Goal: Information Seeking & Learning: Learn about a topic

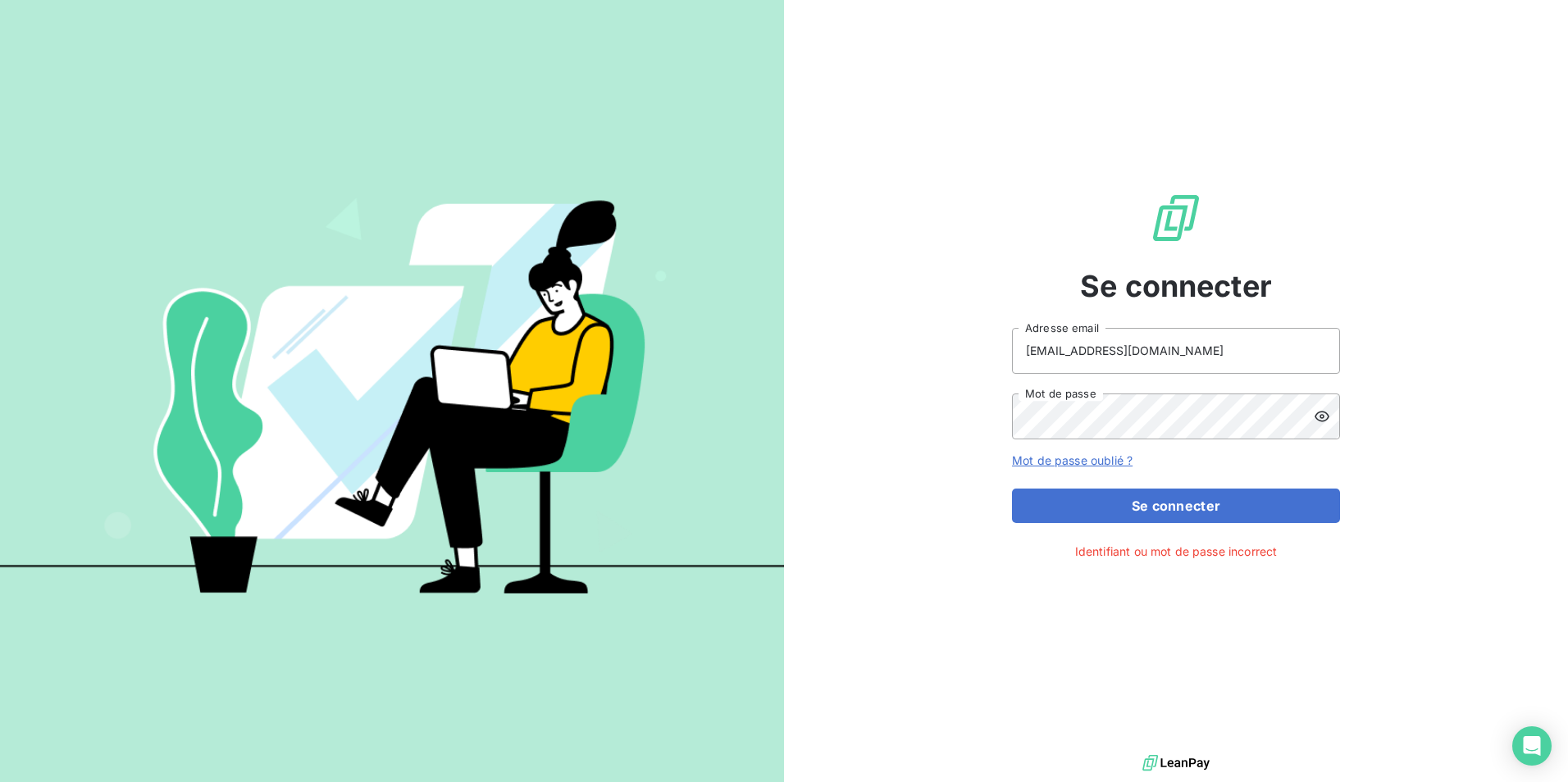
click at [1328, 418] on icon at bounding box center [1322, 416] width 17 height 17
click at [757, 421] on div "Se connecter [EMAIL_ADDRESS][DOMAIN_NAME] Adresse email Mot de passe Mot de pas…" at bounding box center [784, 391] width 1568 height 782
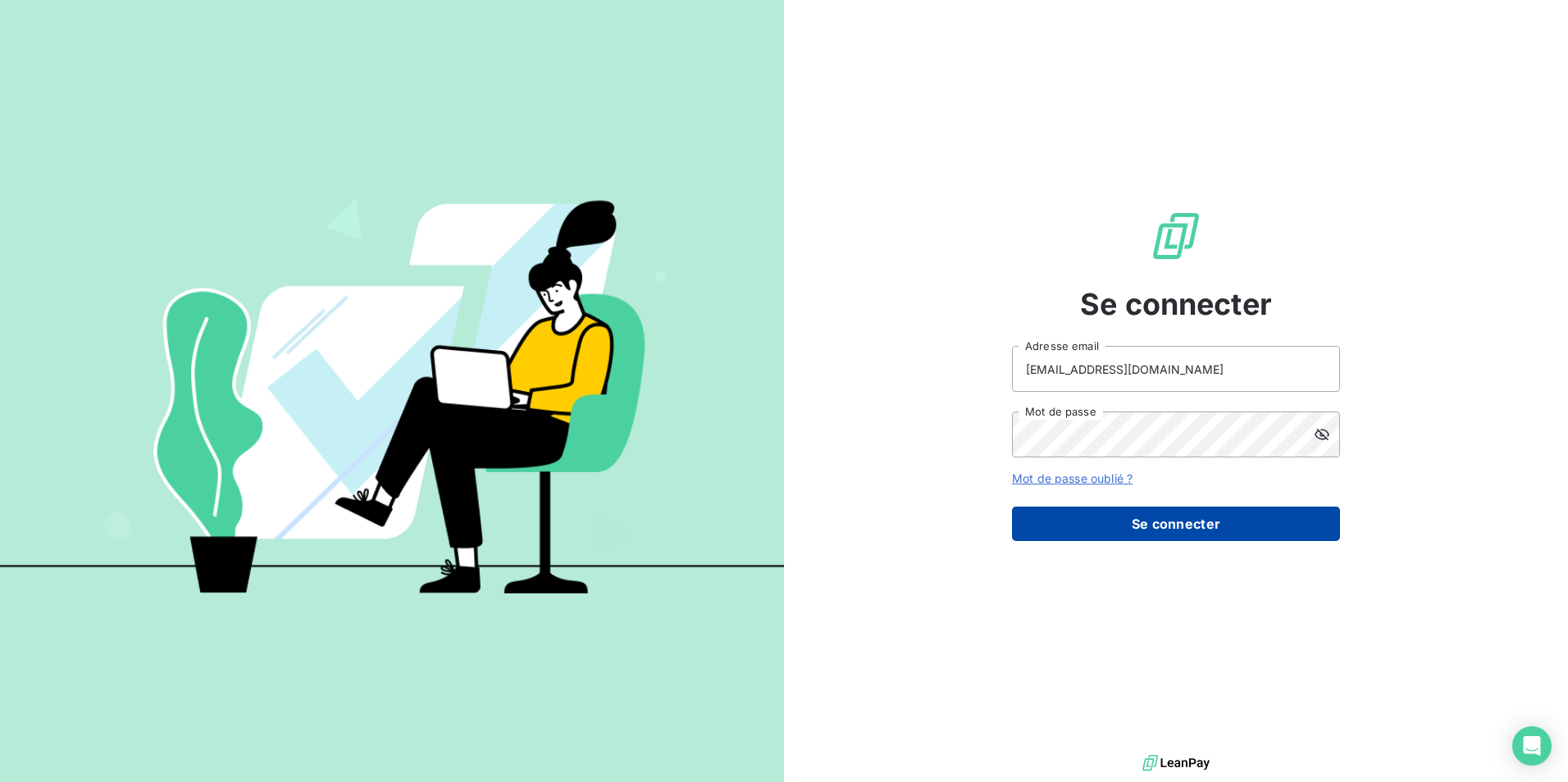
click at [1246, 532] on button "Se connecter" at bounding box center [1176, 523] width 328 height 34
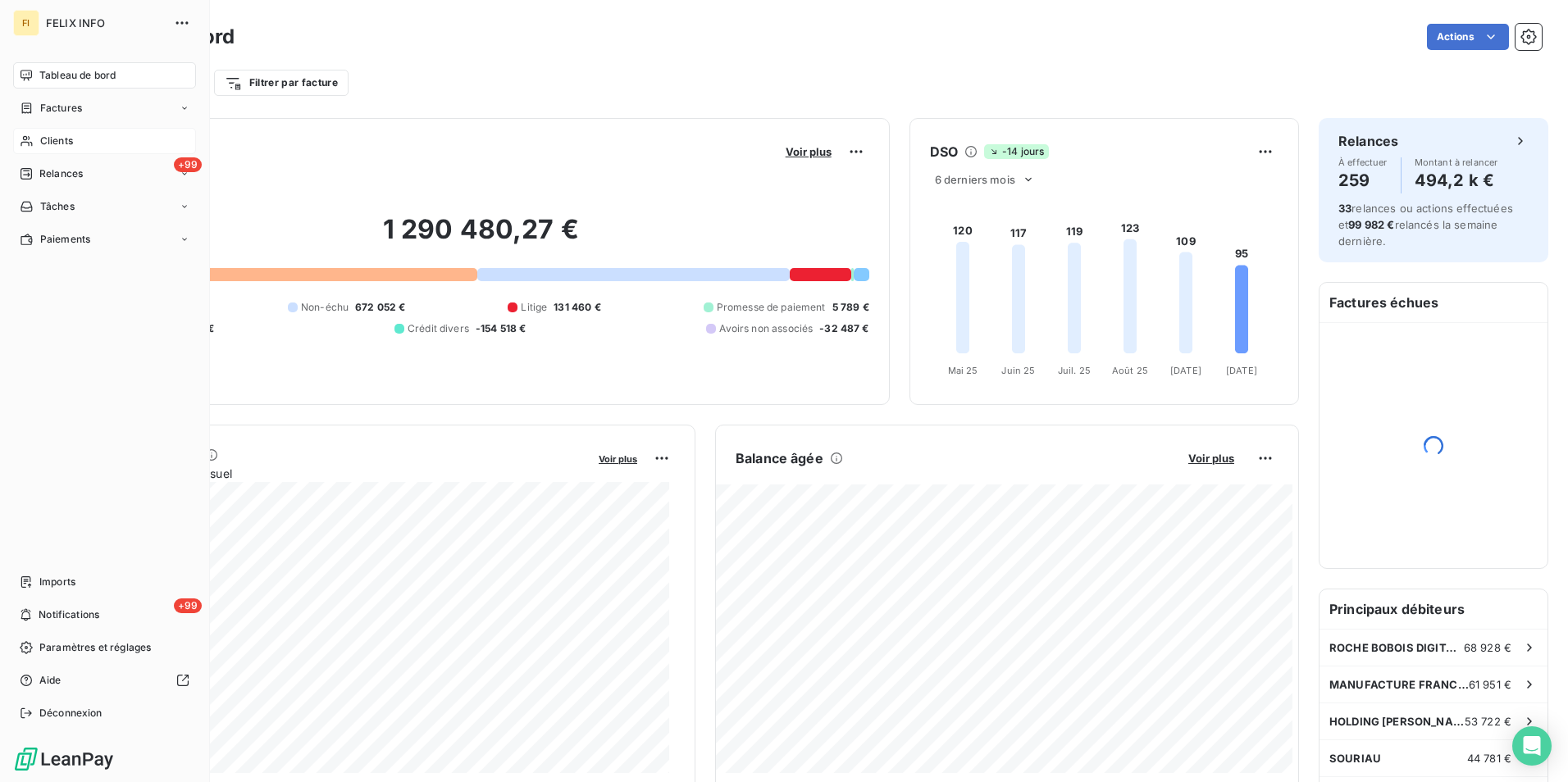
click at [42, 137] on span "Clients" at bounding box center [56, 141] width 32 height 15
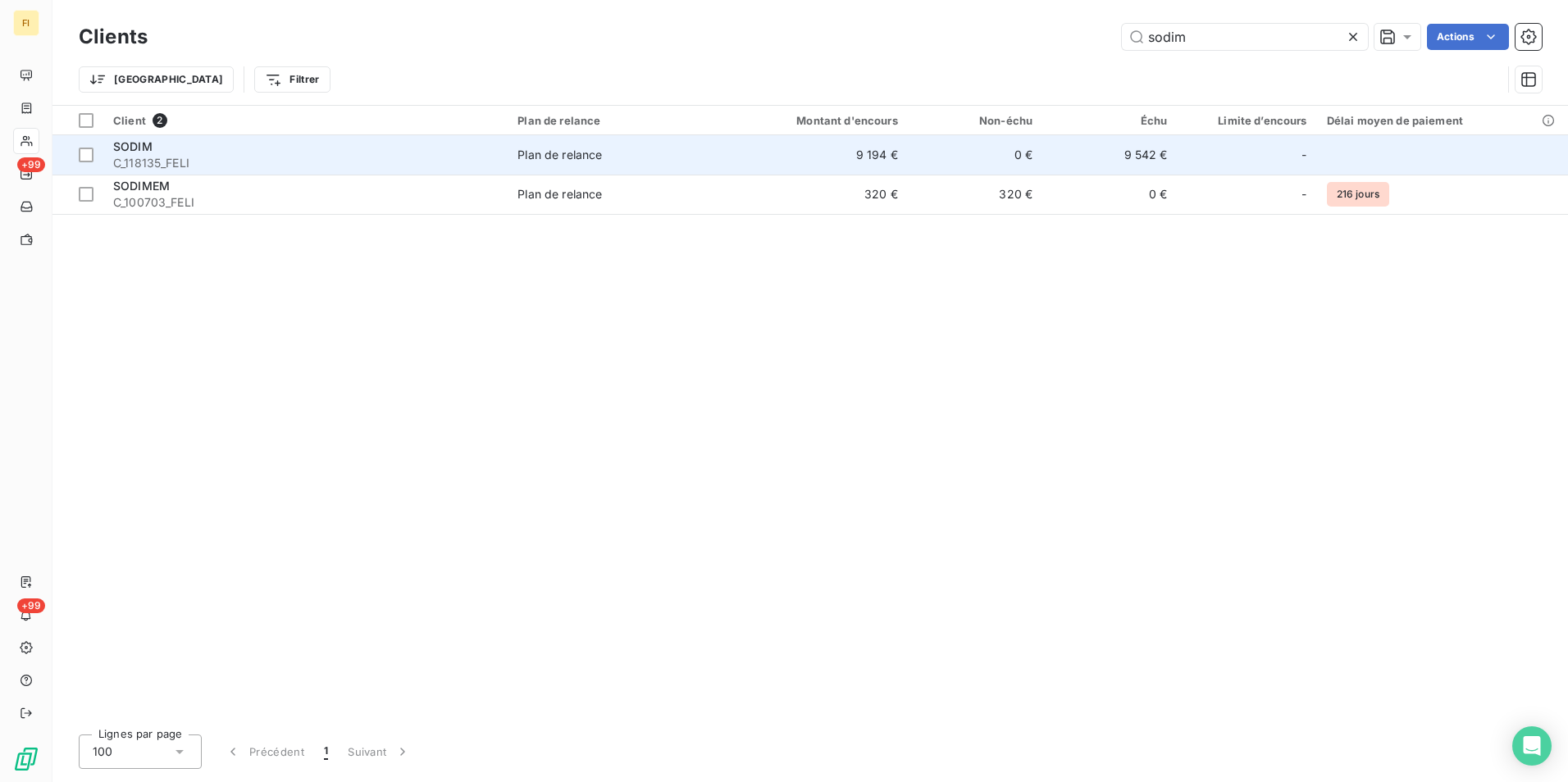
type input "sodim"
click at [828, 154] on td "9 194 €" at bounding box center [816, 154] width 181 height 39
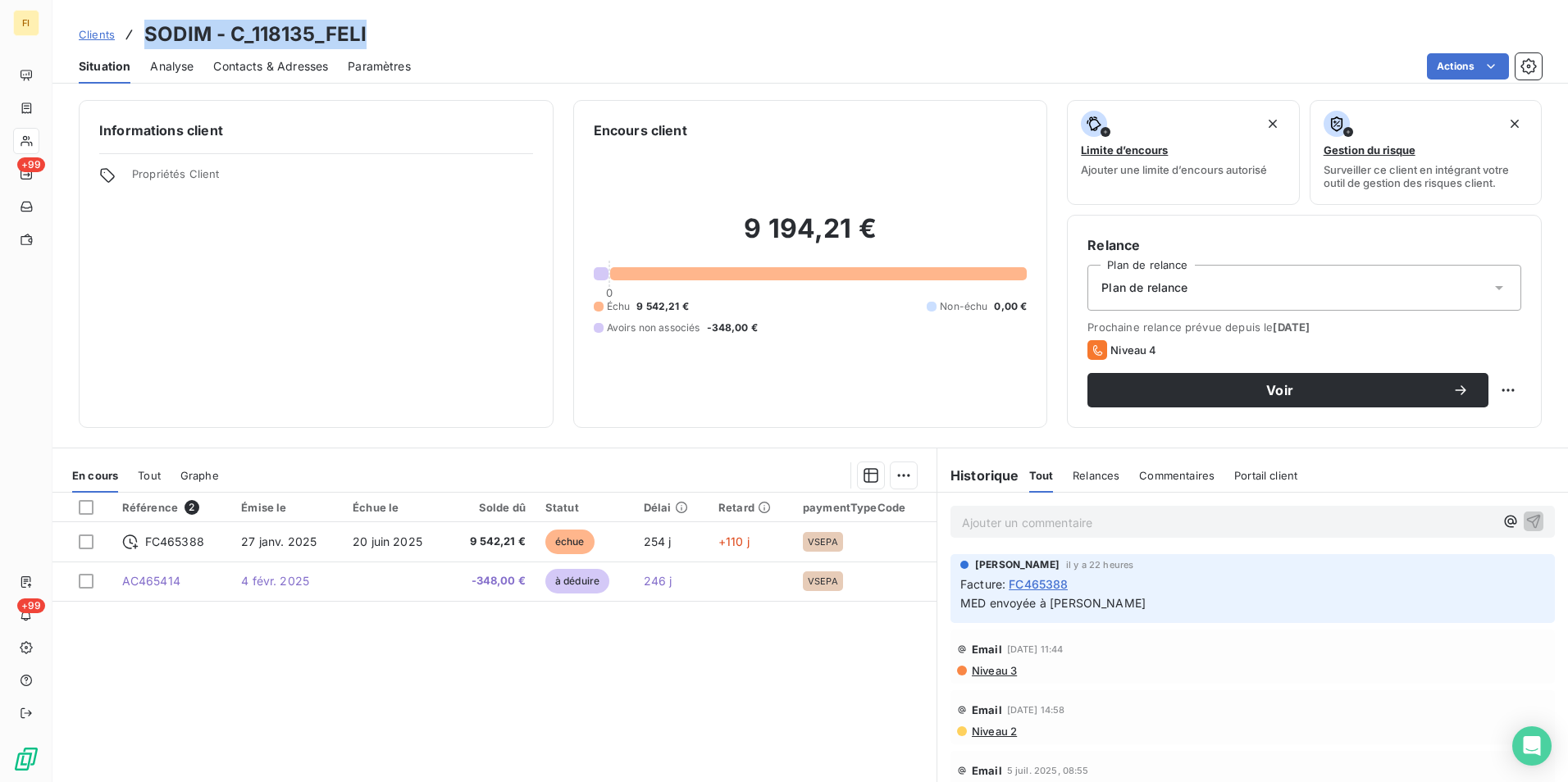
drag, startPoint x: 380, startPoint y: 36, endPoint x: 146, endPoint y: 31, distance: 234.1
click at [146, 31] on div "Clients SODIM - C_118135_FELI" at bounding box center [810, 34] width 1516 height 29
copy h3 "SODIM - C_118135_FELI"
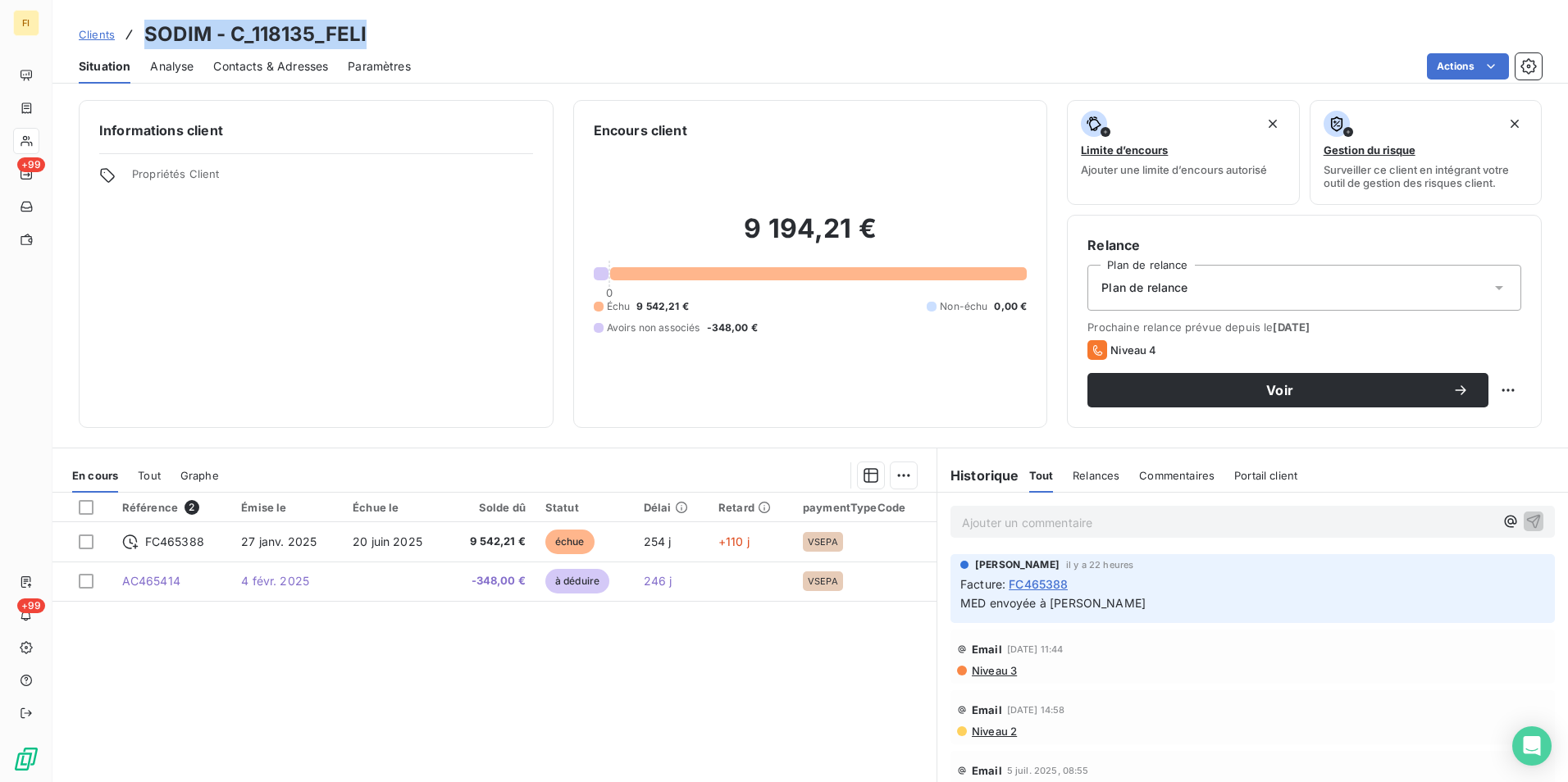
copy h3 "SODIM - C_118135_FELI"
drag, startPoint x: 100, startPoint y: 35, endPoint x: 138, endPoint y: 37, distance: 38.1
click at [100, 35] on span "Clients" at bounding box center [96, 34] width 36 height 13
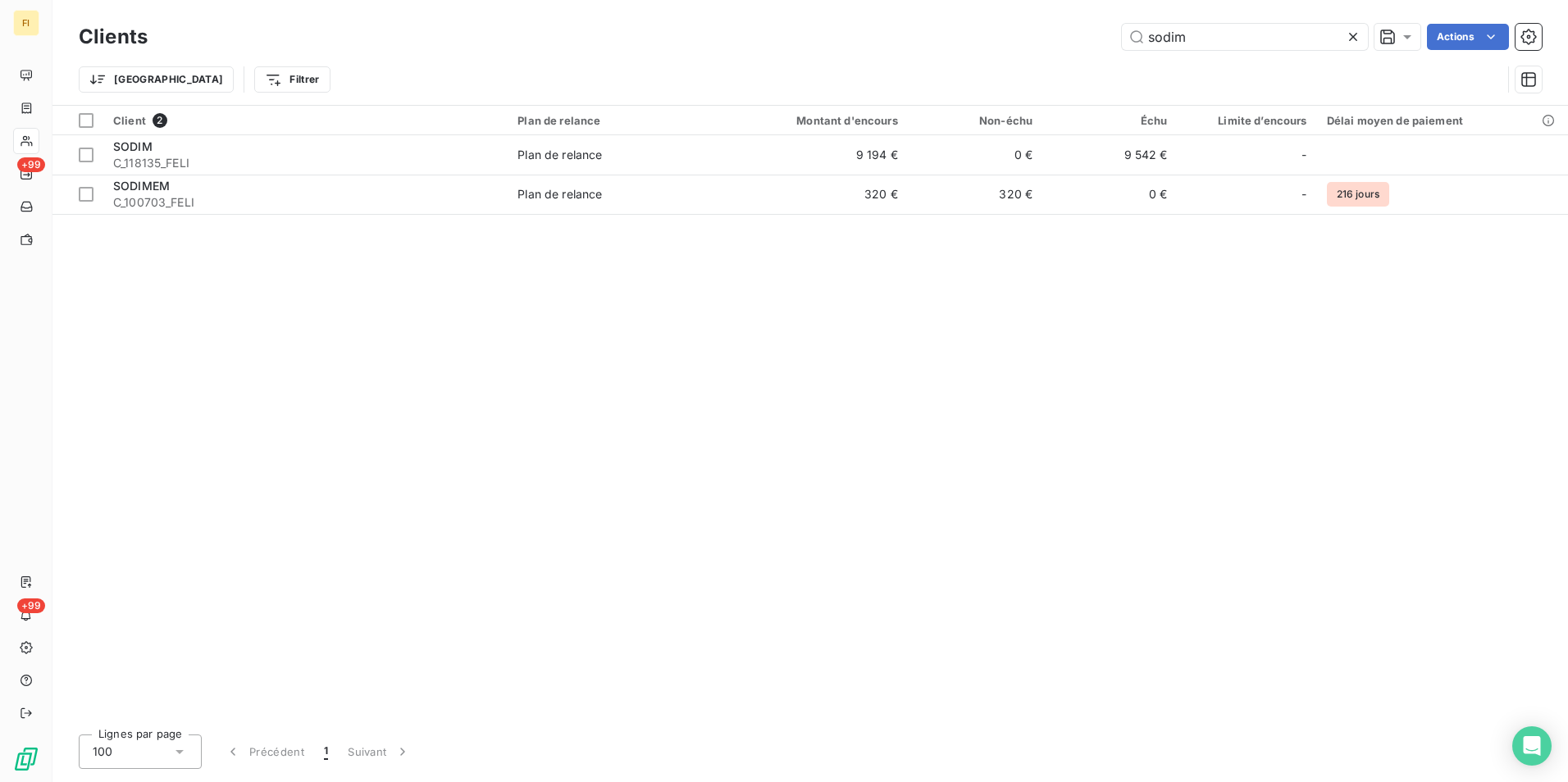
drag, startPoint x: 1043, startPoint y: 28, endPoint x: 503, endPoint y: 46, distance: 540.3
click at [778, 24] on div "sodim Actions" at bounding box center [855, 37] width 1375 height 26
type input "natt"
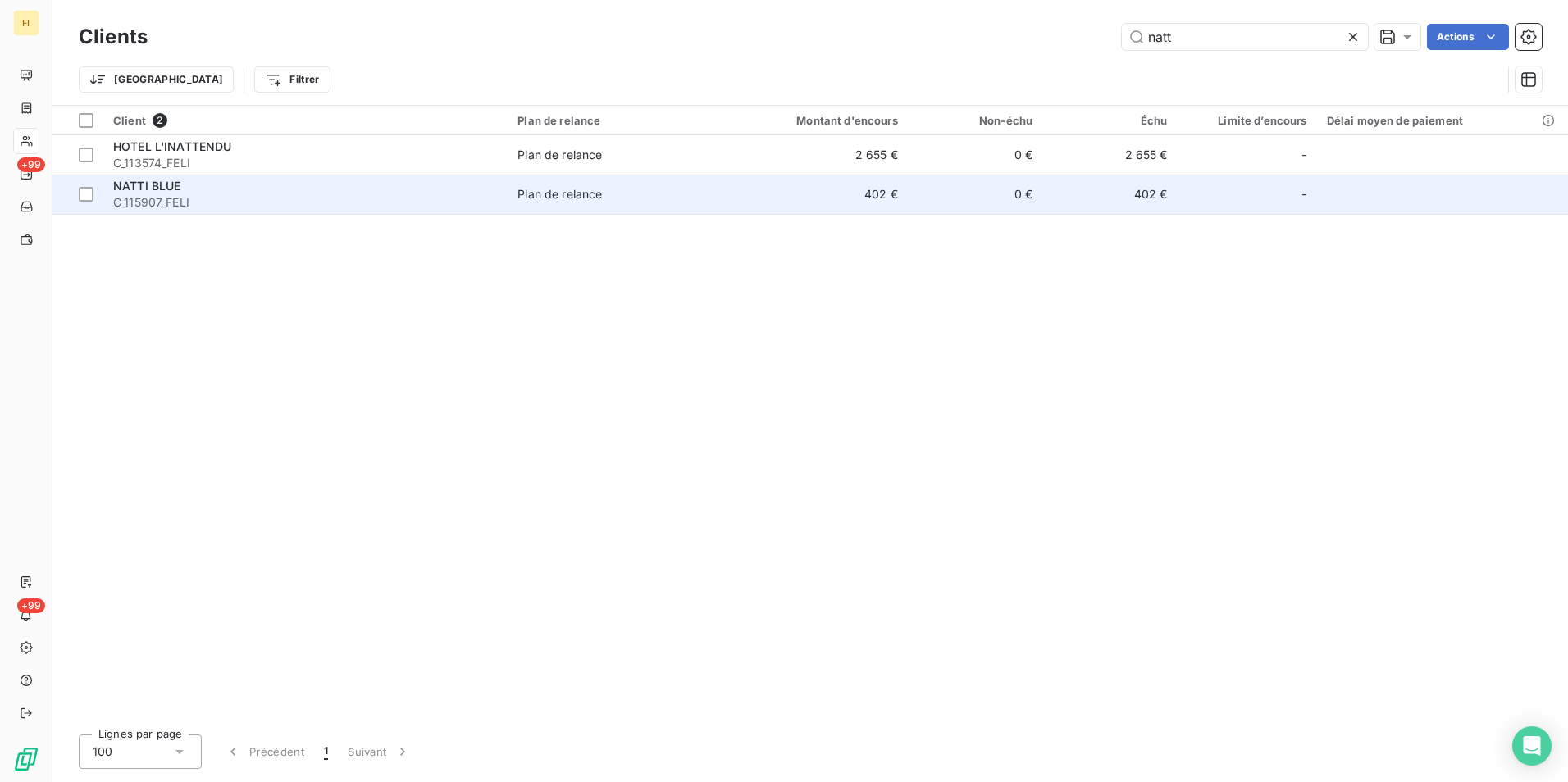
click at [580, 187] on div "Plan de relance" at bounding box center [559, 194] width 84 height 17
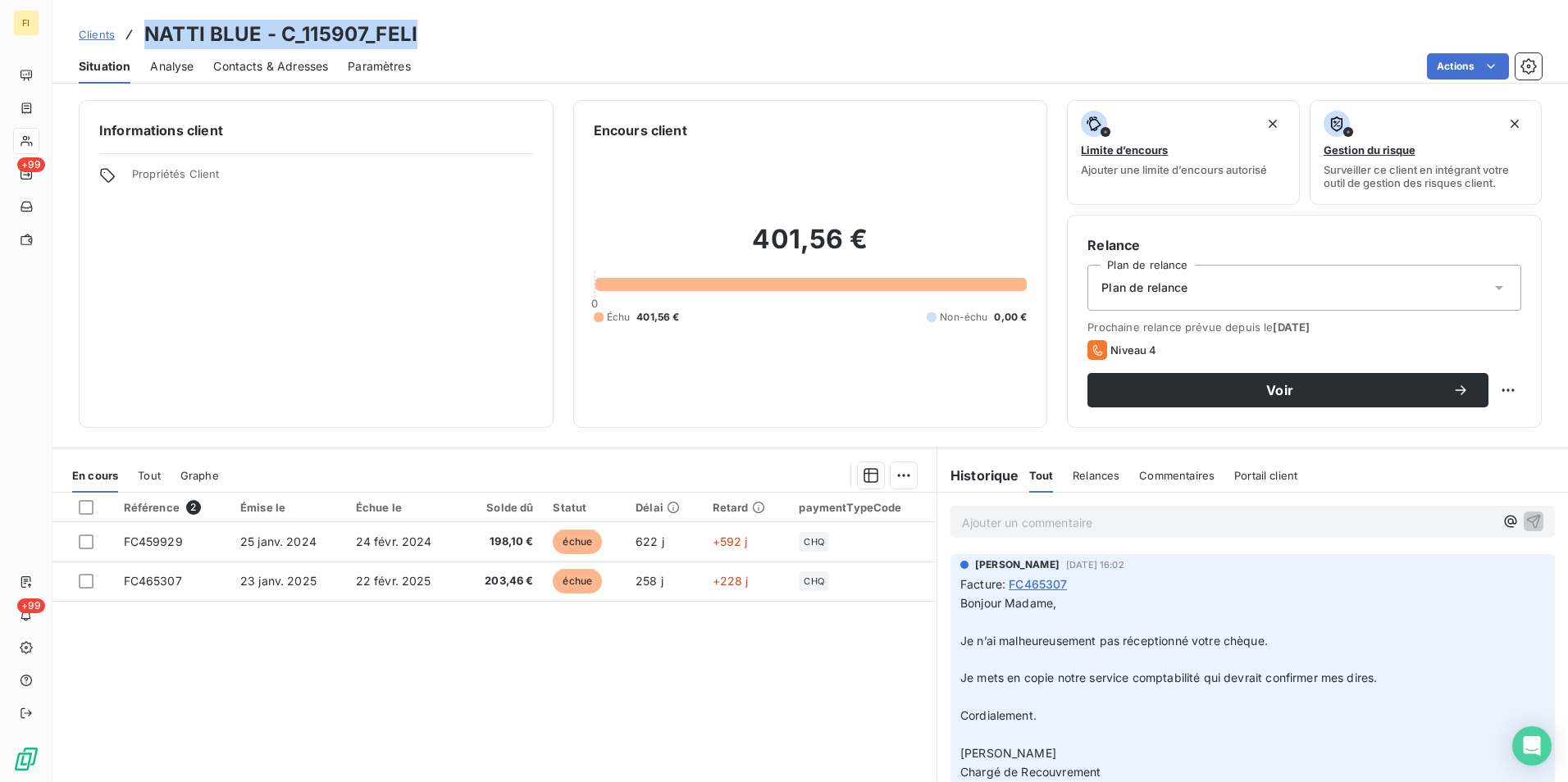
drag, startPoint x: 417, startPoint y: 30, endPoint x: 145, endPoint y: 32, distance: 272.0
click at [145, 32] on div "Clients NATTI BLUE - C_115907_FELI" at bounding box center [810, 34] width 1516 height 29
copy h3 "NATTI BLUE - C_115907_FELI"
click at [93, 37] on span "Clients" at bounding box center [96, 34] width 36 height 13
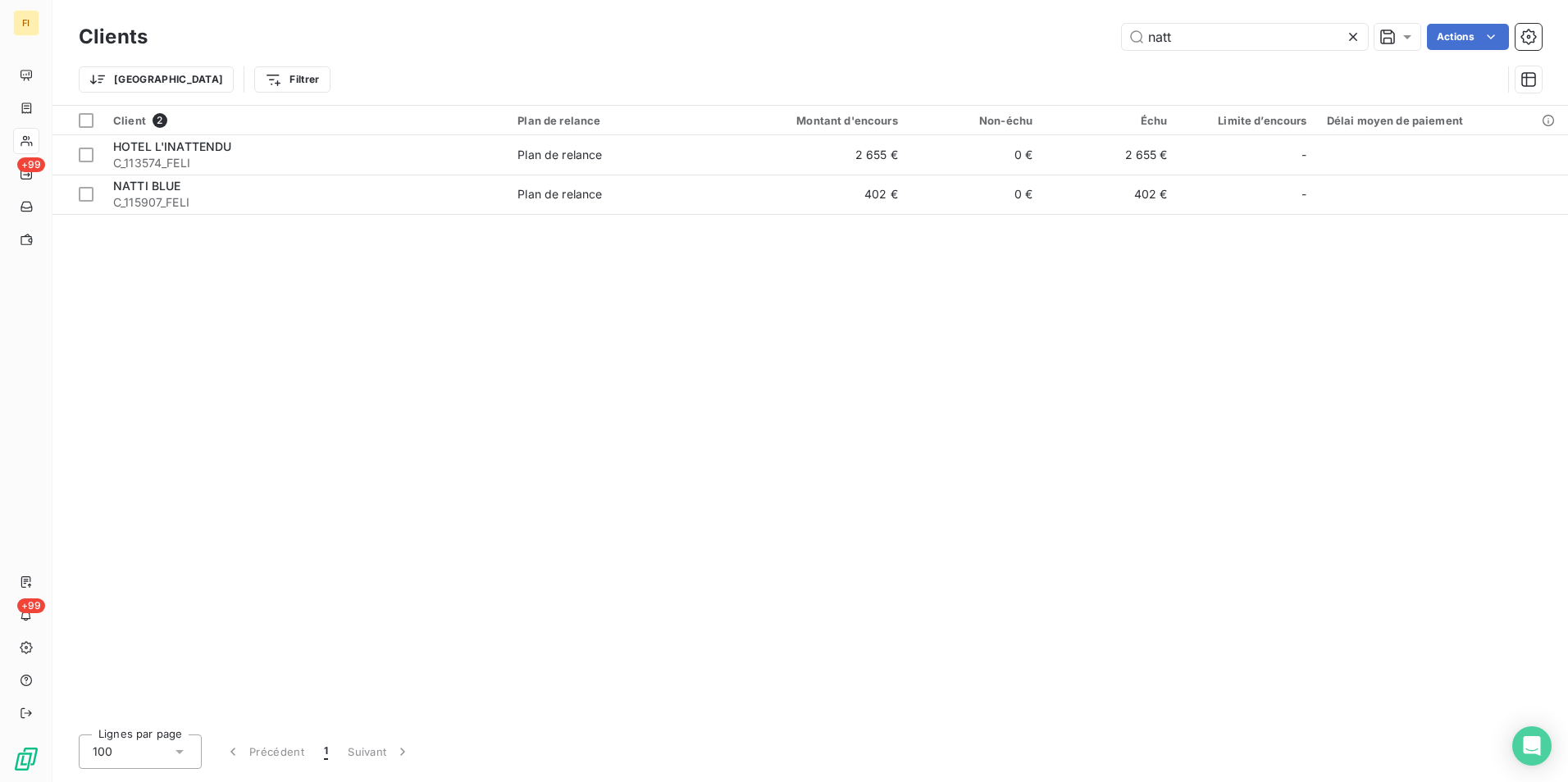
click at [962, 39] on div "natt Actions" at bounding box center [855, 37] width 1375 height 26
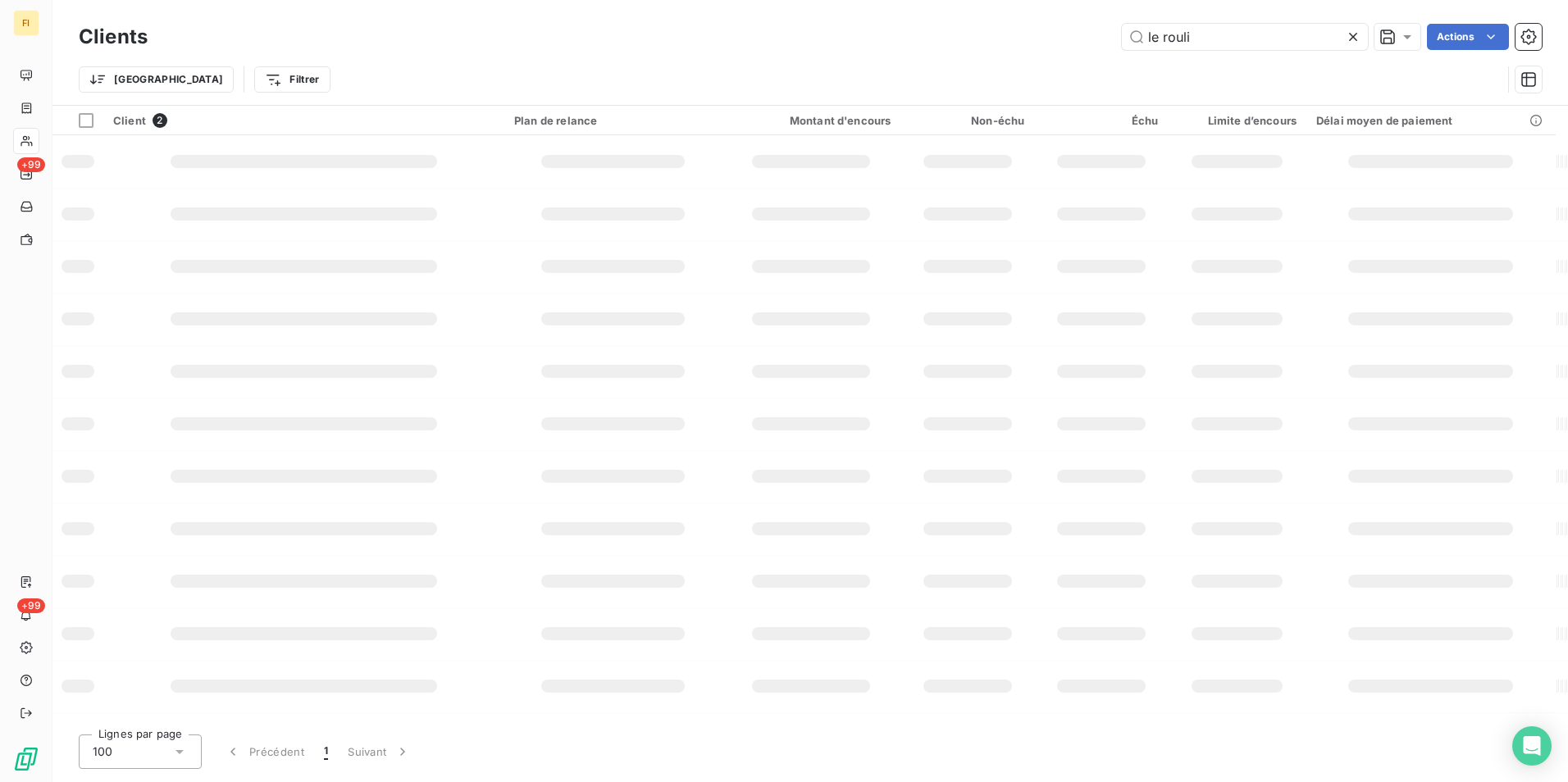
type input "le rouli"
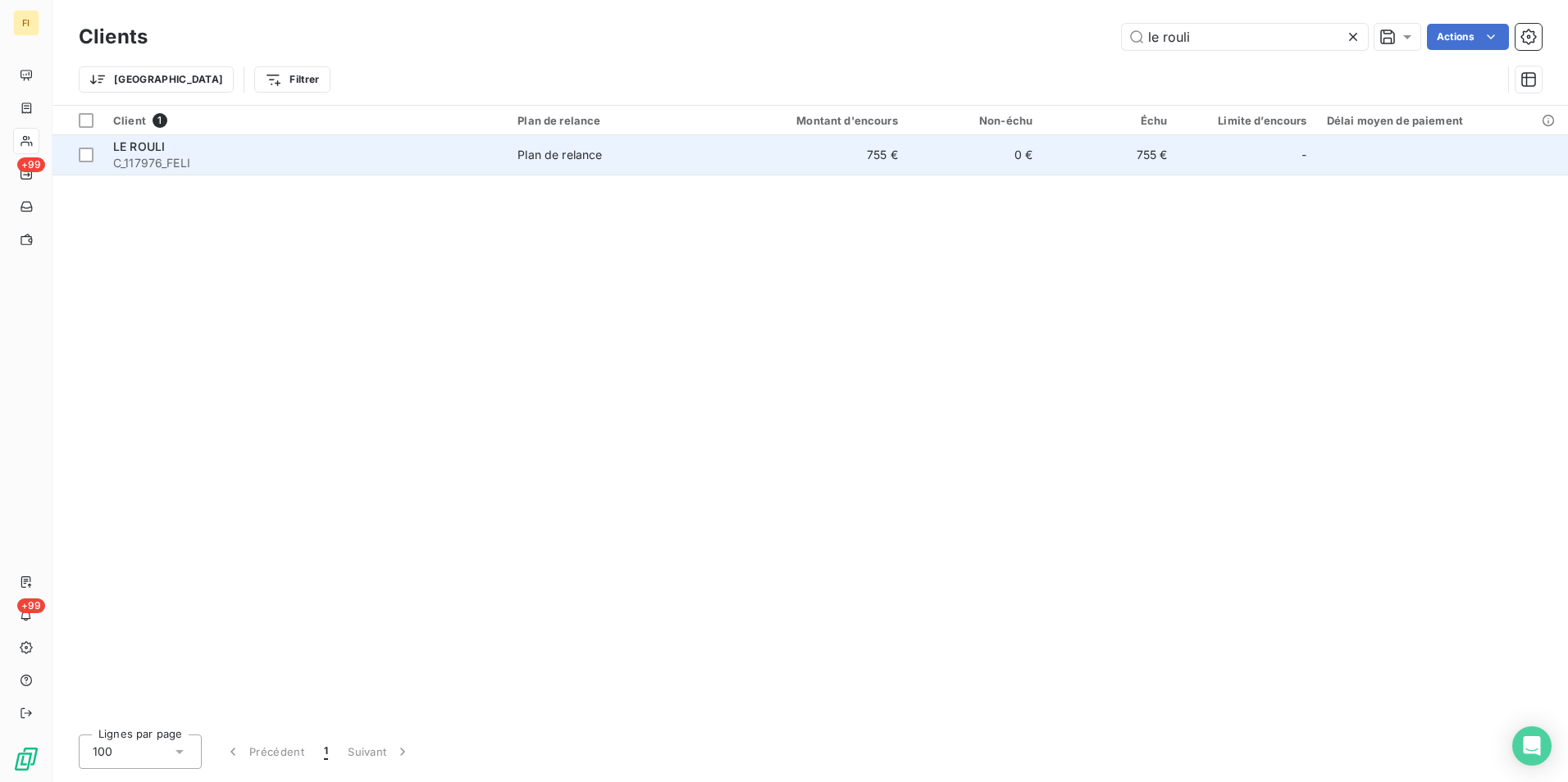
click at [931, 154] on td "0 €" at bounding box center [975, 154] width 134 height 39
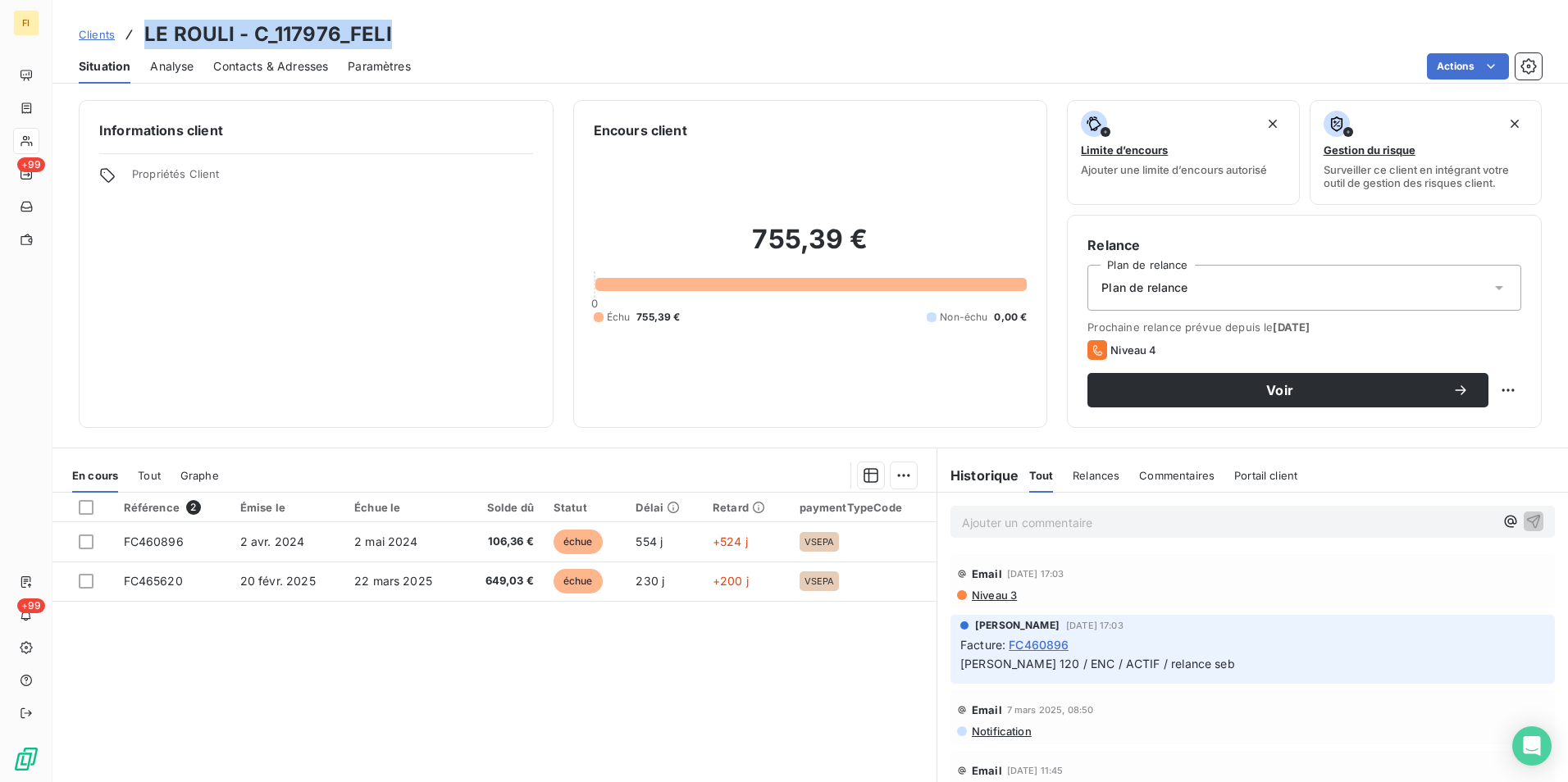
drag, startPoint x: 392, startPoint y: 32, endPoint x: 135, endPoint y: 32, distance: 257.0
click at [135, 32] on div "Clients LE ROULI - C_117976_FELI" at bounding box center [810, 34] width 1516 height 29
copy h3 "LE ROULI - C_117976_FELI"
click at [283, 65] on span "Contacts & Adresses" at bounding box center [271, 67] width 115 height 17
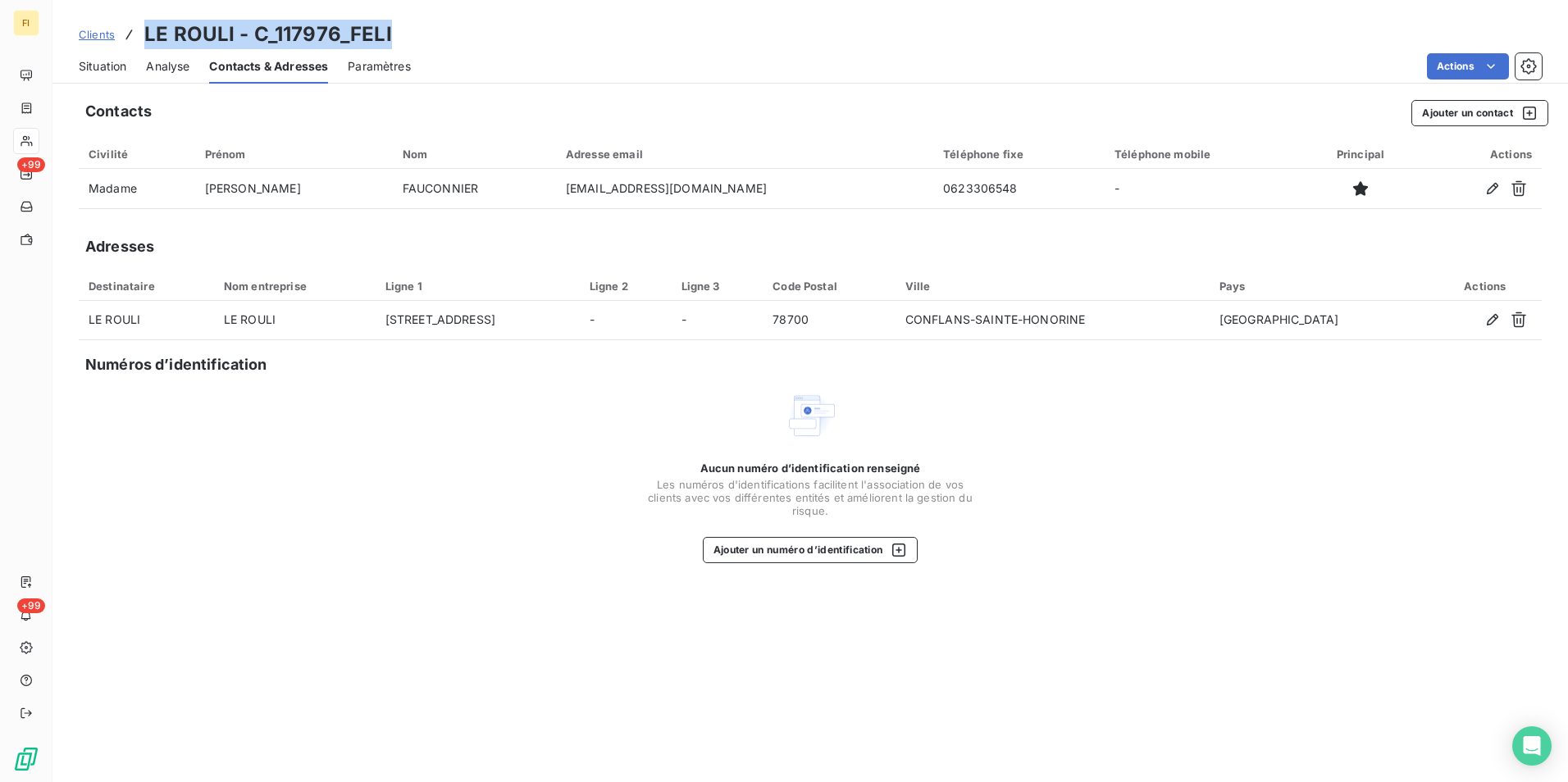
click at [100, 34] on span "Clients" at bounding box center [96, 34] width 36 height 13
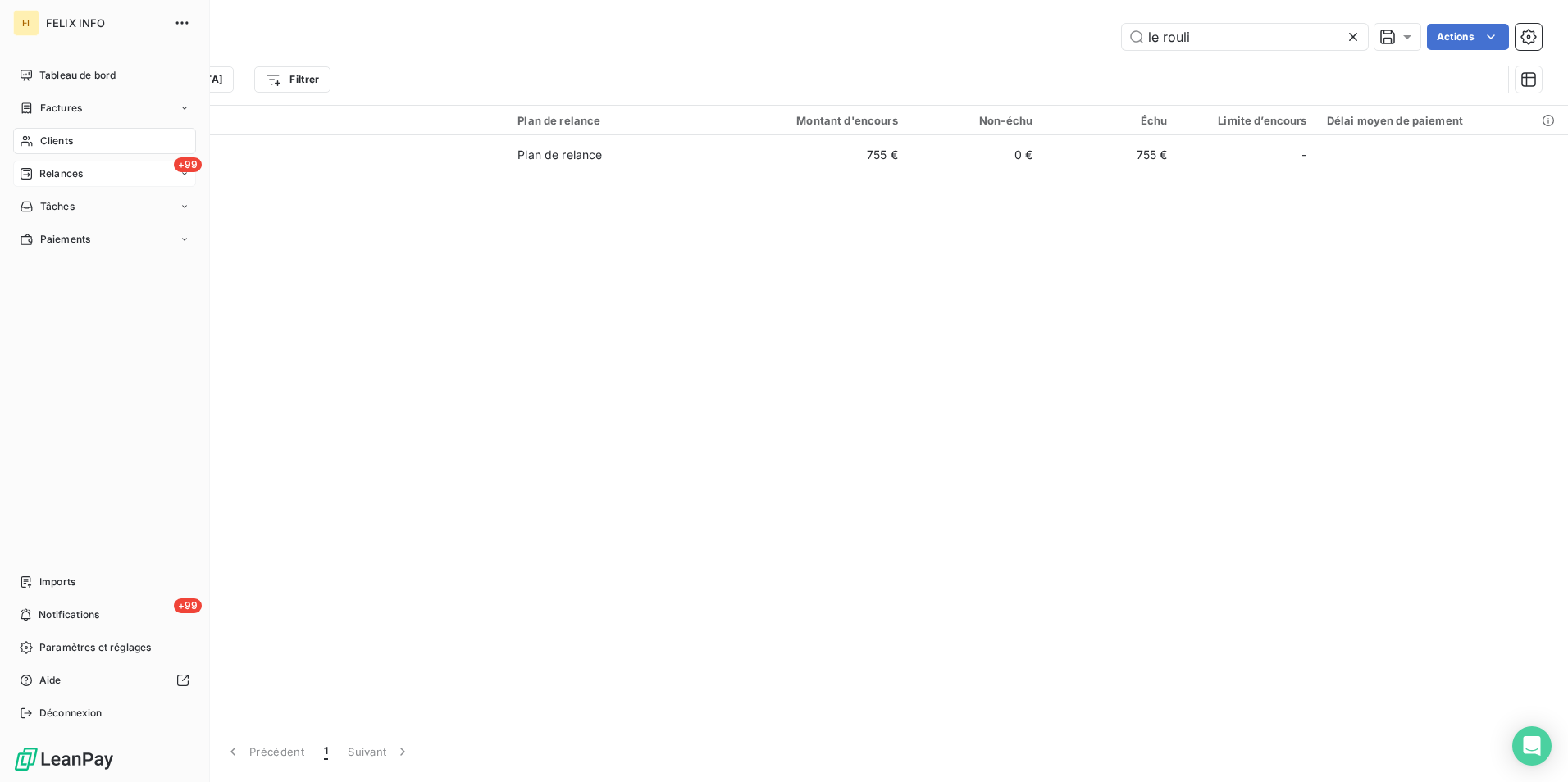
click at [53, 166] on div "+99 Relances" at bounding box center [104, 173] width 182 height 26
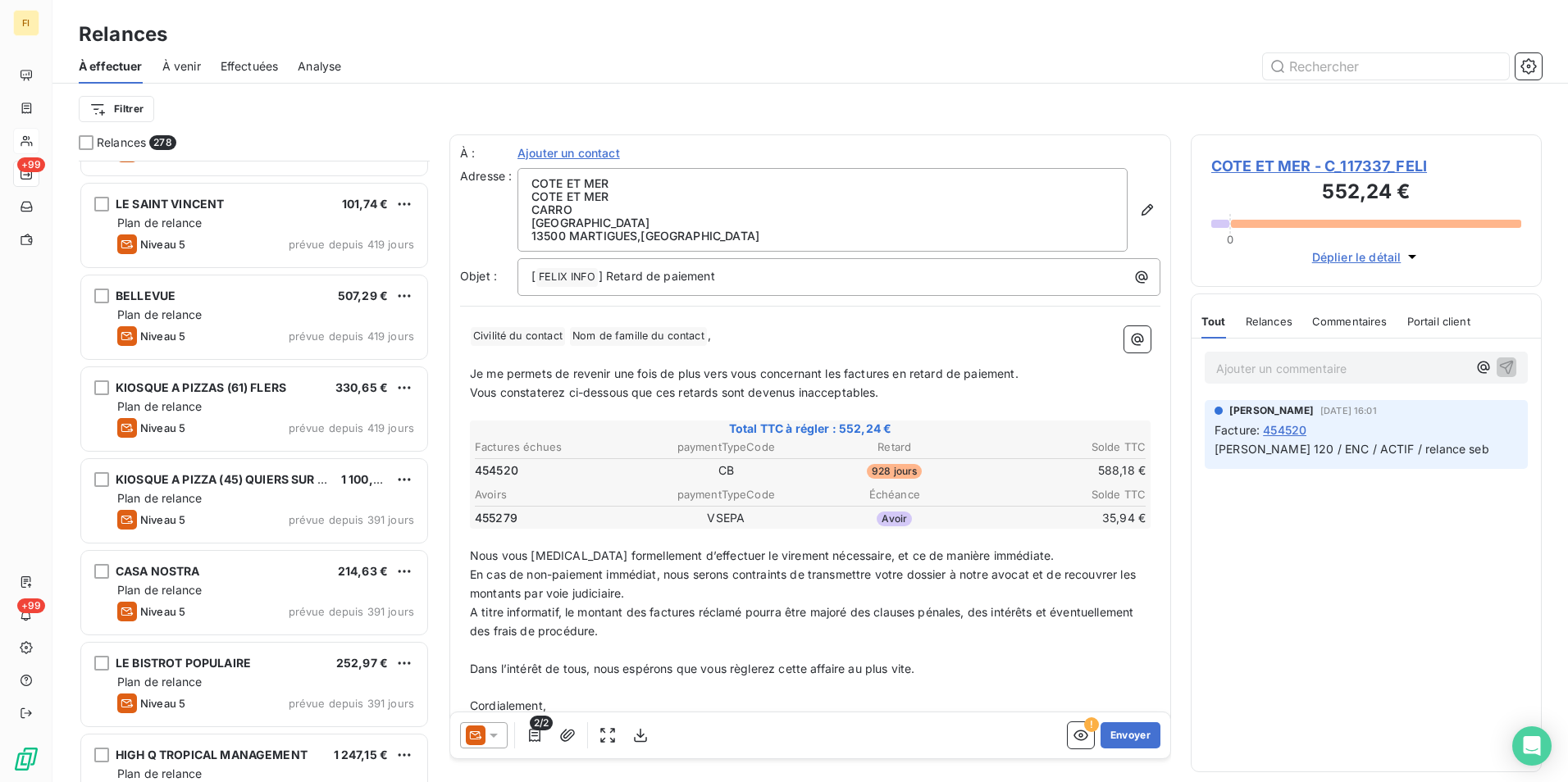
scroll to position [739, 0]
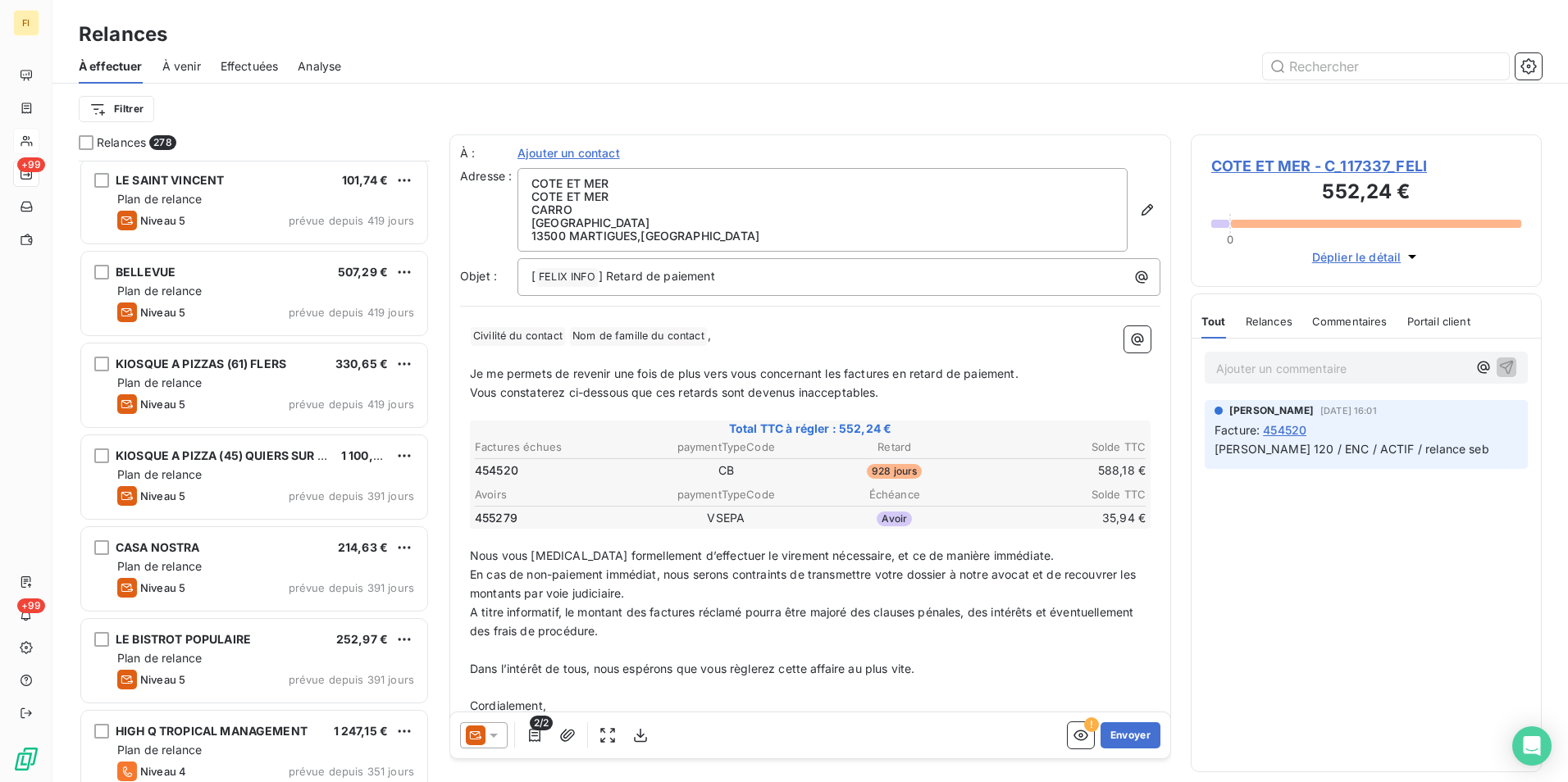
click at [187, 67] on span "À venir" at bounding box center [182, 67] width 38 height 17
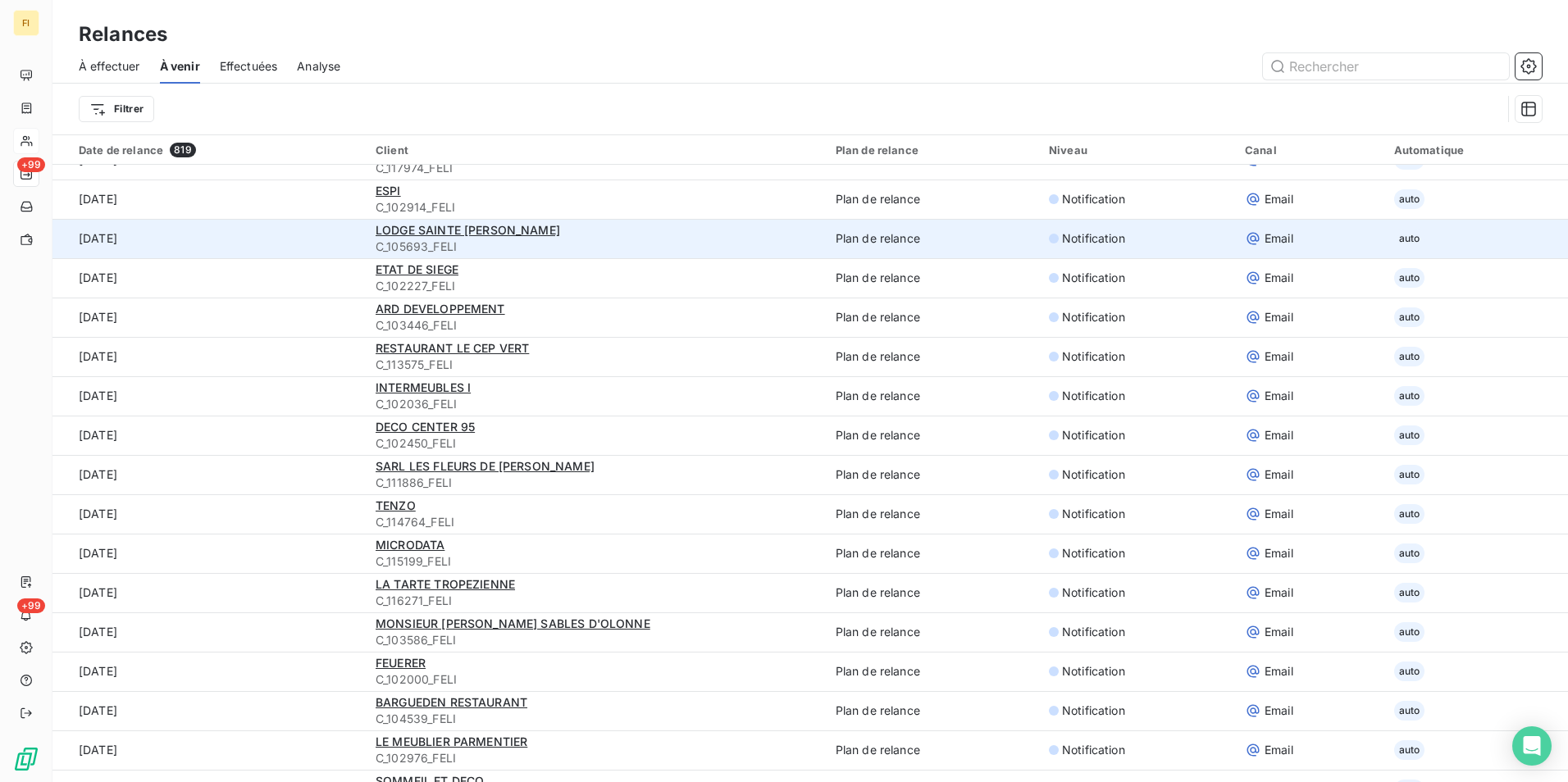
scroll to position [3115, 0]
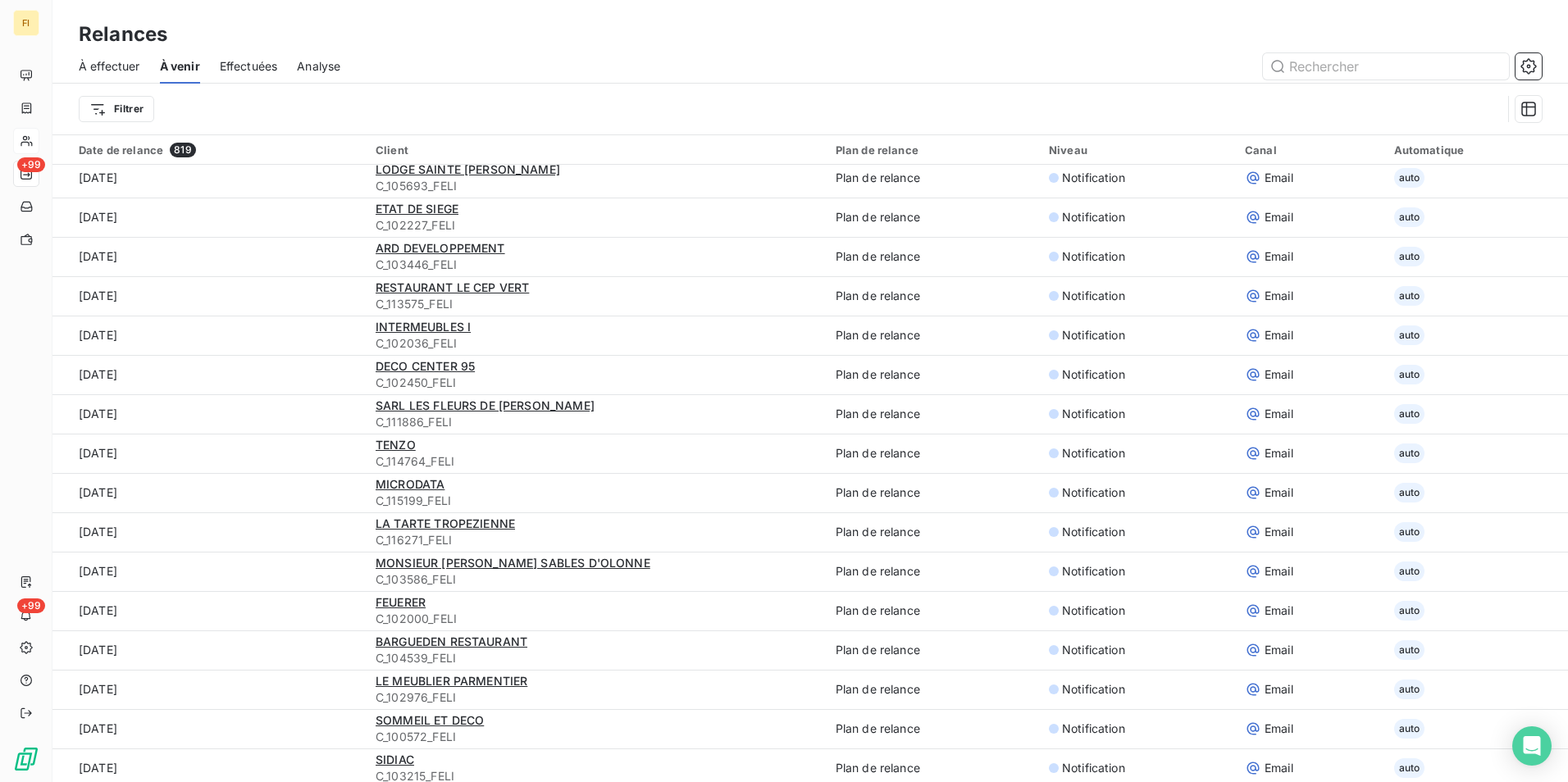
click at [242, 73] on span "Effectuées" at bounding box center [249, 67] width 58 height 17
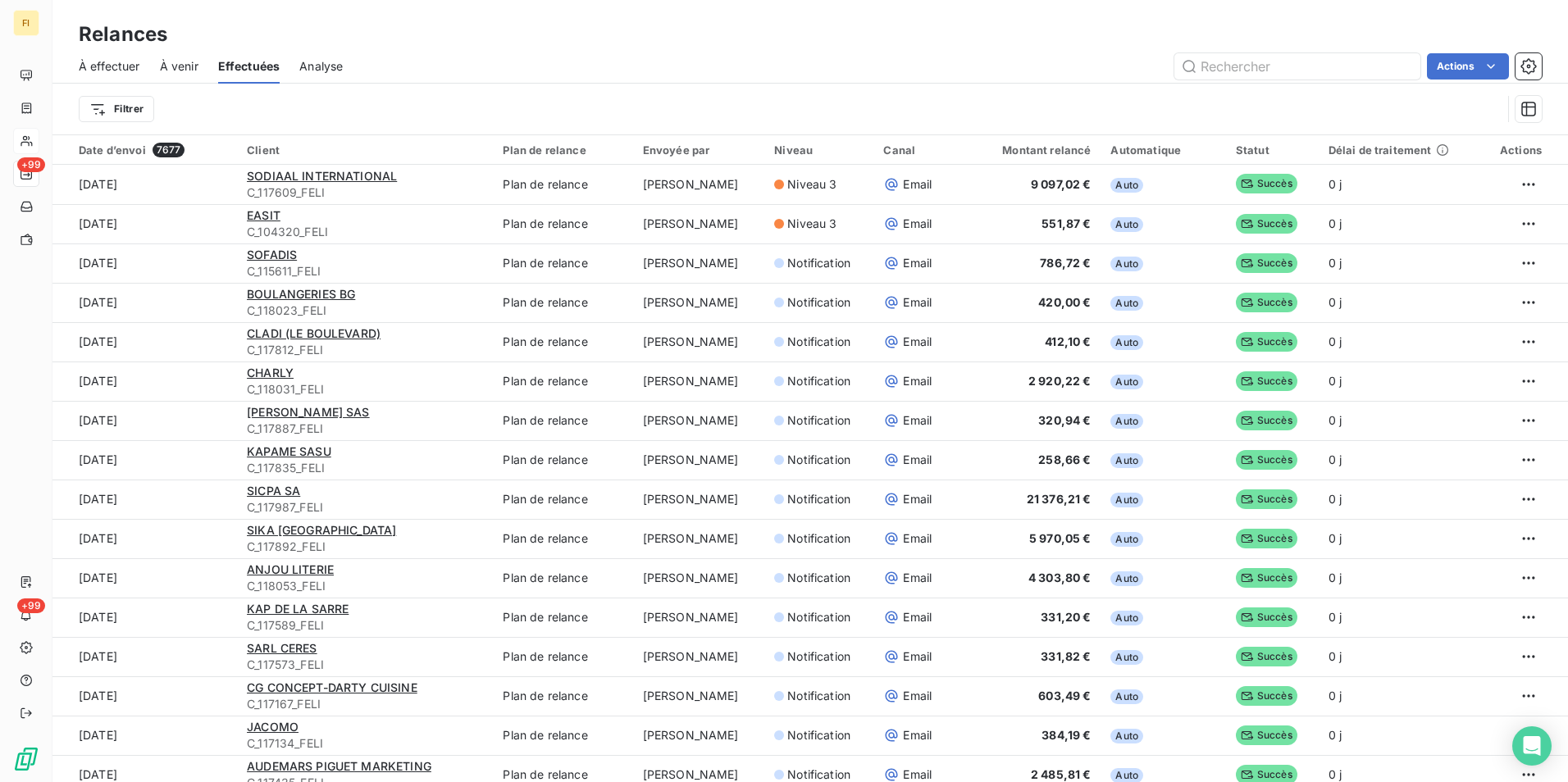
click at [326, 65] on span "Analyse" at bounding box center [321, 67] width 43 height 17
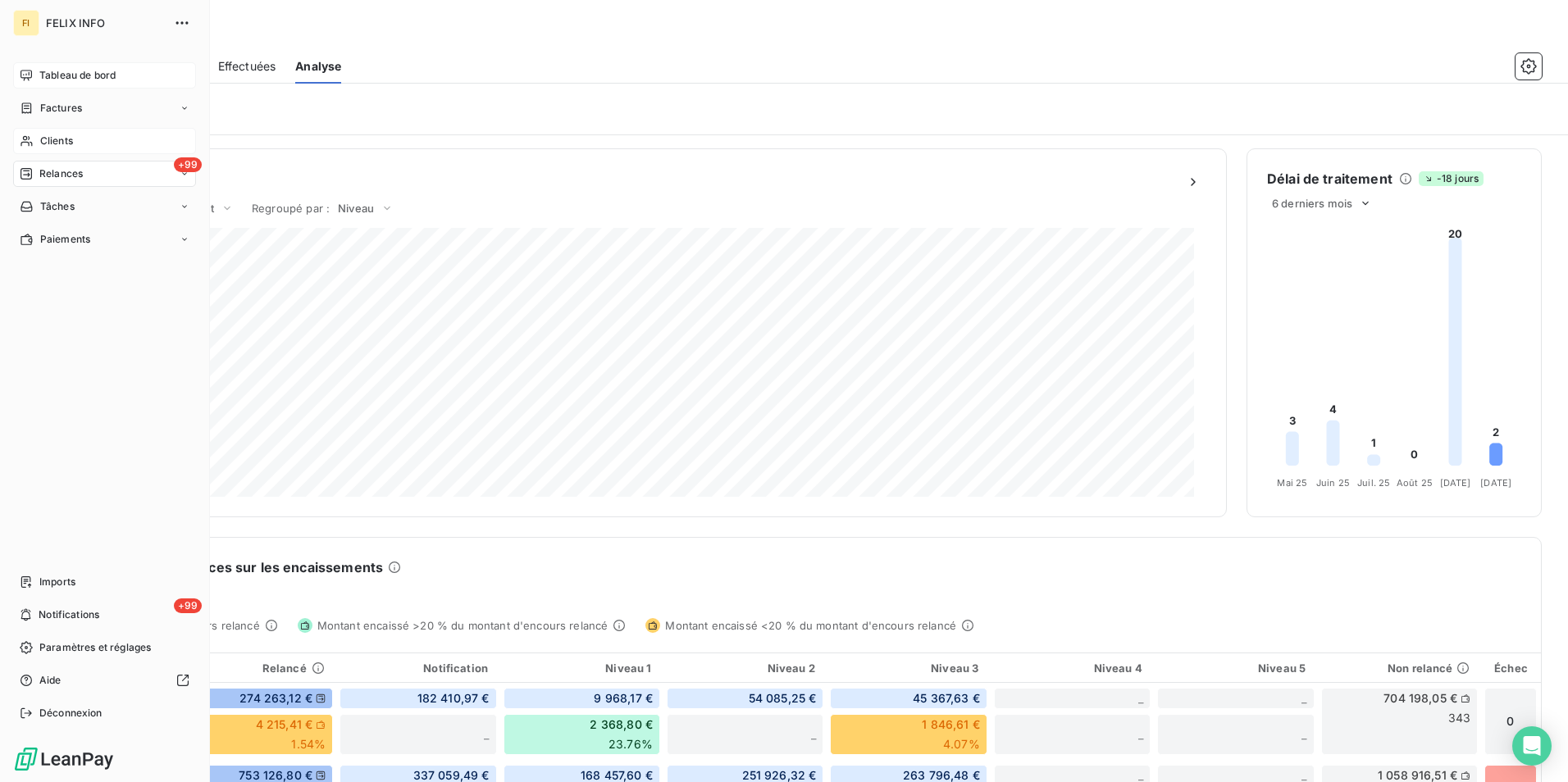
click at [64, 77] on span "Tableau de bord" at bounding box center [77, 76] width 77 height 15
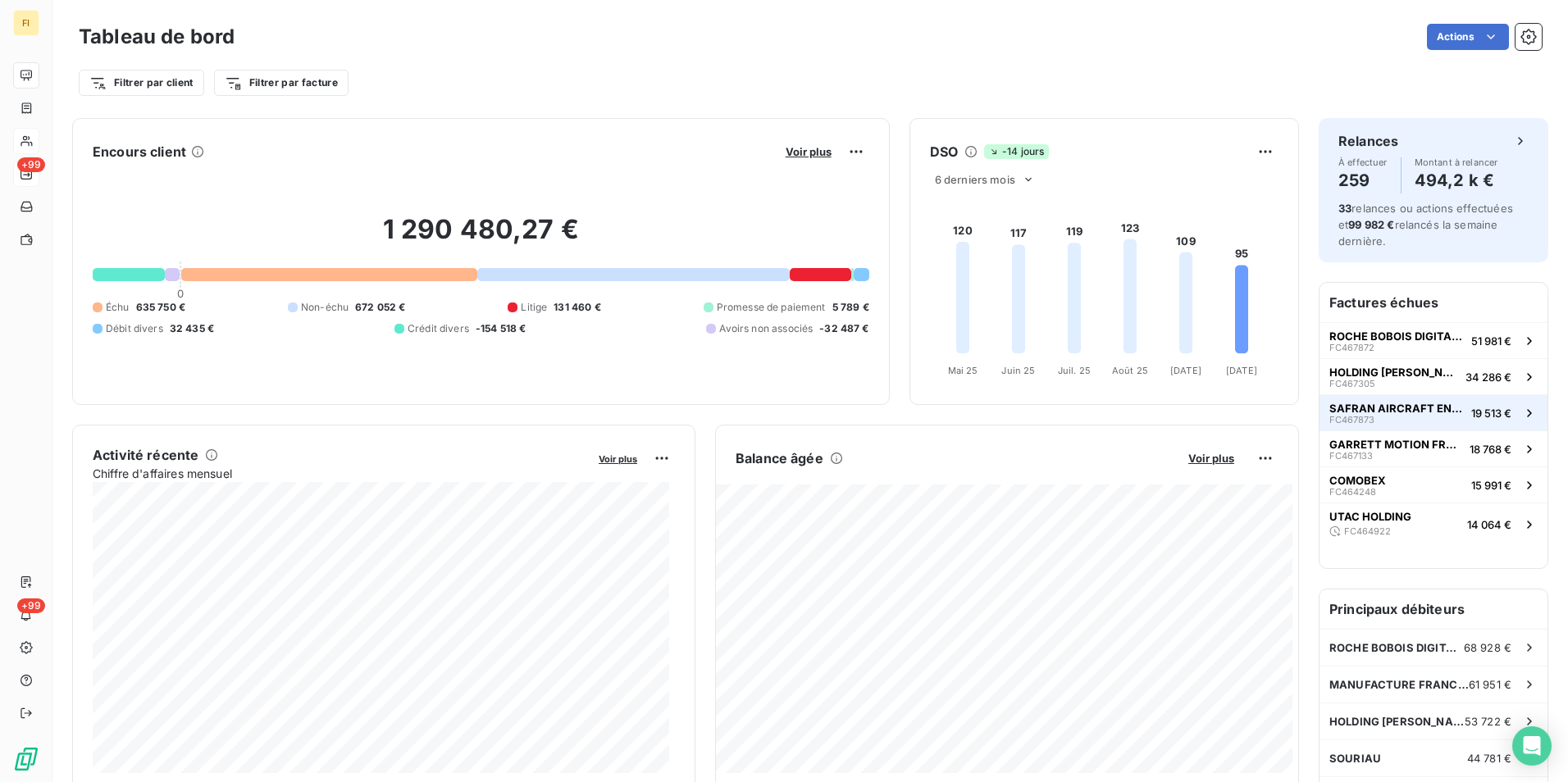
click at [1371, 407] on span "SAFRAN AIRCRAFT ENGINES" at bounding box center [1396, 408] width 135 height 13
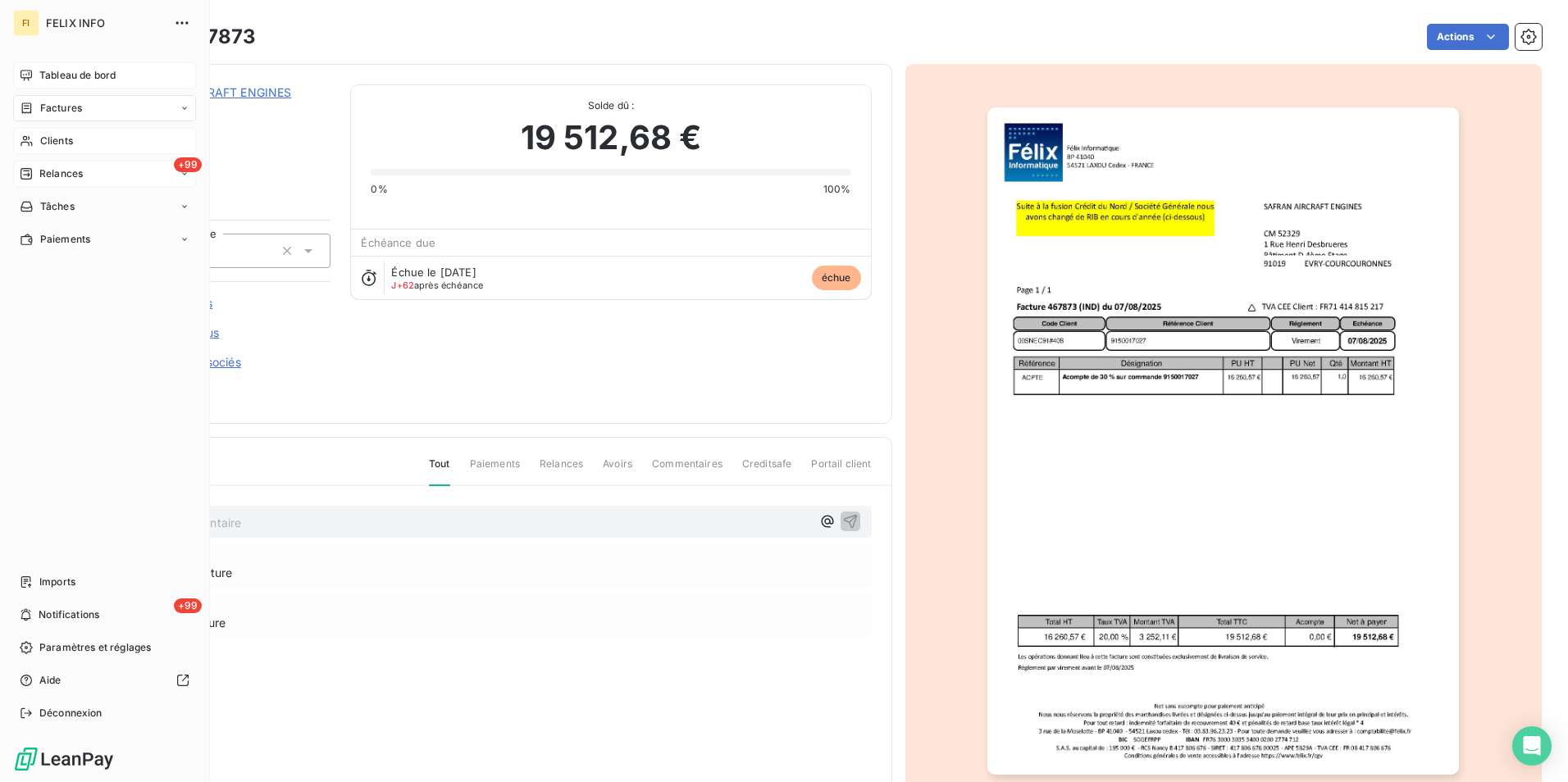
click at [55, 107] on span "Factures" at bounding box center [61, 108] width 42 height 15
click at [78, 78] on span "Tableau de bord" at bounding box center [77, 76] width 77 height 15
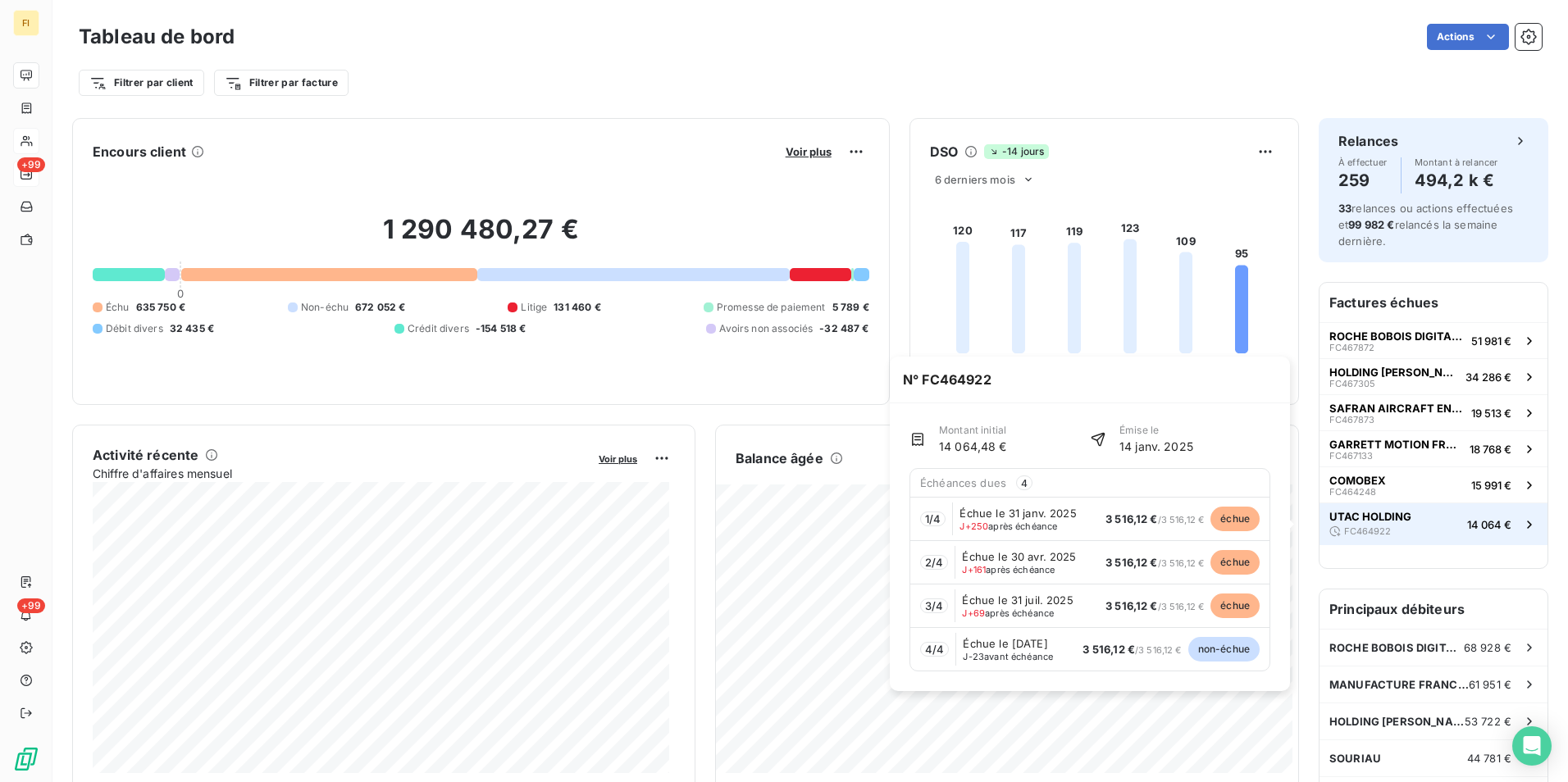
scroll to position [2, 0]
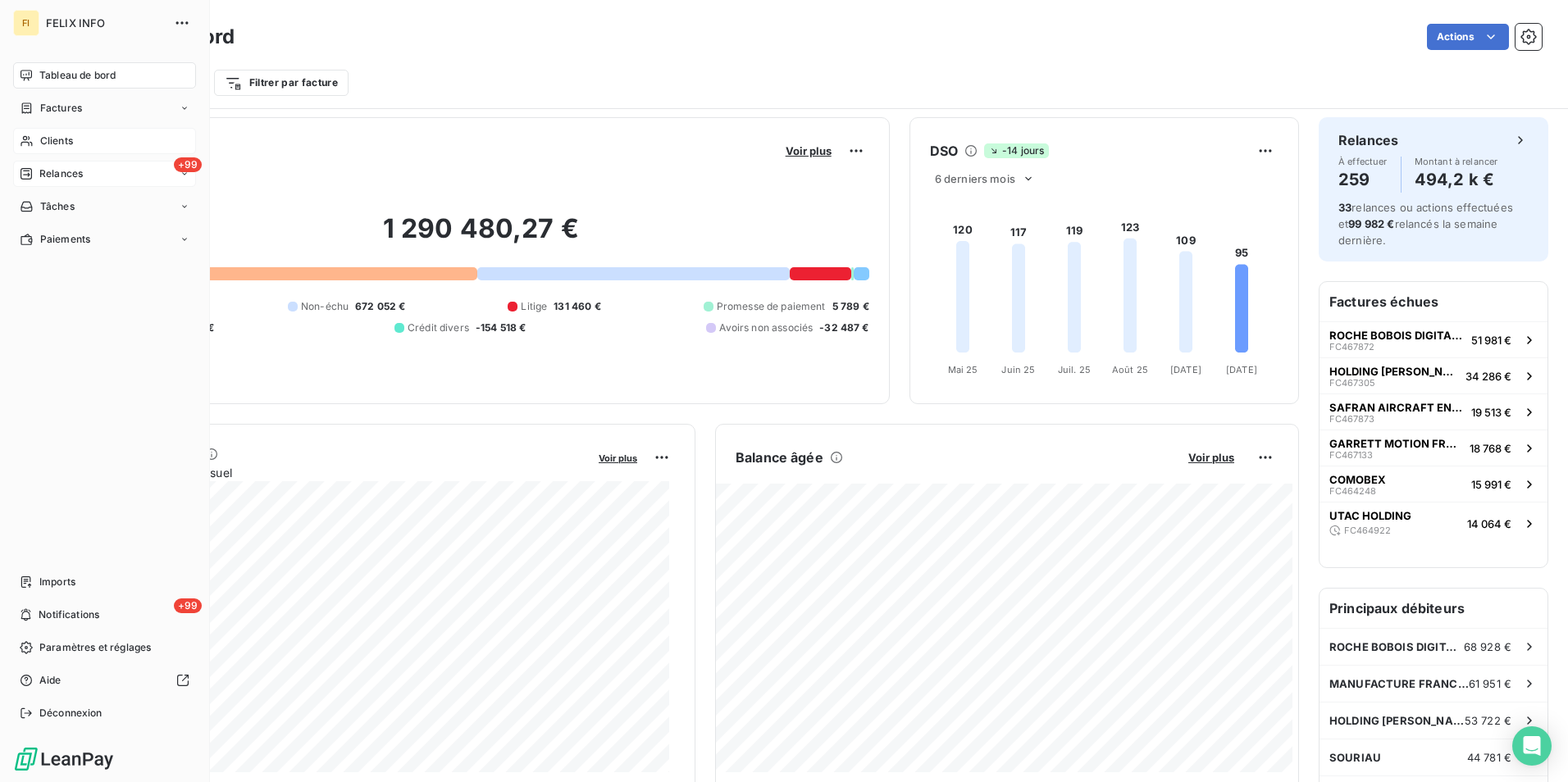
click at [23, 139] on icon at bounding box center [27, 141] width 14 height 13
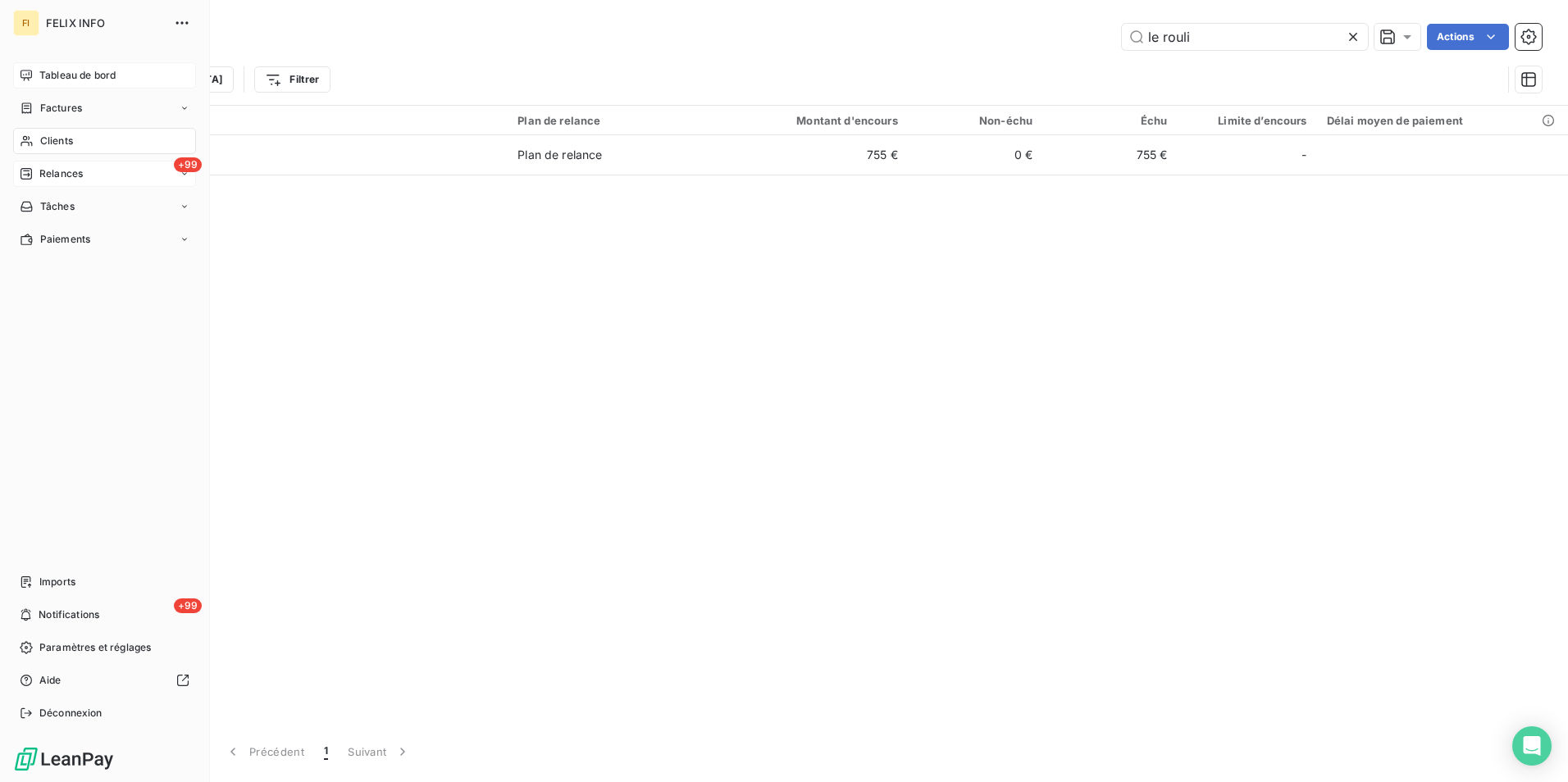
click at [109, 78] on span "Tableau de bord" at bounding box center [77, 76] width 77 height 15
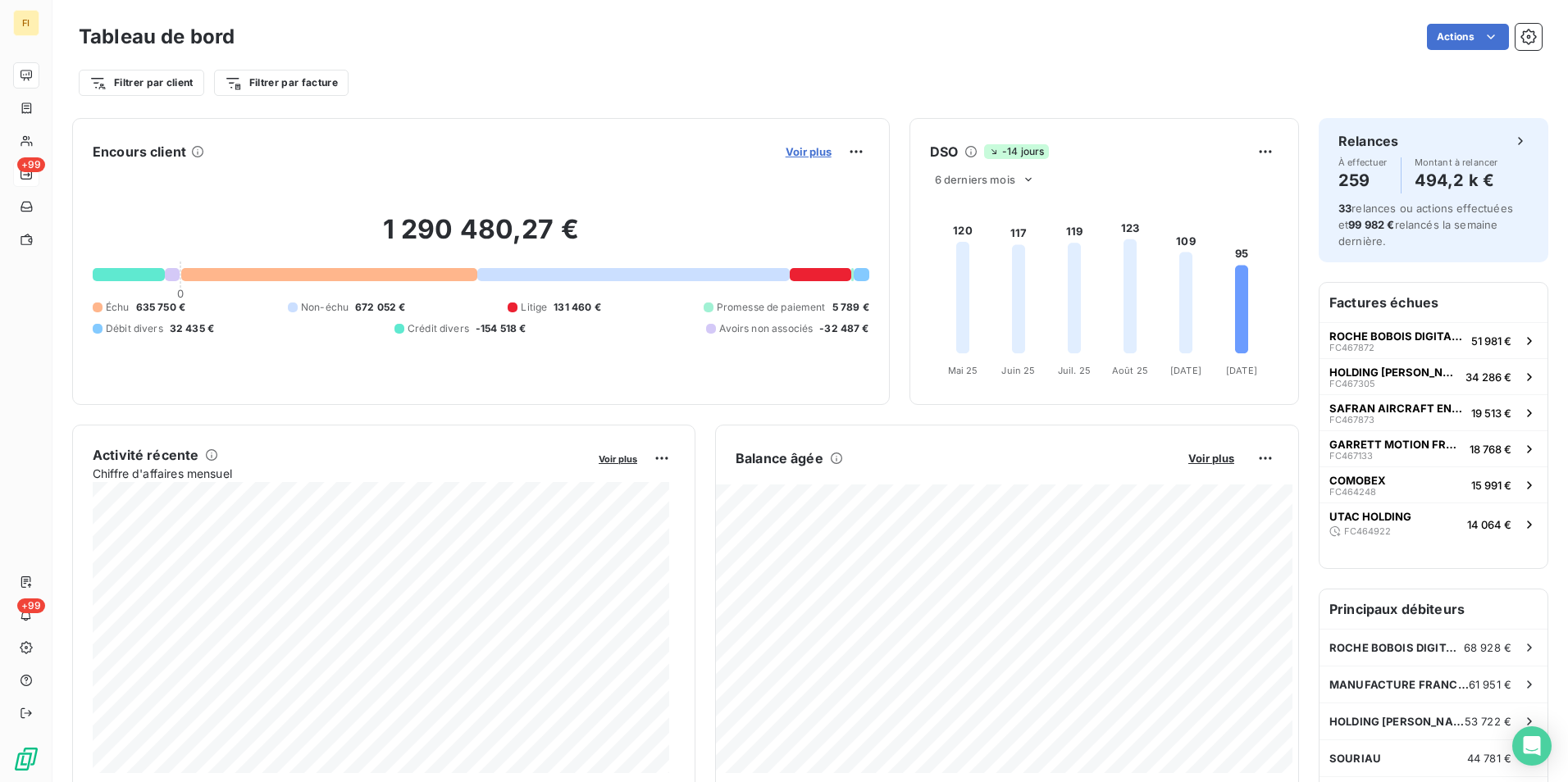
click at [811, 151] on span "Voir plus" at bounding box center [808, 152] width 46 height 13
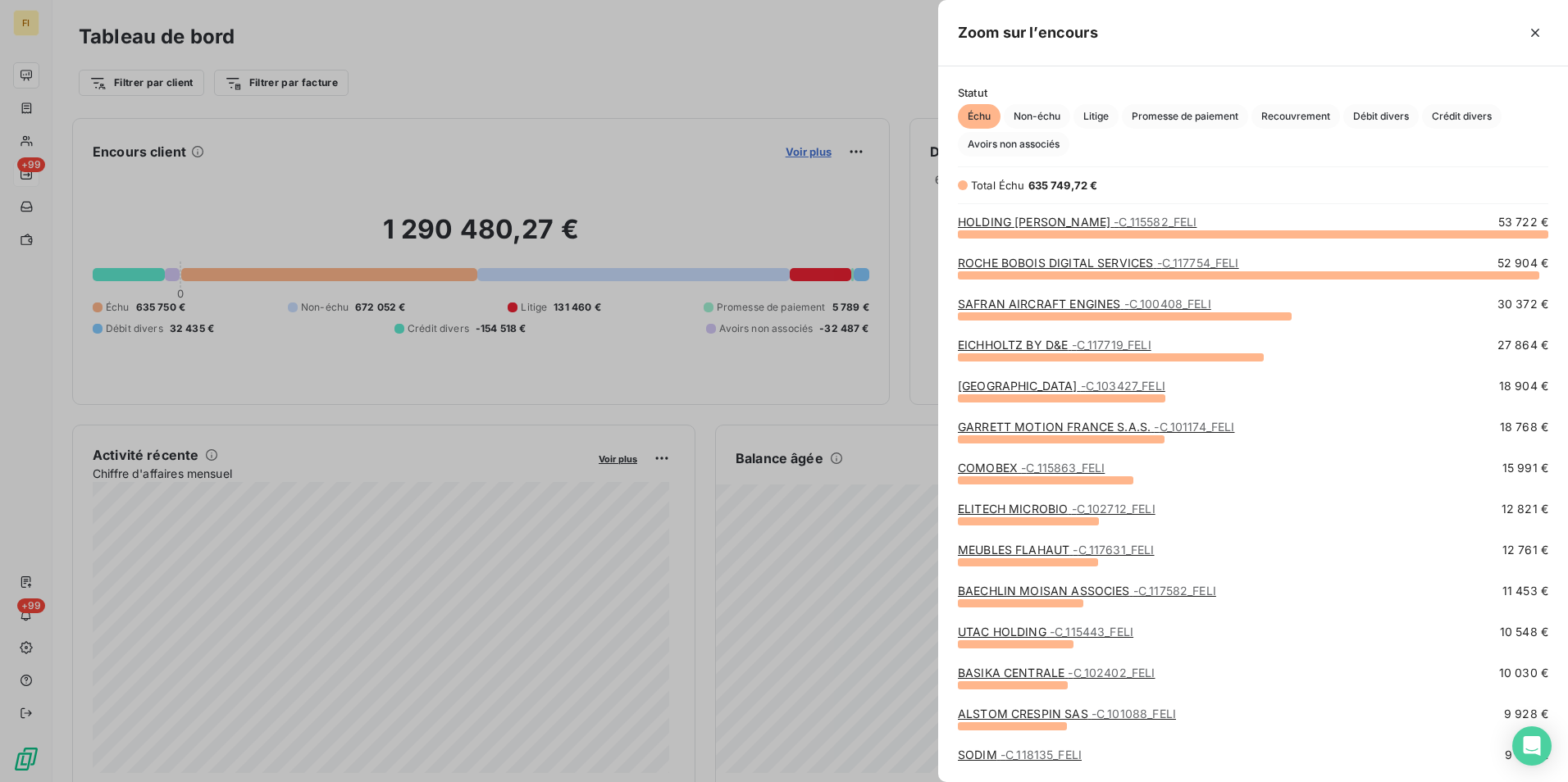
scroll to position [536, 617]
click at [1041, 151] on span "Avoirs non associés" at bounding box center [1014, 144] width 112 height 25
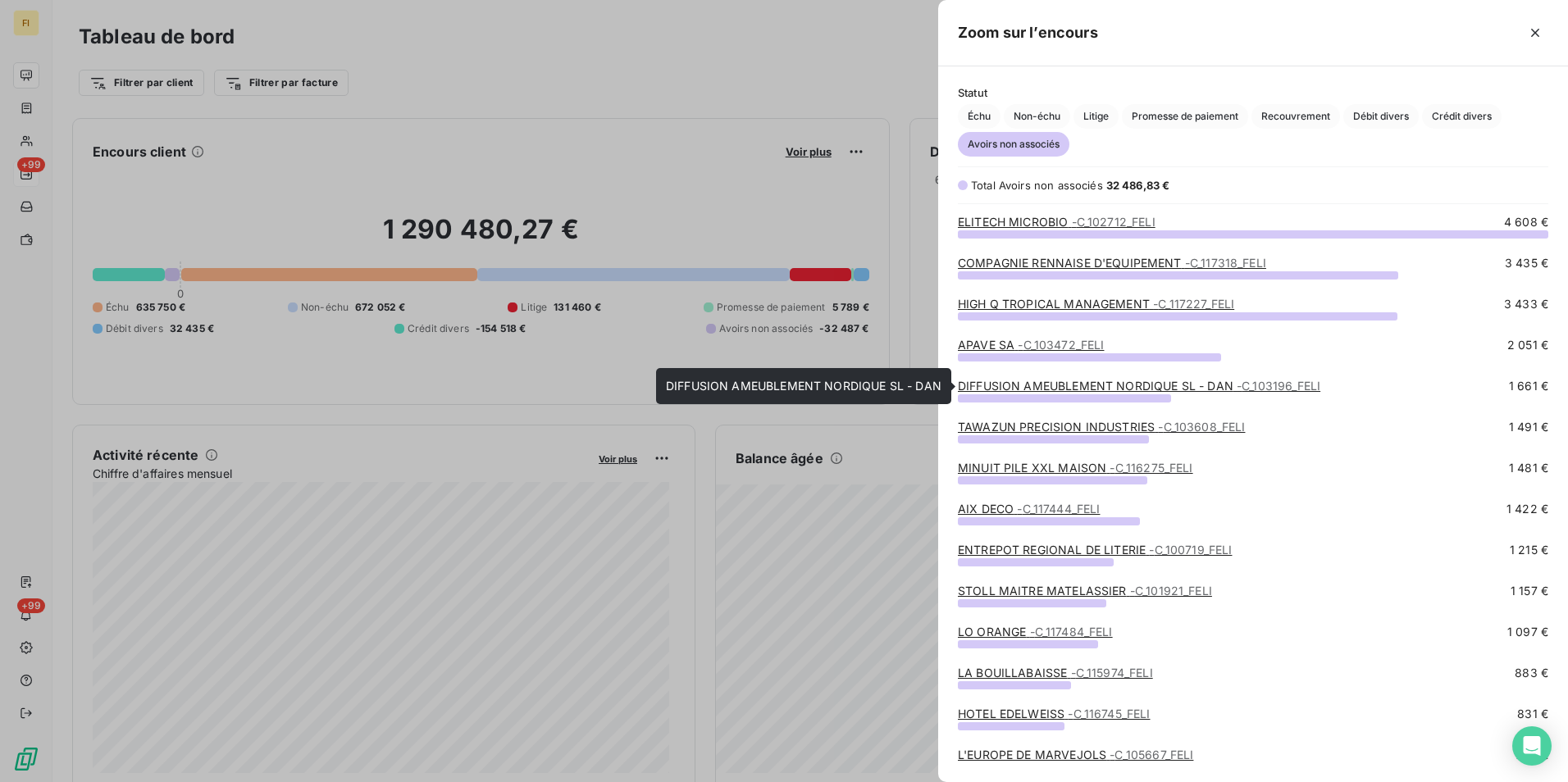
click at [1280, 383] on span "- C_103196_FELI" at bounding box center [1278, 386] width 83 height 14
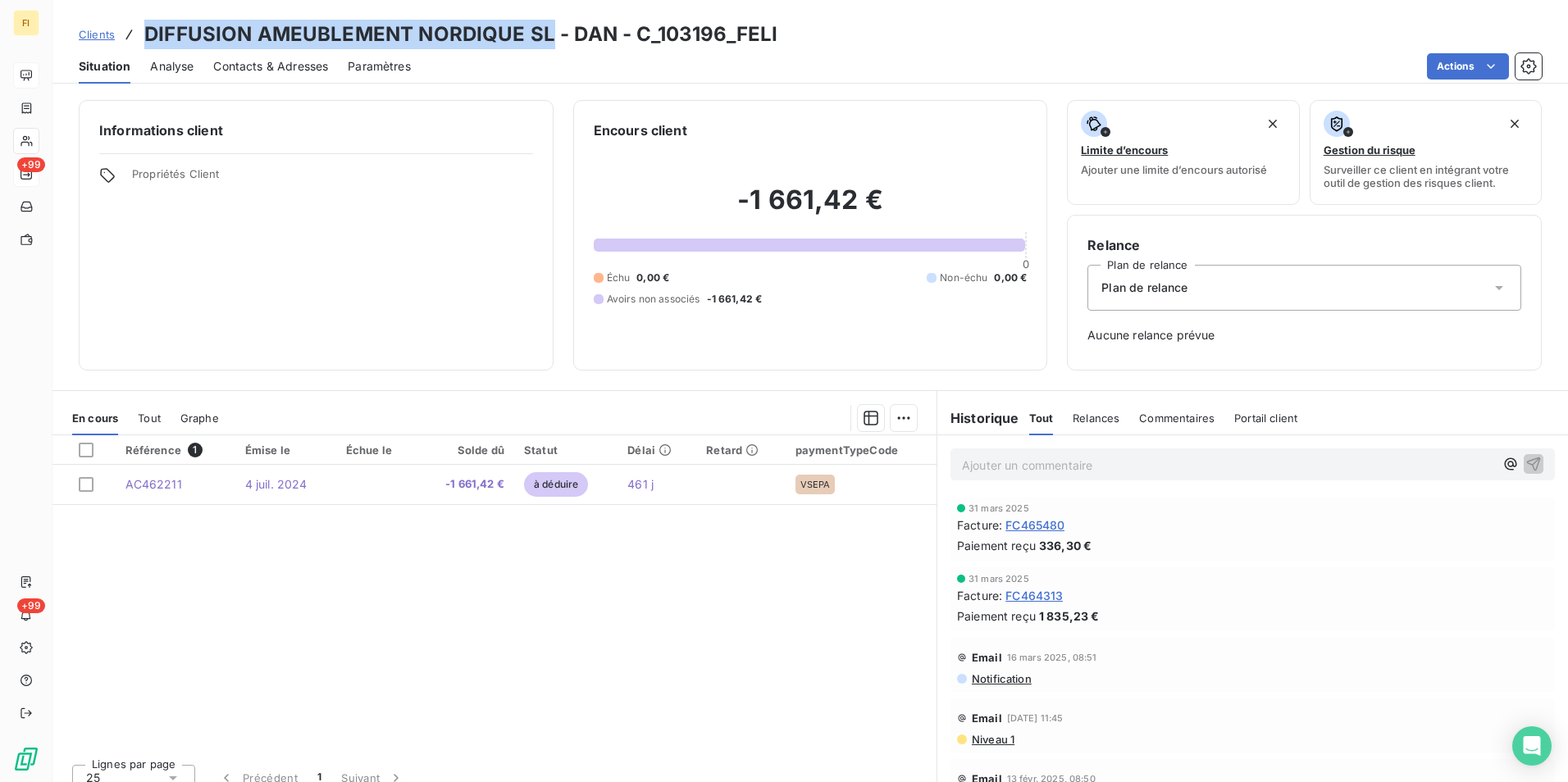
drag, startPoint x: 147, startPoint y: 31, endPoint x: 549, endPoint y: 36, distance: 402.0
click at [549, 36] on h3 "DIFFUSION AMEUBLEMENT NORDIQUE SL - DAN - C_103196_FELI" at bounding box center [461, 34] width 633 height 29
copy h3 "DIFFUSION AMEUBLEMENT NORDIQUE SL"
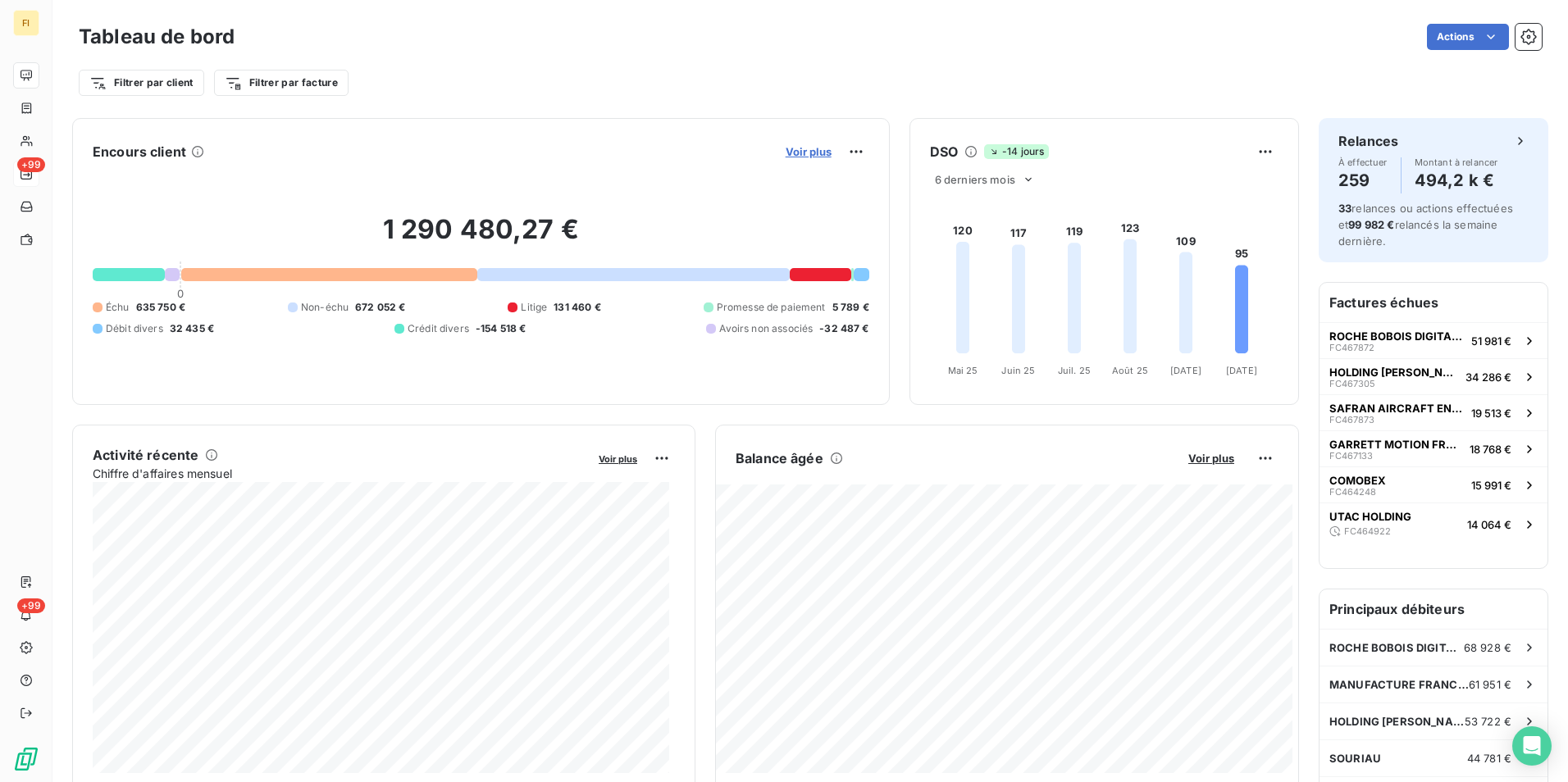
click at [817, 157] on span "Voir plus" at bounding box center [808, 152] width 46 height 13
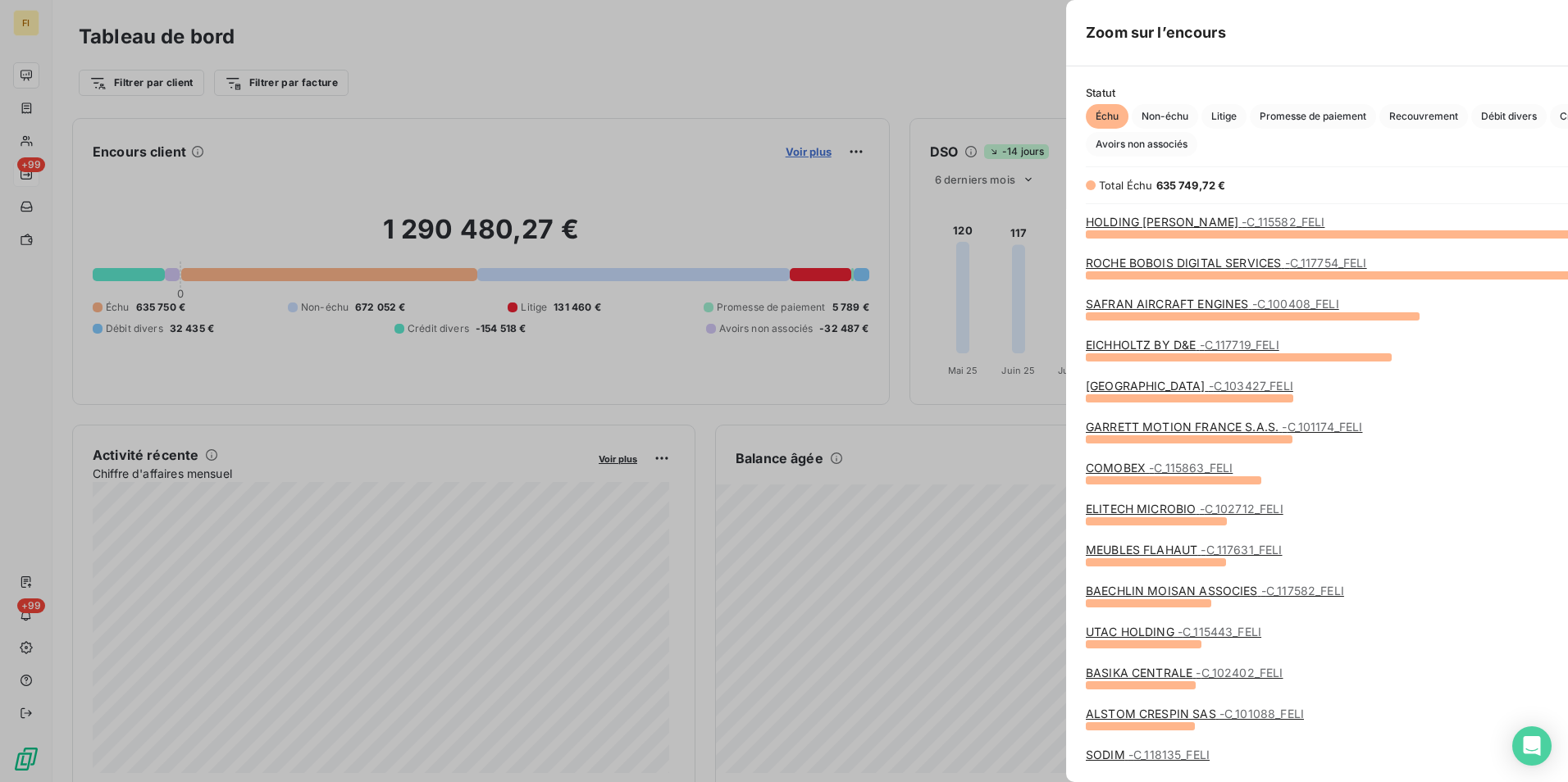
scroll to position [770, 617]
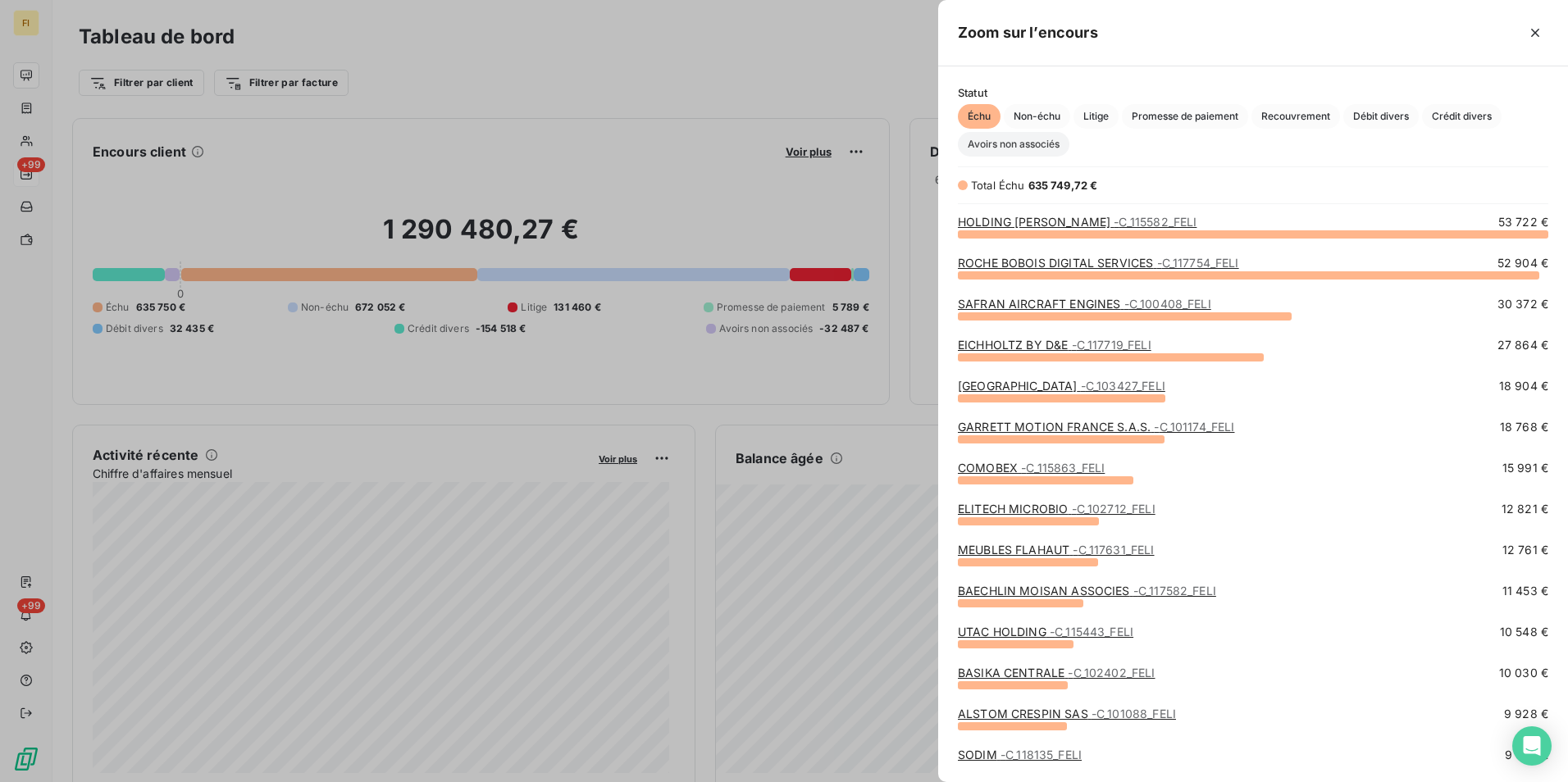
click at [1017, 149] on span "Avoirs non associés" at bounding box center [1014, 144] width 112 height 25
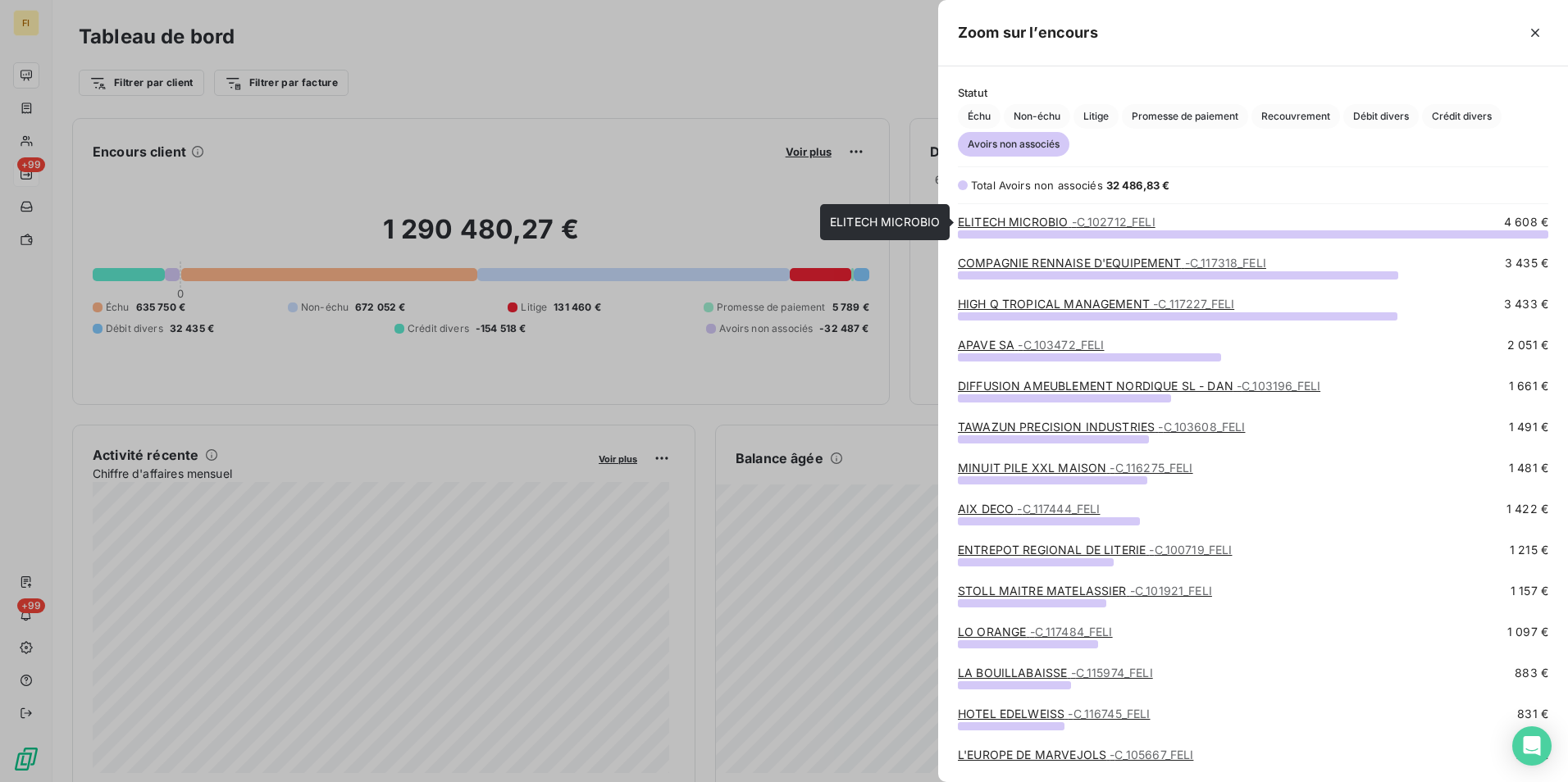
click at [1113, 221] on span "- C_102712_FELI" at bounding box center [1113, 222] width 83 height 14
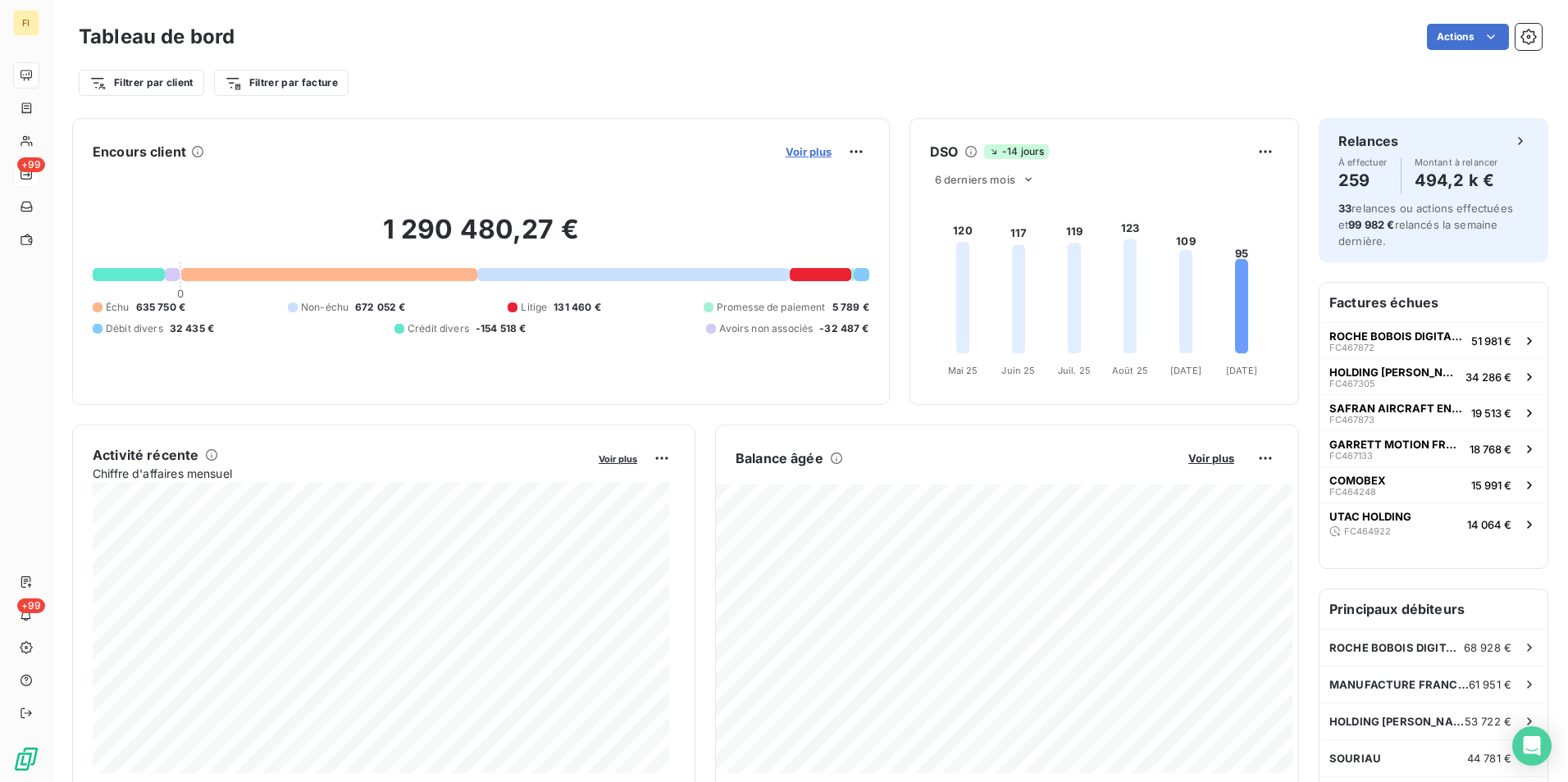
click at [801, 149] on span "Voir plus" at bounding box center [808, 152] width 46 height 13
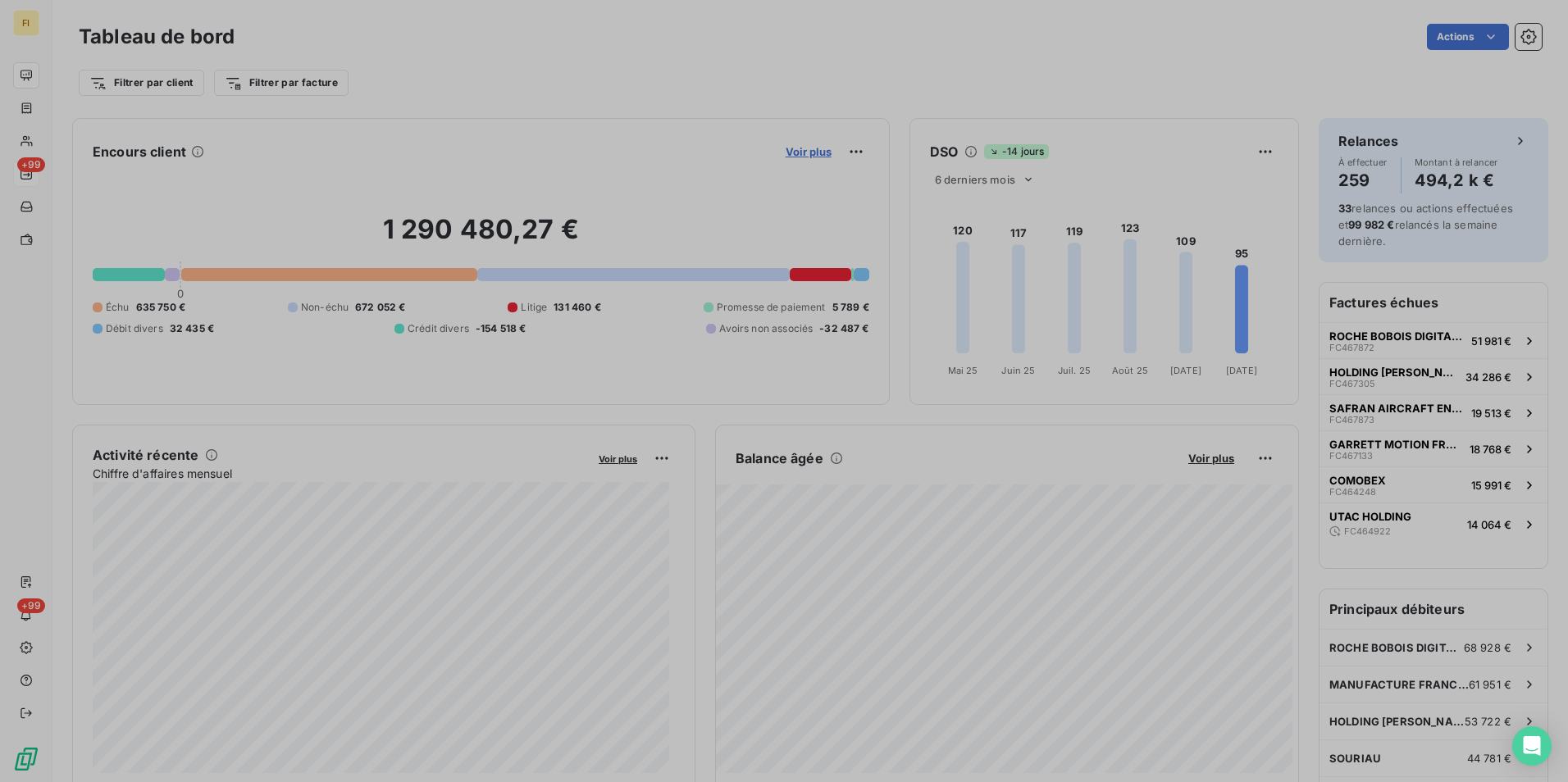
scroll to position [770, 617]
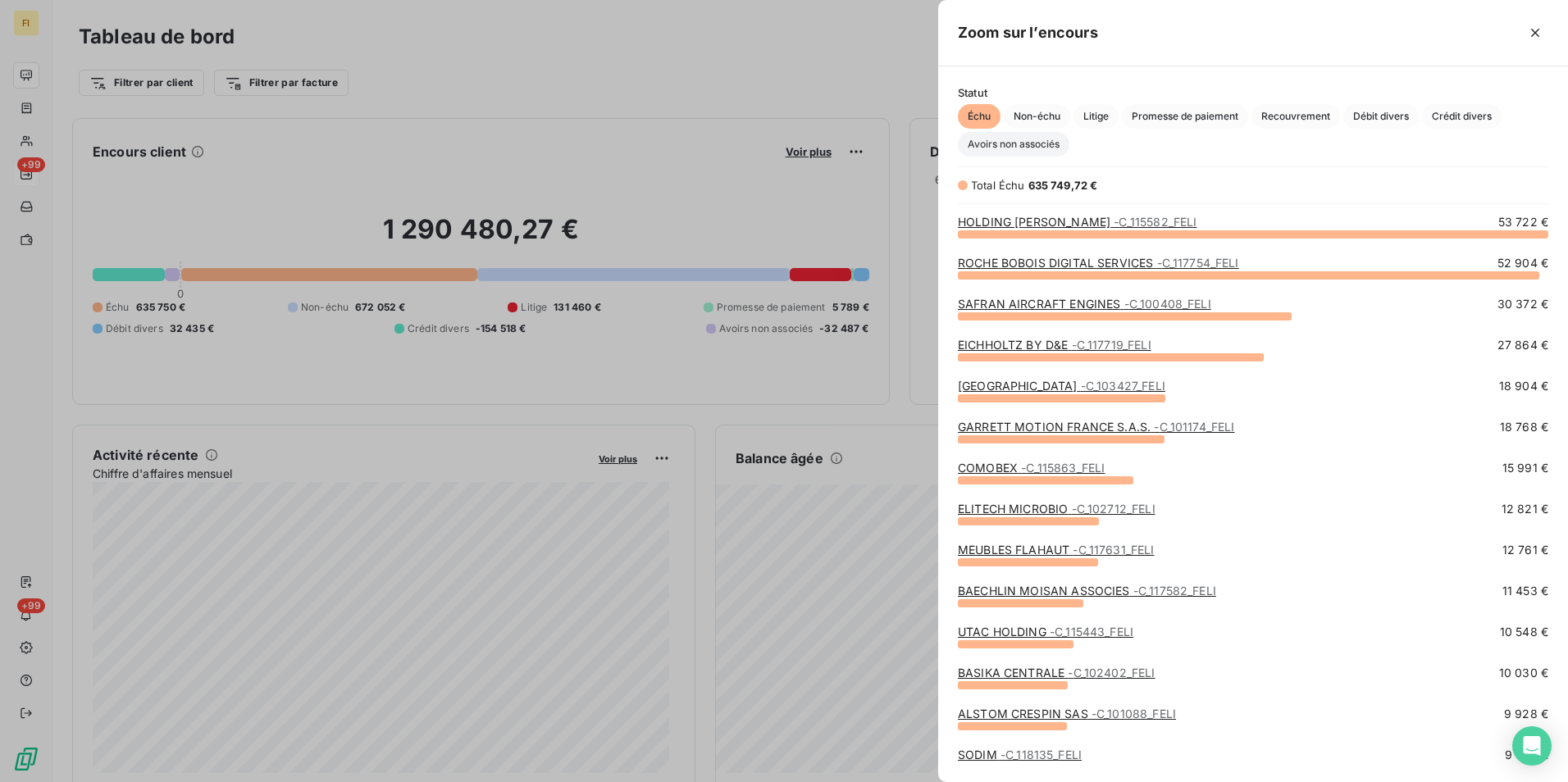
click at [1003, 140] on span "Avoirs non associés" at bounding box center [1014, 144] width 112 height 25
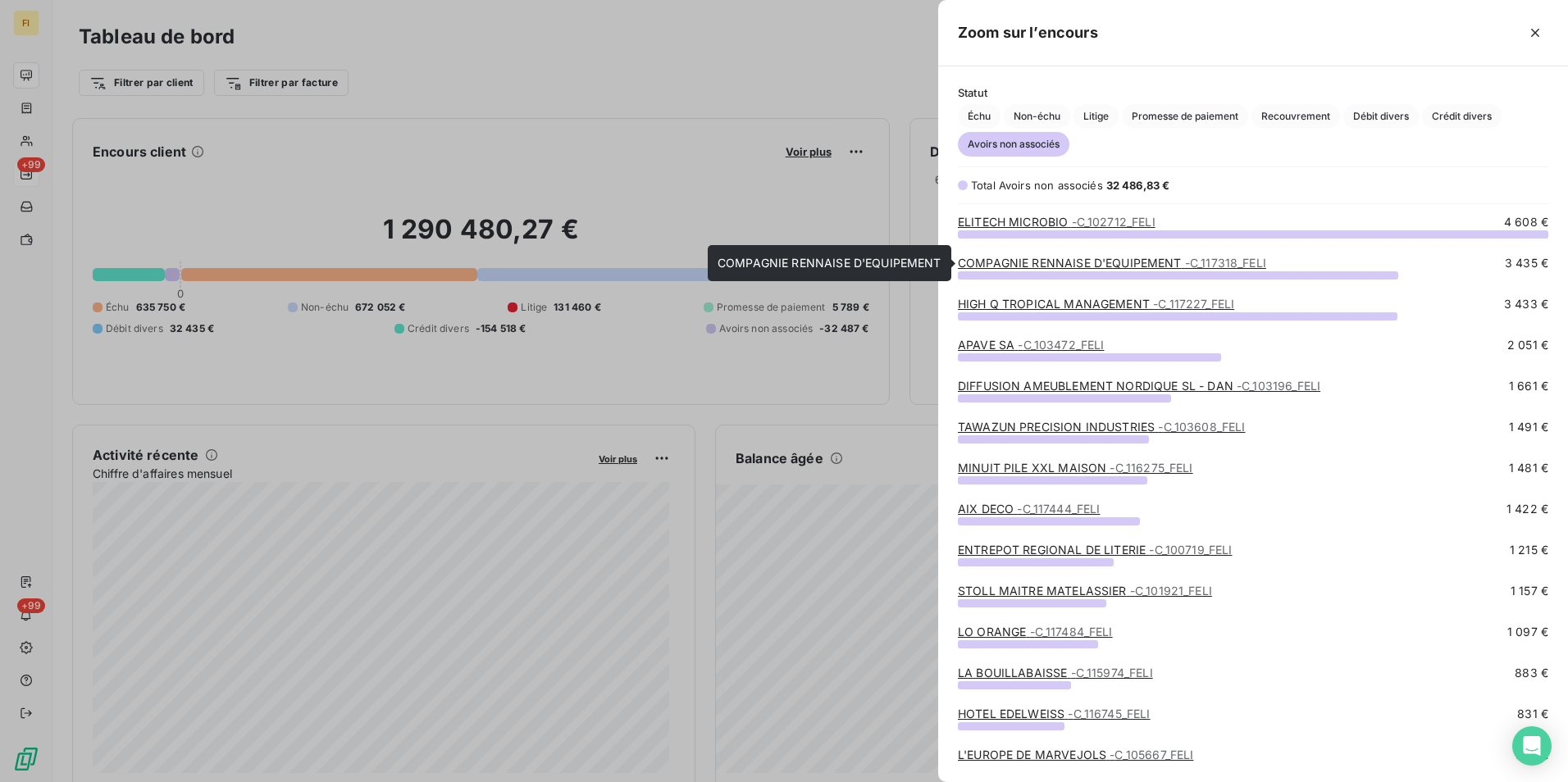
click at [1156, 258] on link "COMPAGNIE RENNAISE D'EQUIPEMENT - C_117318_FELI" at bounding box center [1112, 262] width 308 height 14
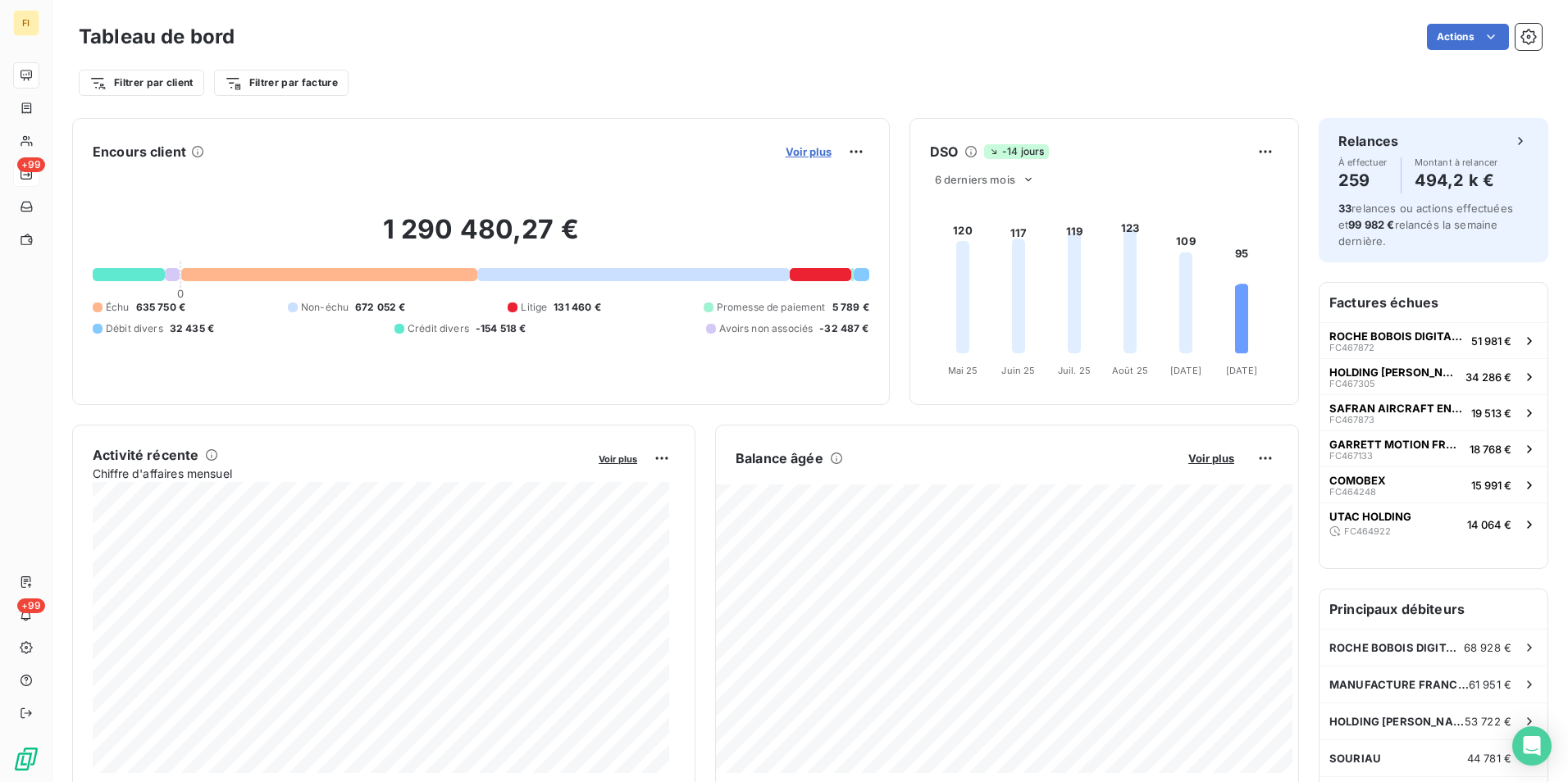
click at [810, 157] on span "Voir plus" at bounding box center [808, 152] width 46 height 13
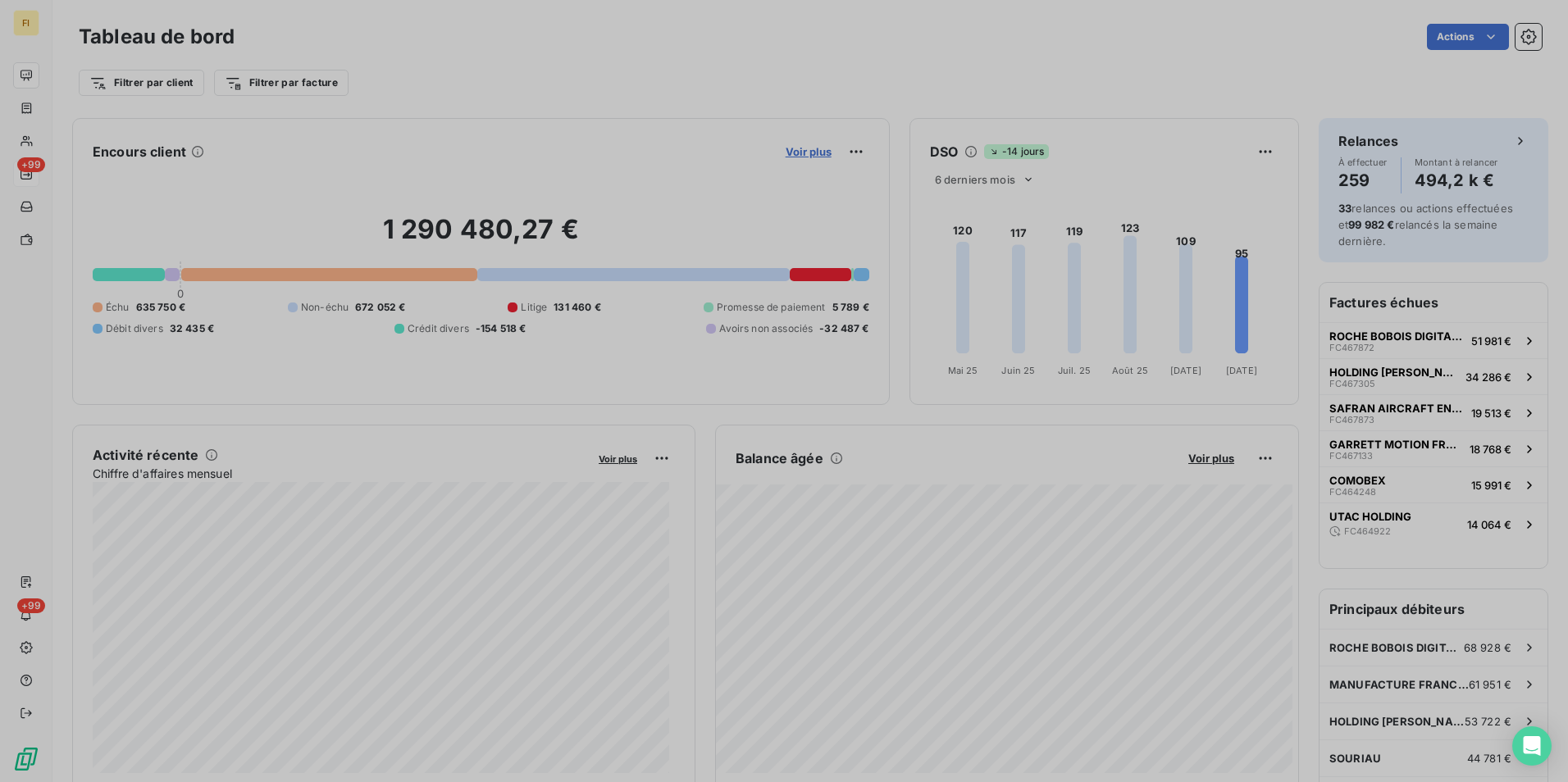
scroll to position [13, 13]
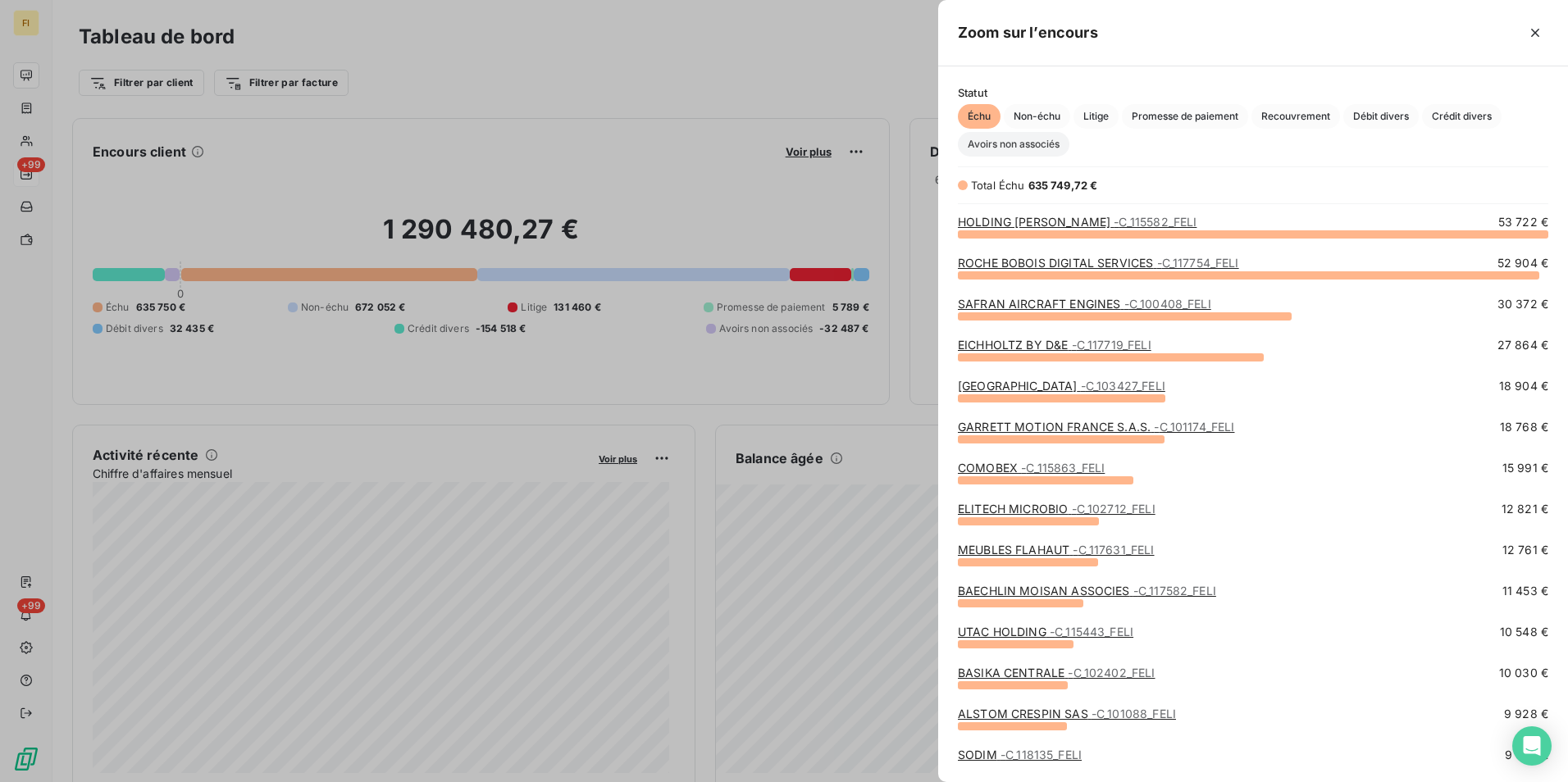
click at [1021, 146] on span "Avoirs non associés" at bounding box center [1014, 144] width 112 height 25
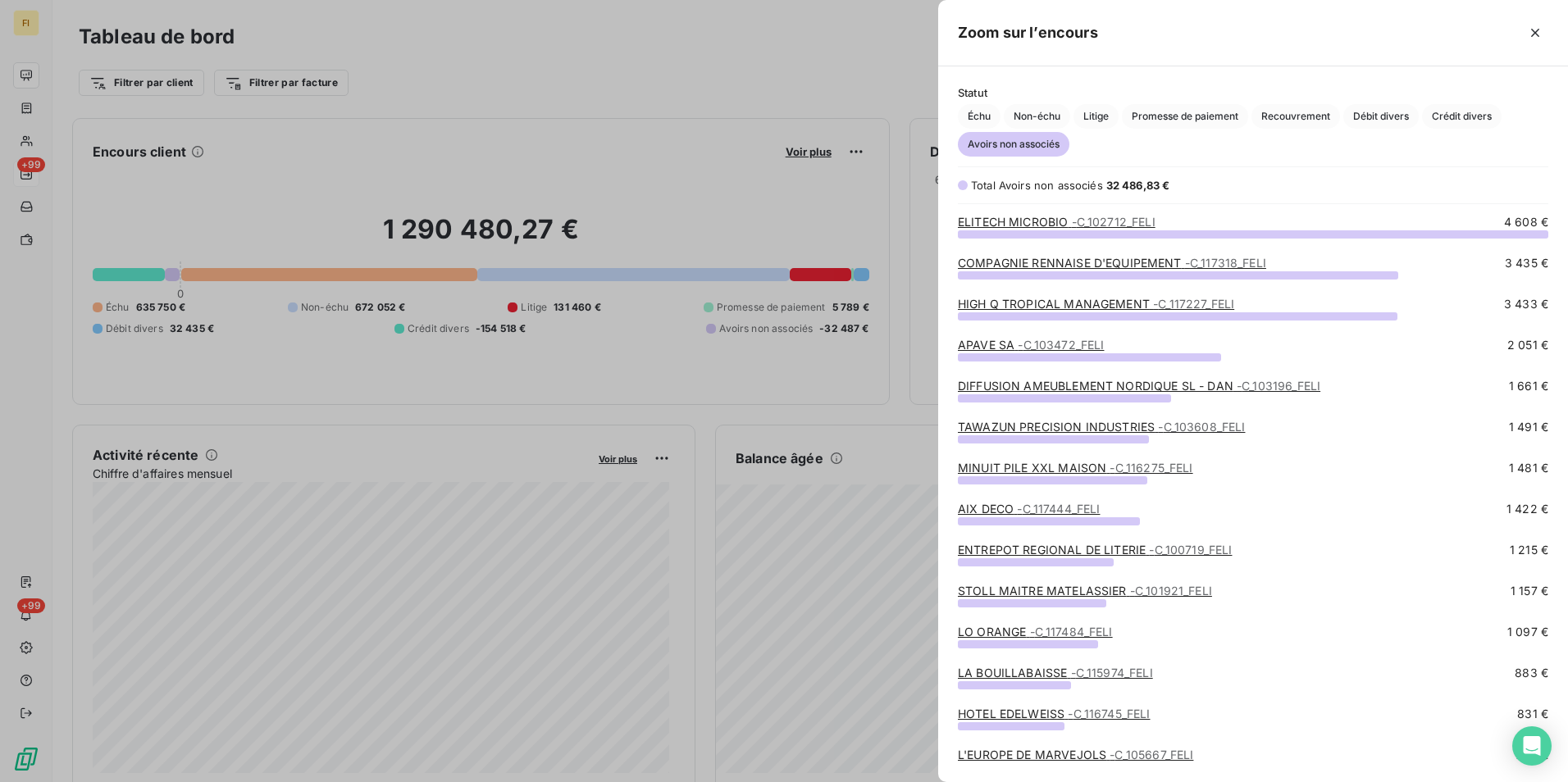
click at [1155, 351] on div "APAVE SA - C_103472_FELI 2 051 €" at bounding box center [1253, 346] width 591 height 17
click at [1061, 343] on span "- C_103472_FELI" at bounding box center [1060, 345] width 86 height 14
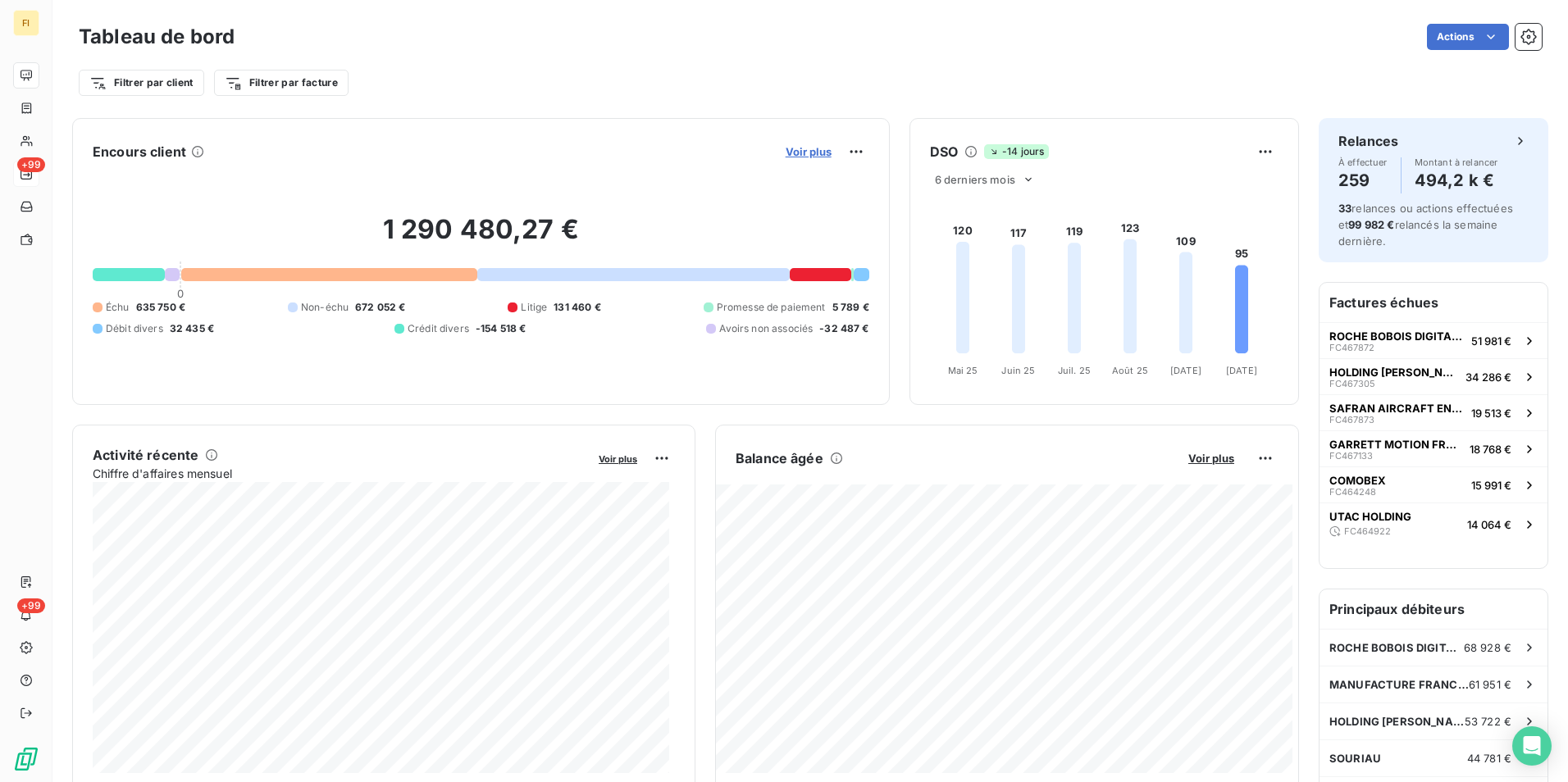
click at [809, 150] on span "Voir plus" at bounding box center [808, 152] width 46 height 13
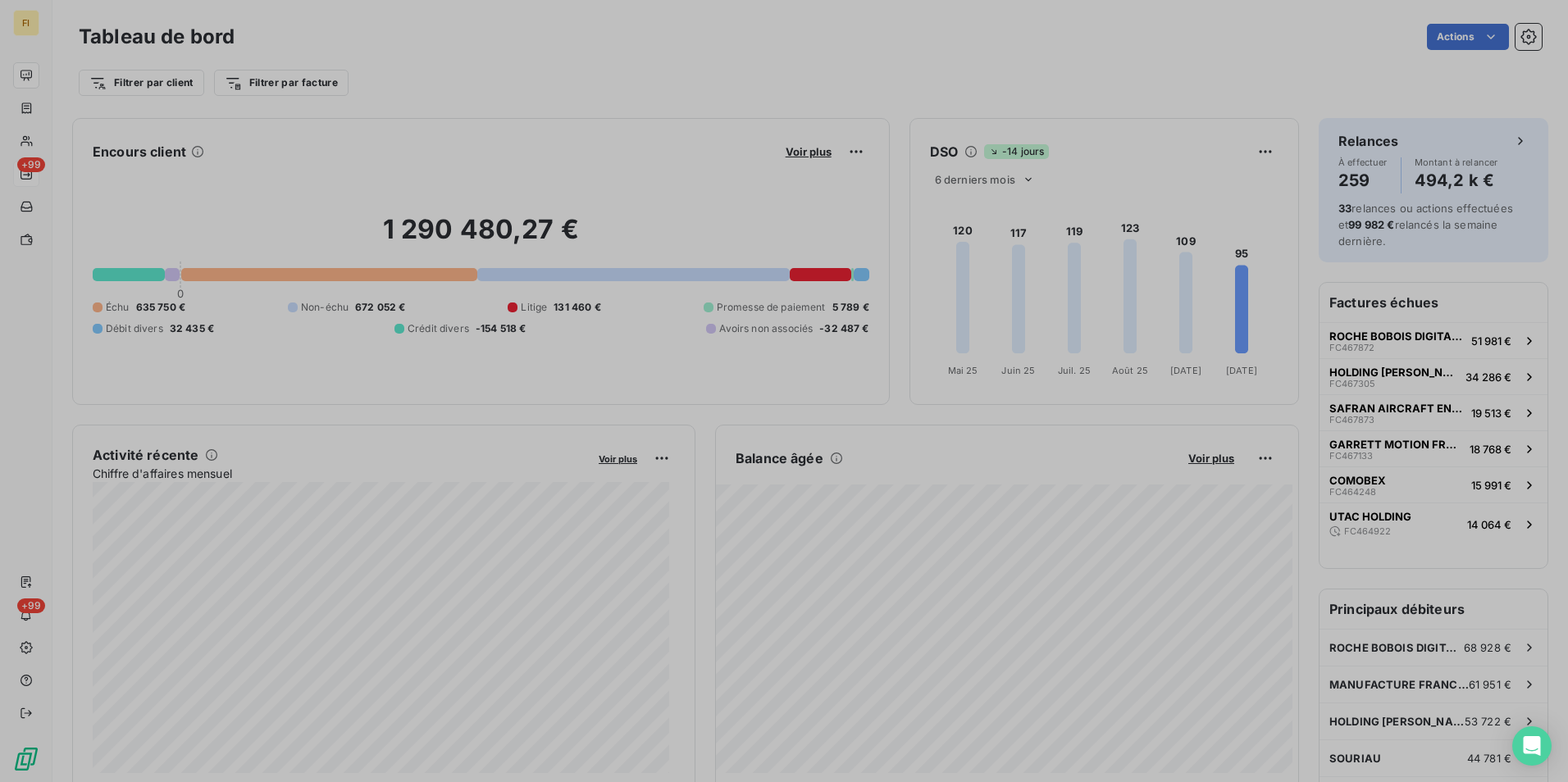
scroll to position [770, 617]
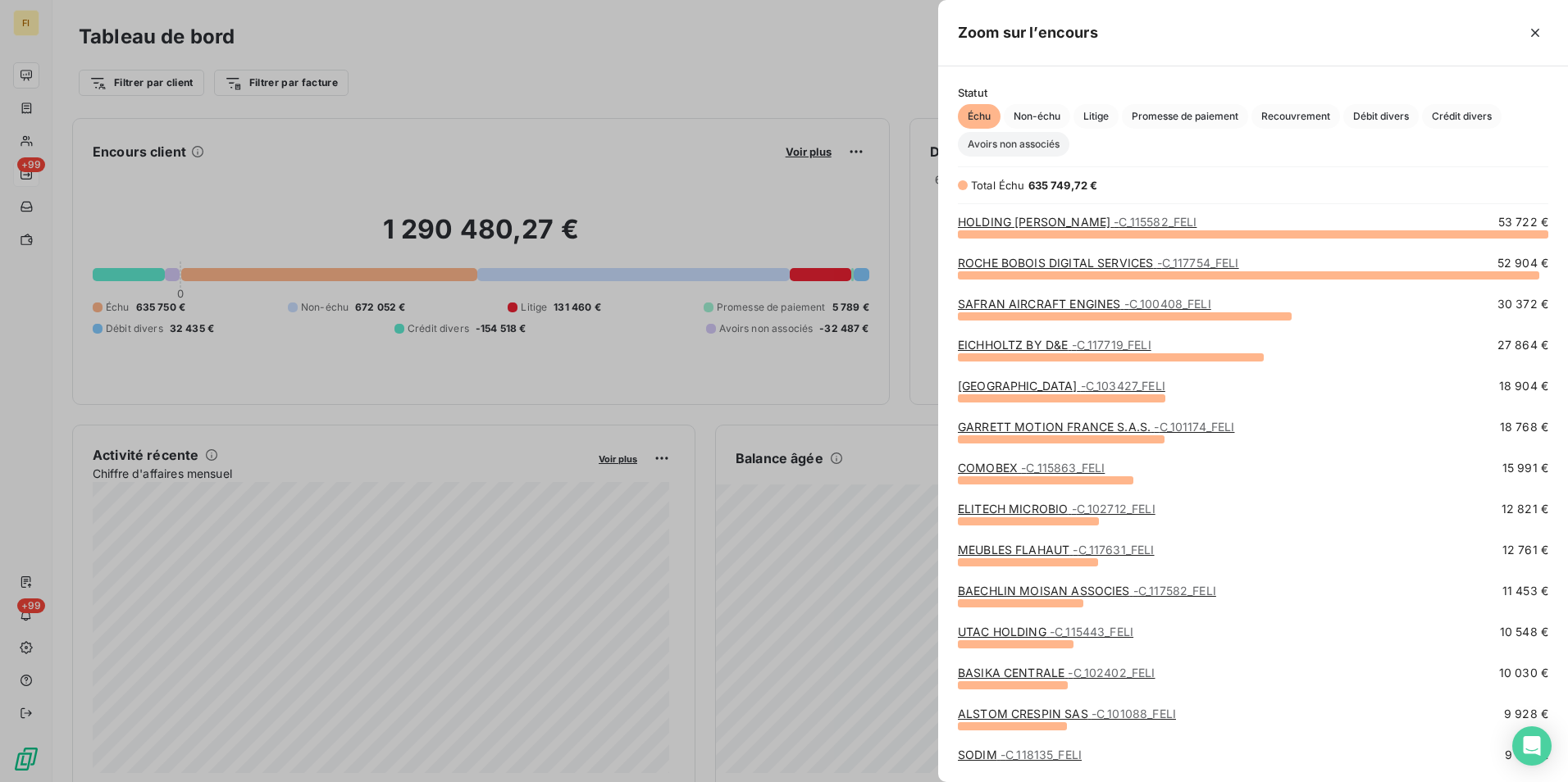
click at [1059, 137] on span "Avoirs non associés" at bounding box center [1014, 144] width 112 height 25
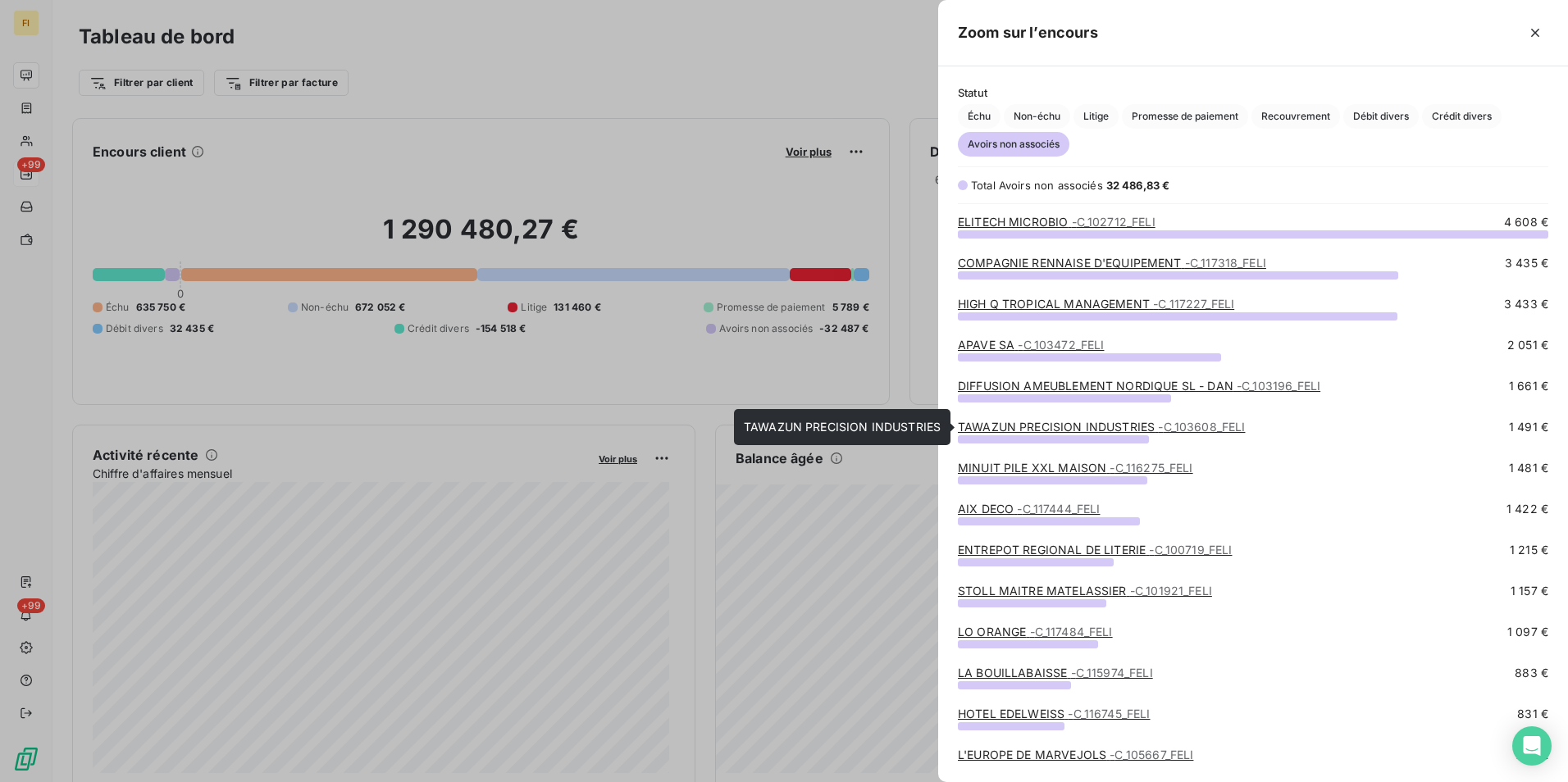
click at [1137, 430] on link "TAWAZUN PRECISION INDUSTRIES - C_103608_FELI" at bounding box center [1101, 426] width 287 height 14
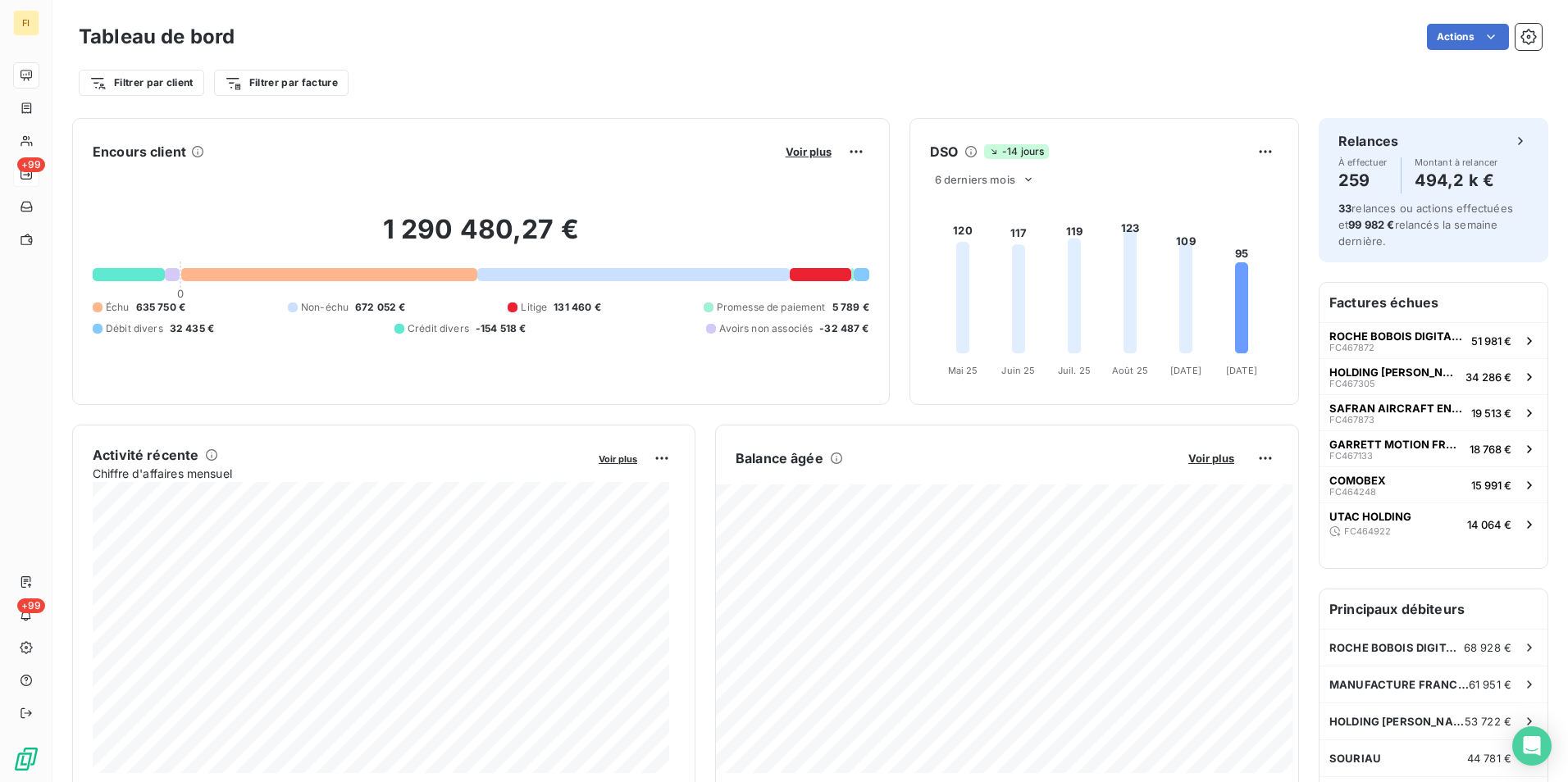
click at [815, 144] on button "Voir plus" at bounding box center [808, 152] width 56 height 15
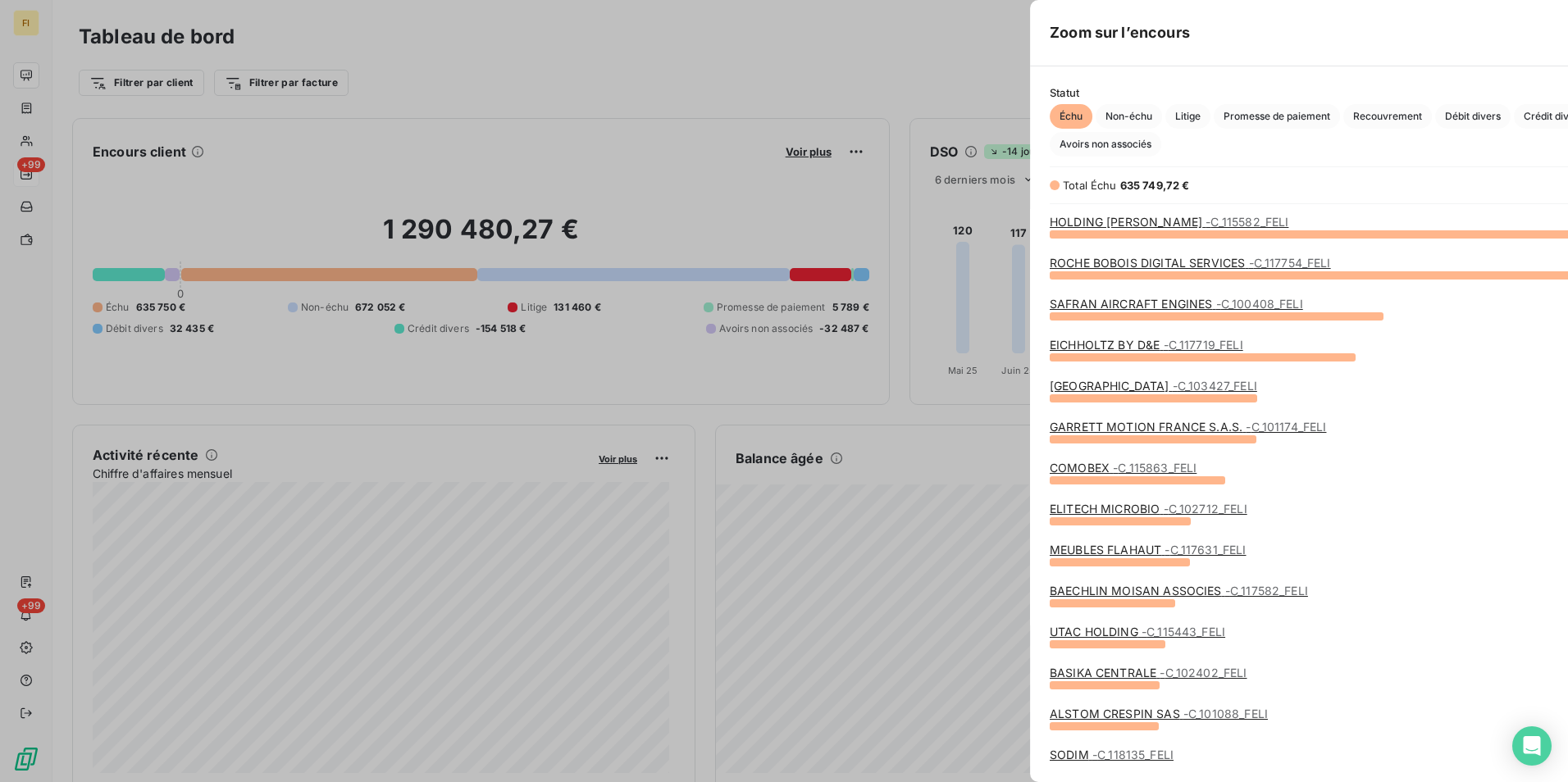
scroll to position [770, 617]
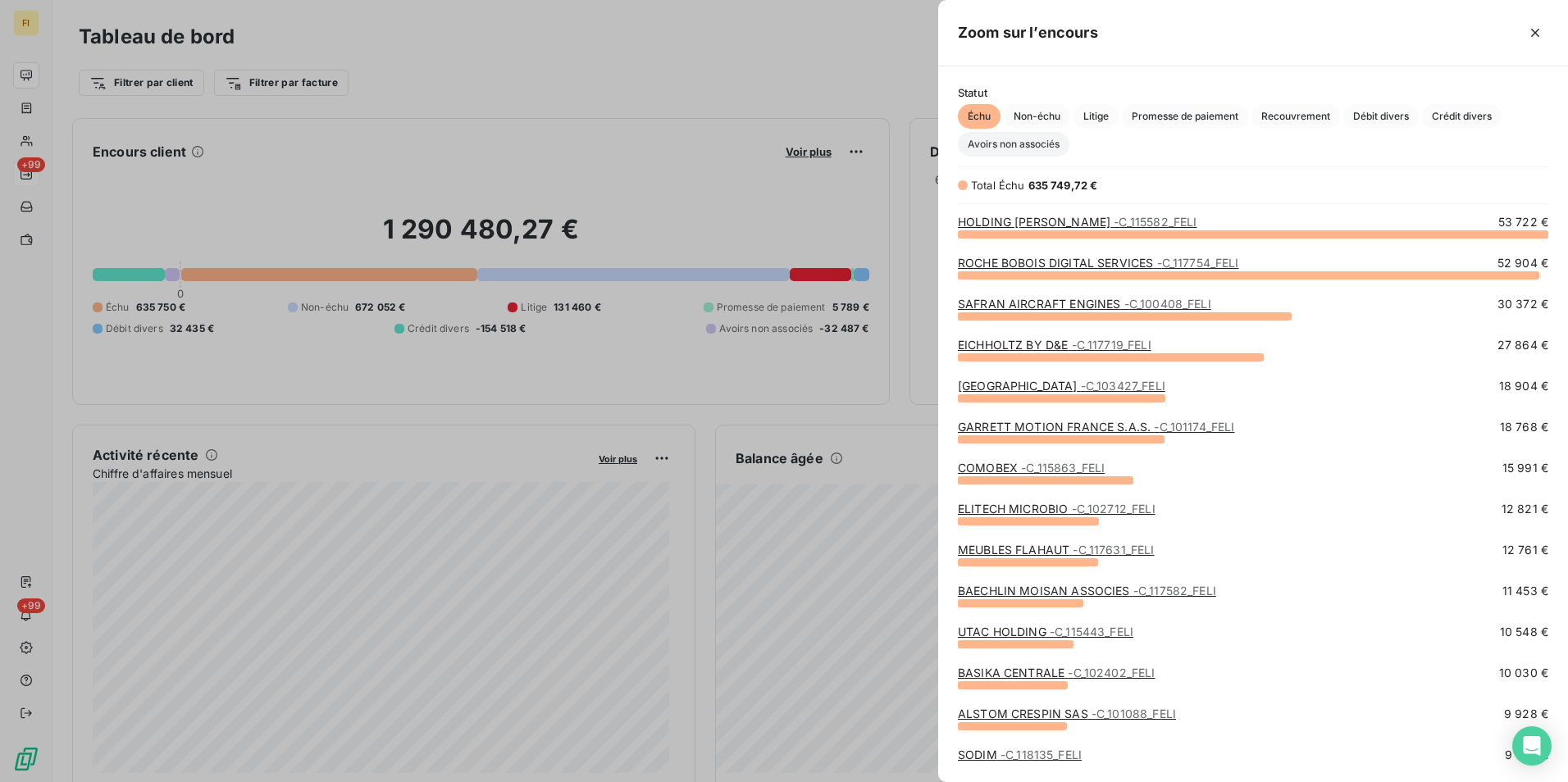
click at [1049, 144] on span "Avoirs non associés" at bounding box center [1014, 144] width 112 height 25
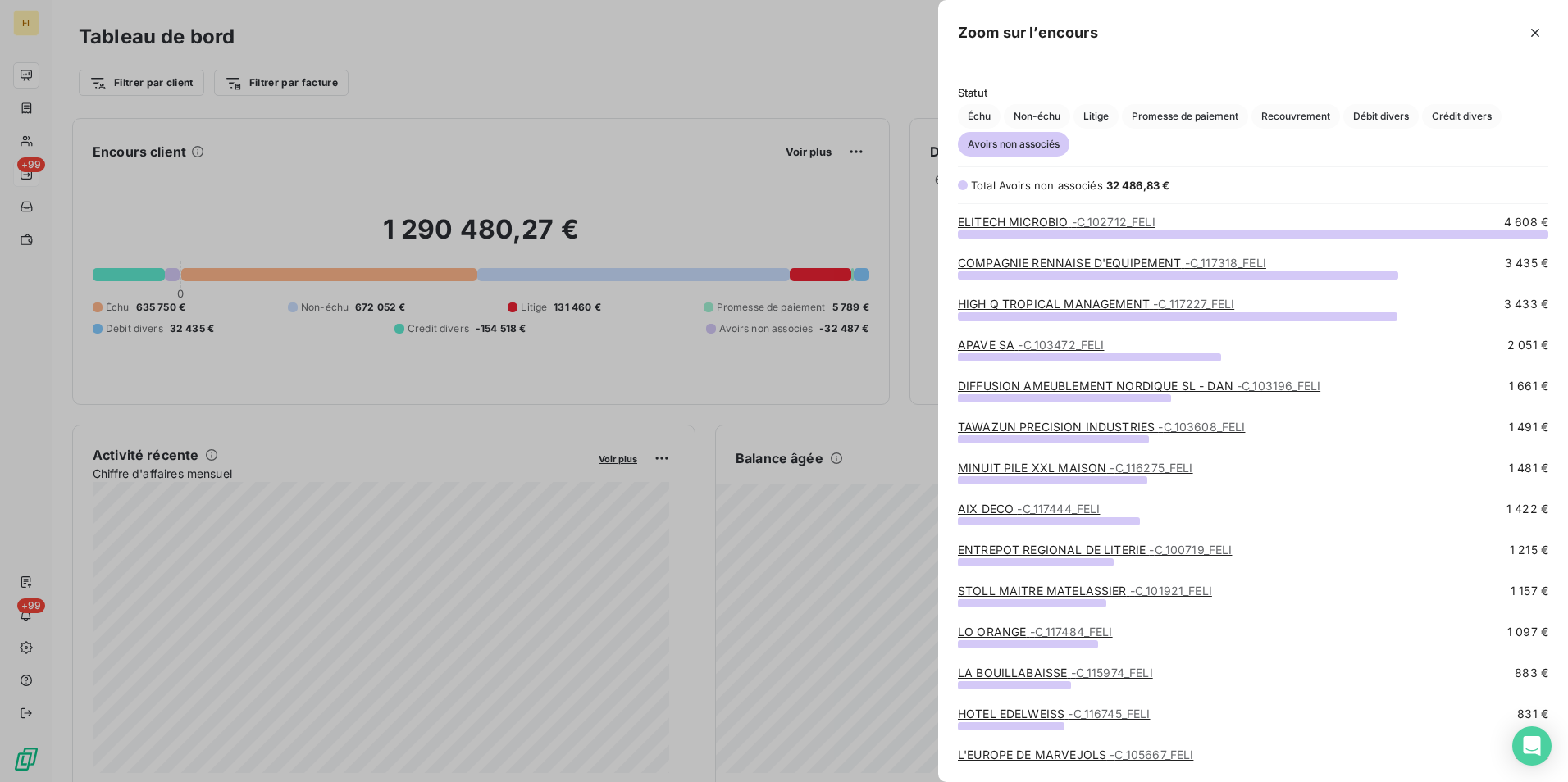
click at [1172, 547] on span "- C_100719_FELI" at bounding box center [1190, 550] width 82 height 14
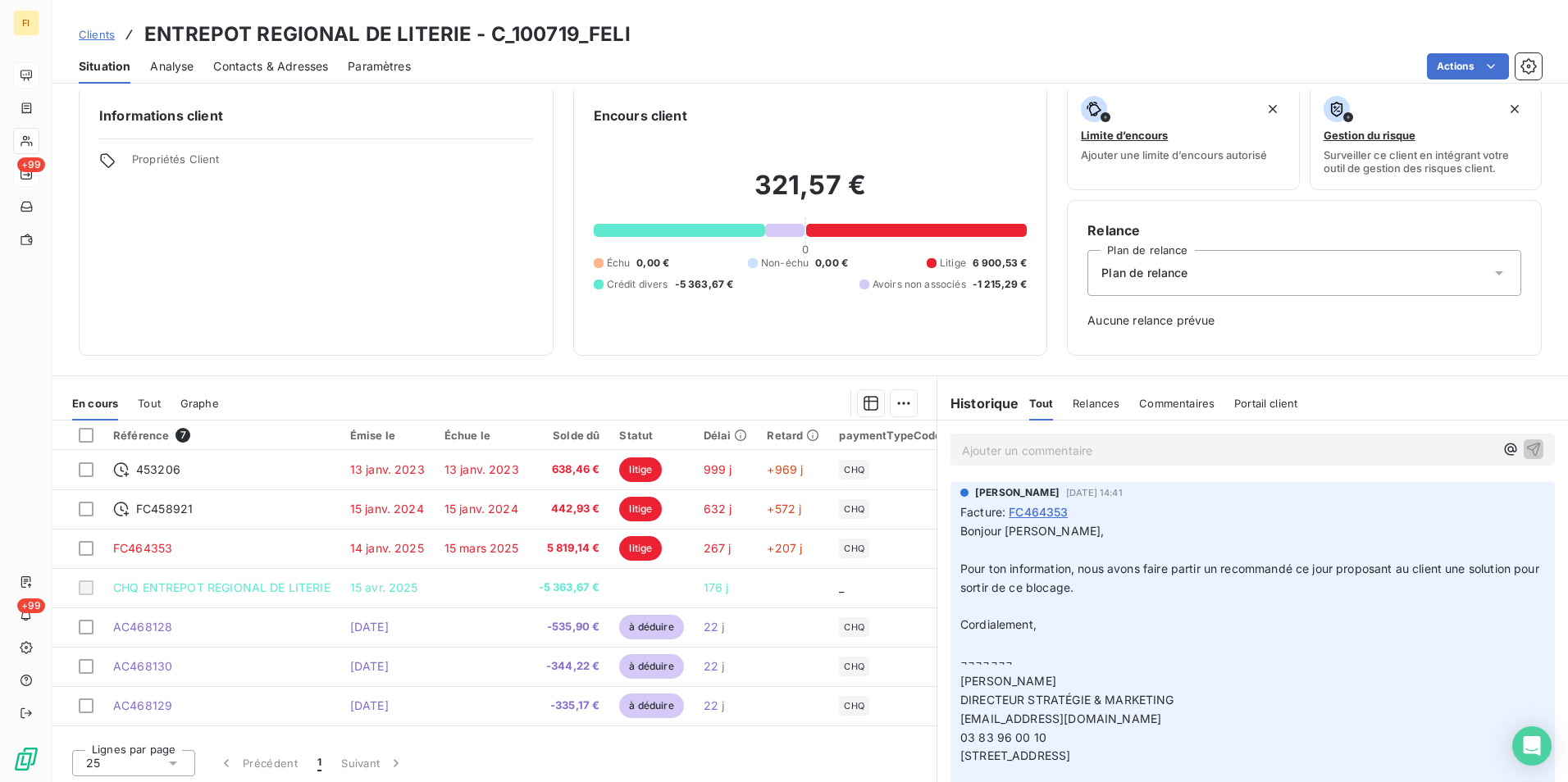
scroll to position [18, 0]
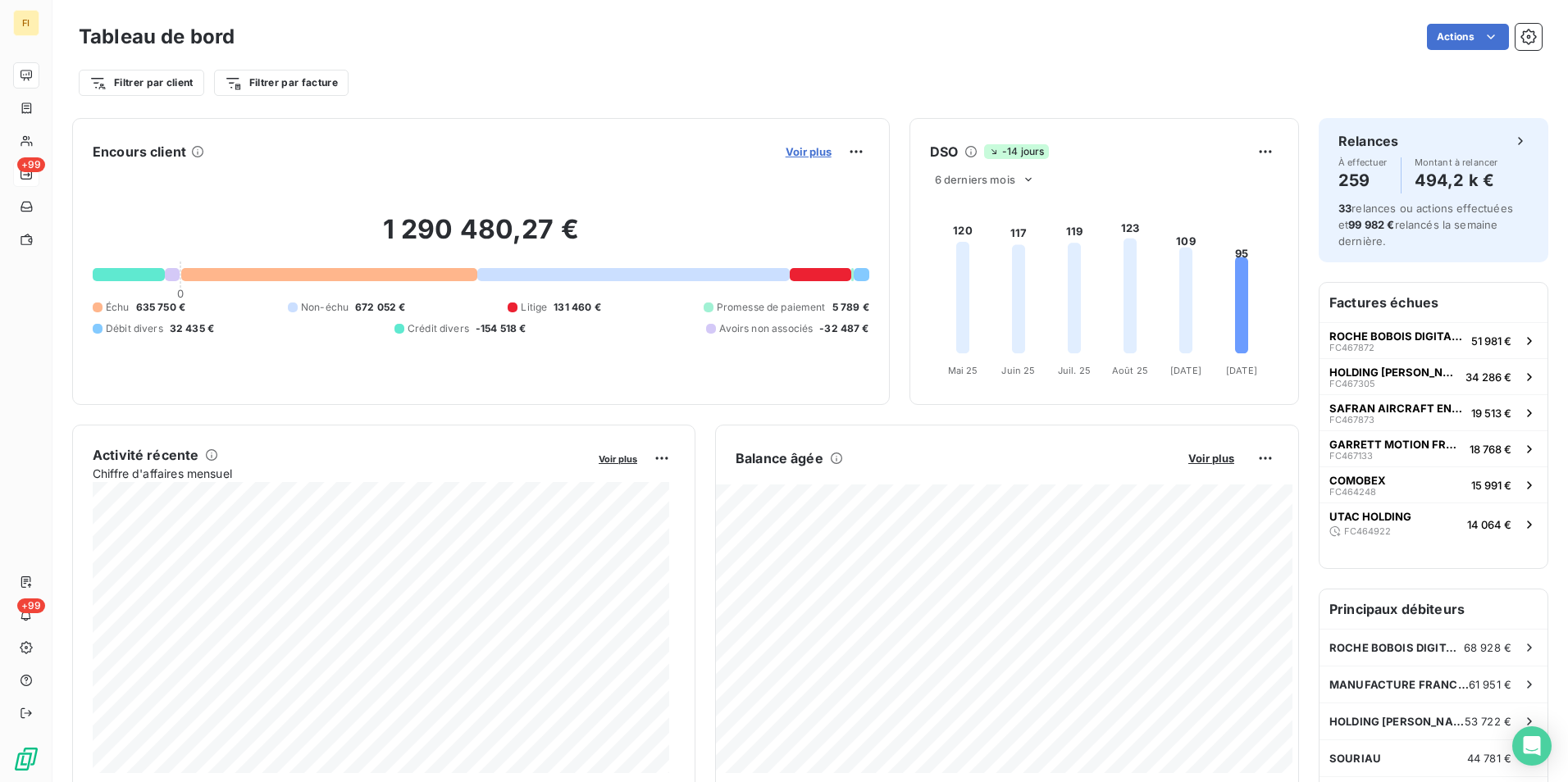
click at [811, 153] on span "Voir plus" at bounding box center [808, 152] width 46 height 13
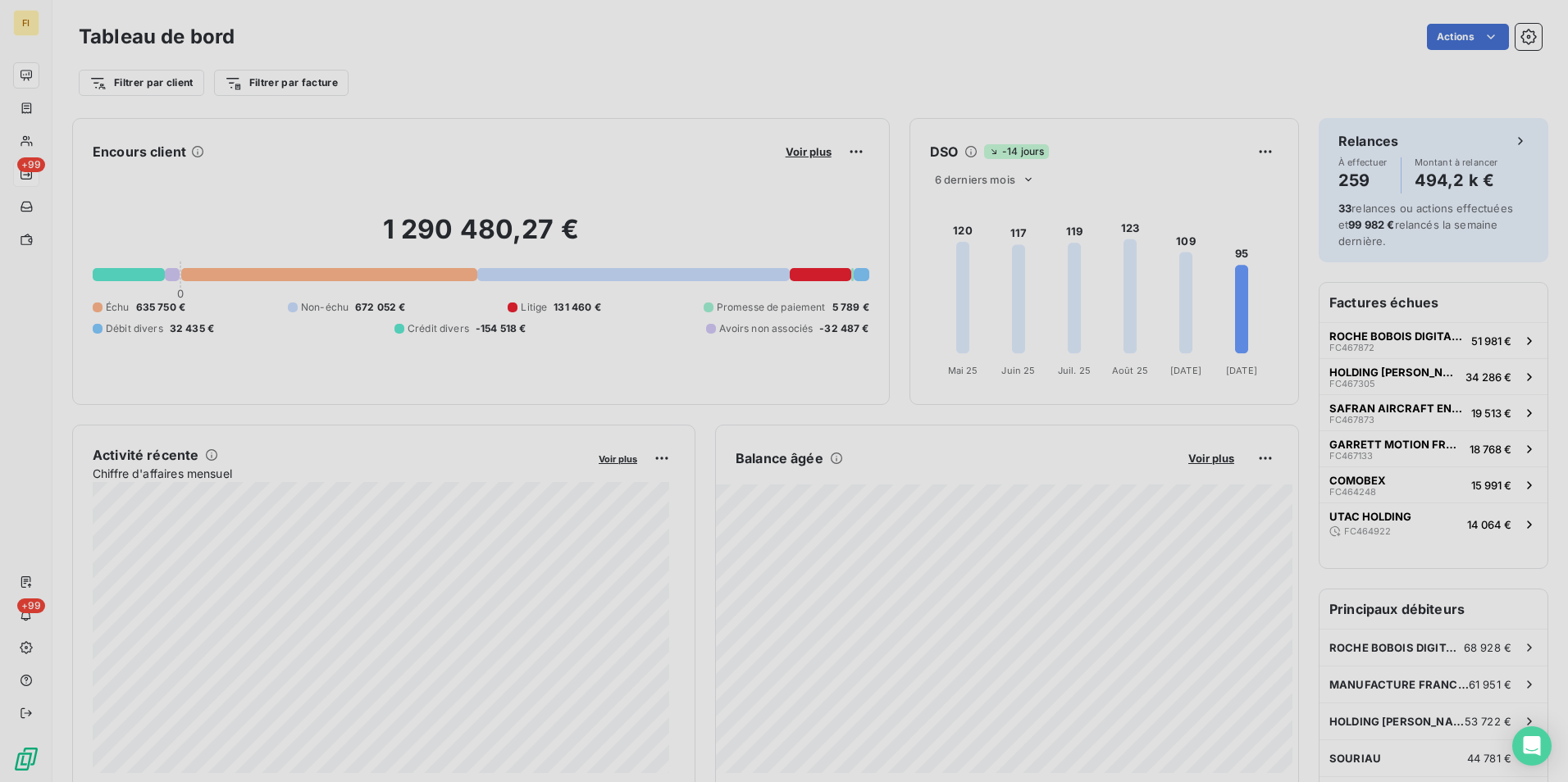
scroll to position [770, 617]
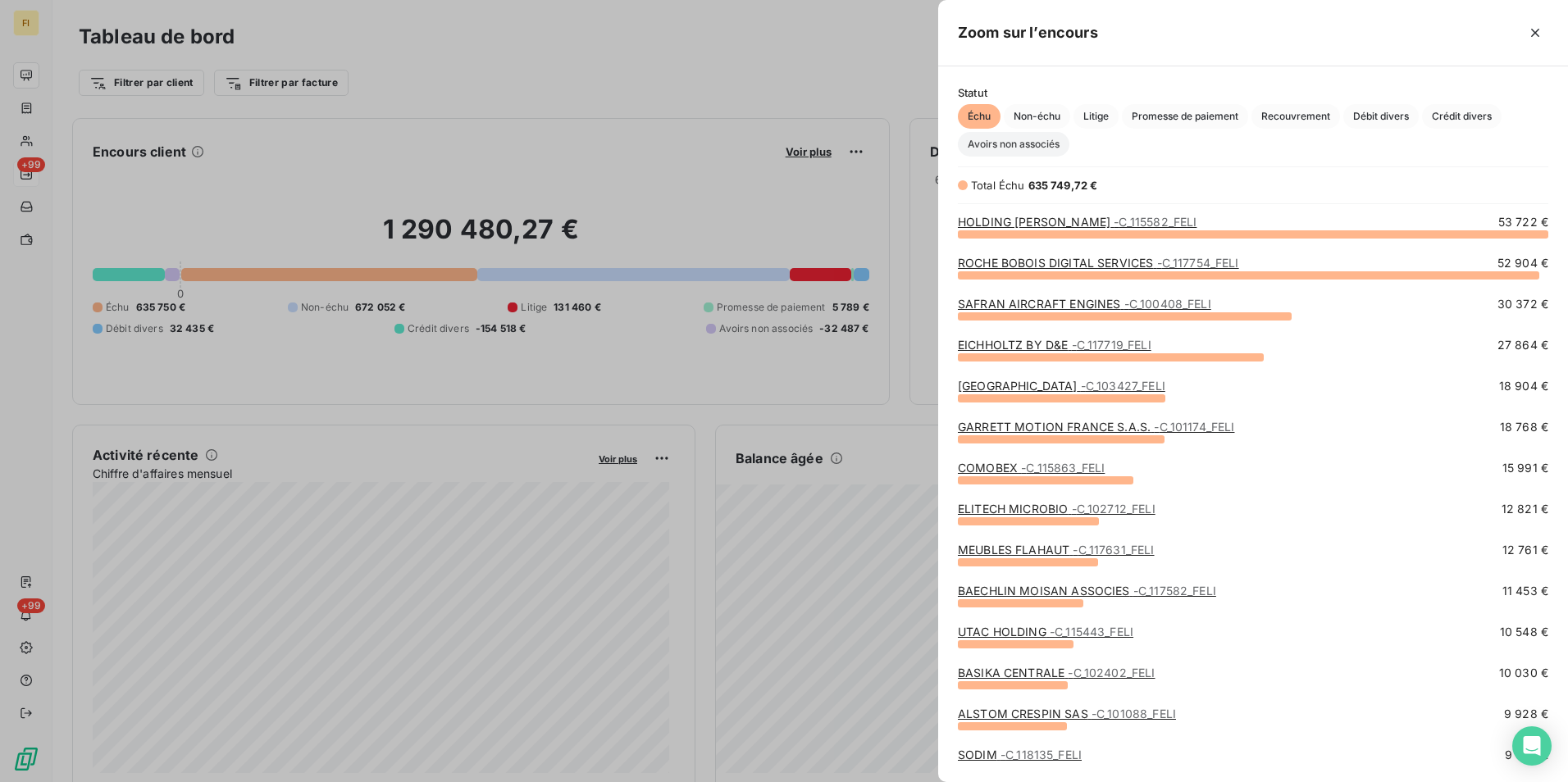
click at [1032, 147] on span "Avoirs non associés" at bounding box center [1014, 144] width 112 height 25
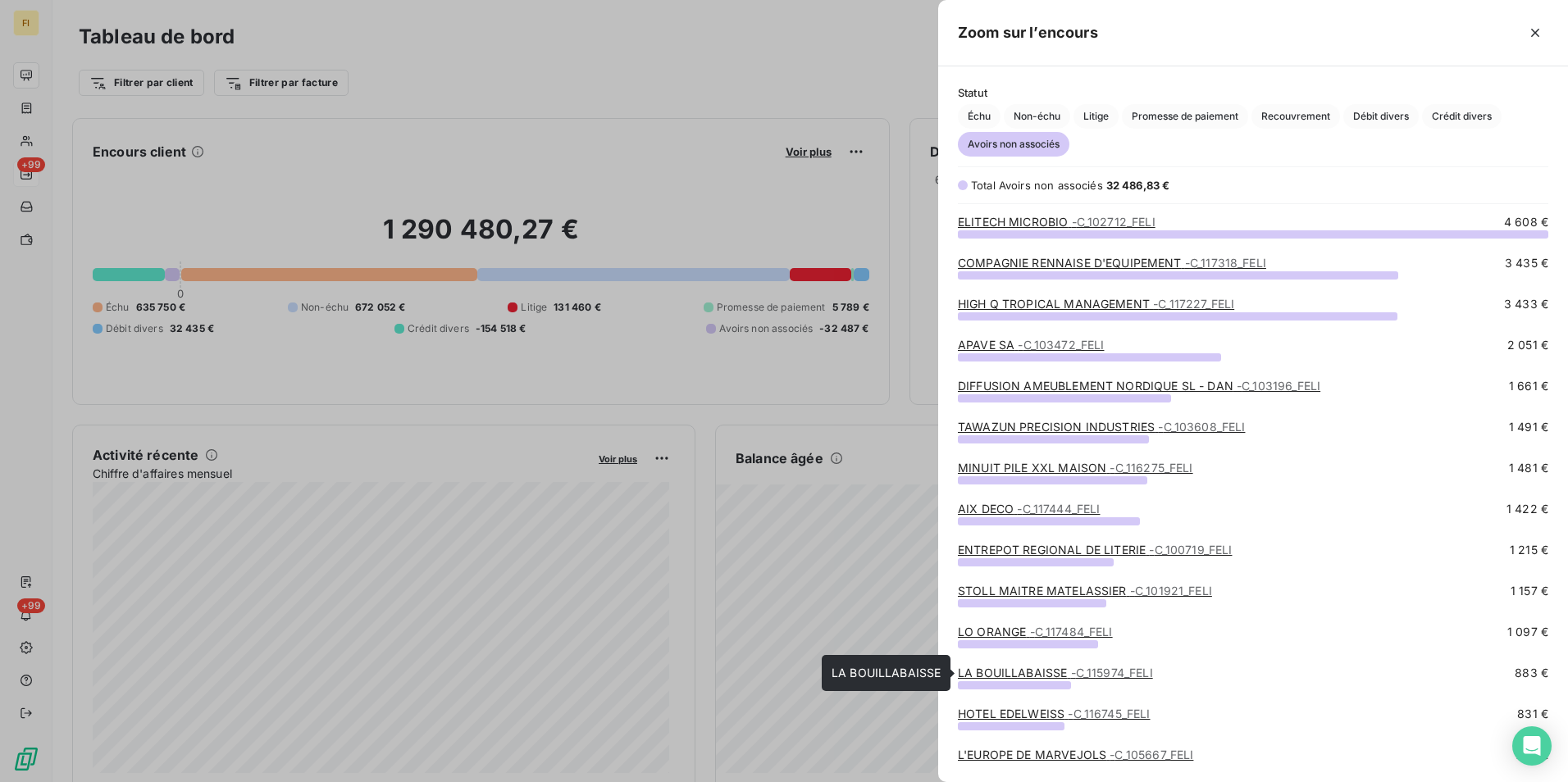
click at [1126, 673] on span "- C_115974_FELI" at bounding box center [1111, 672] width 82 height 14
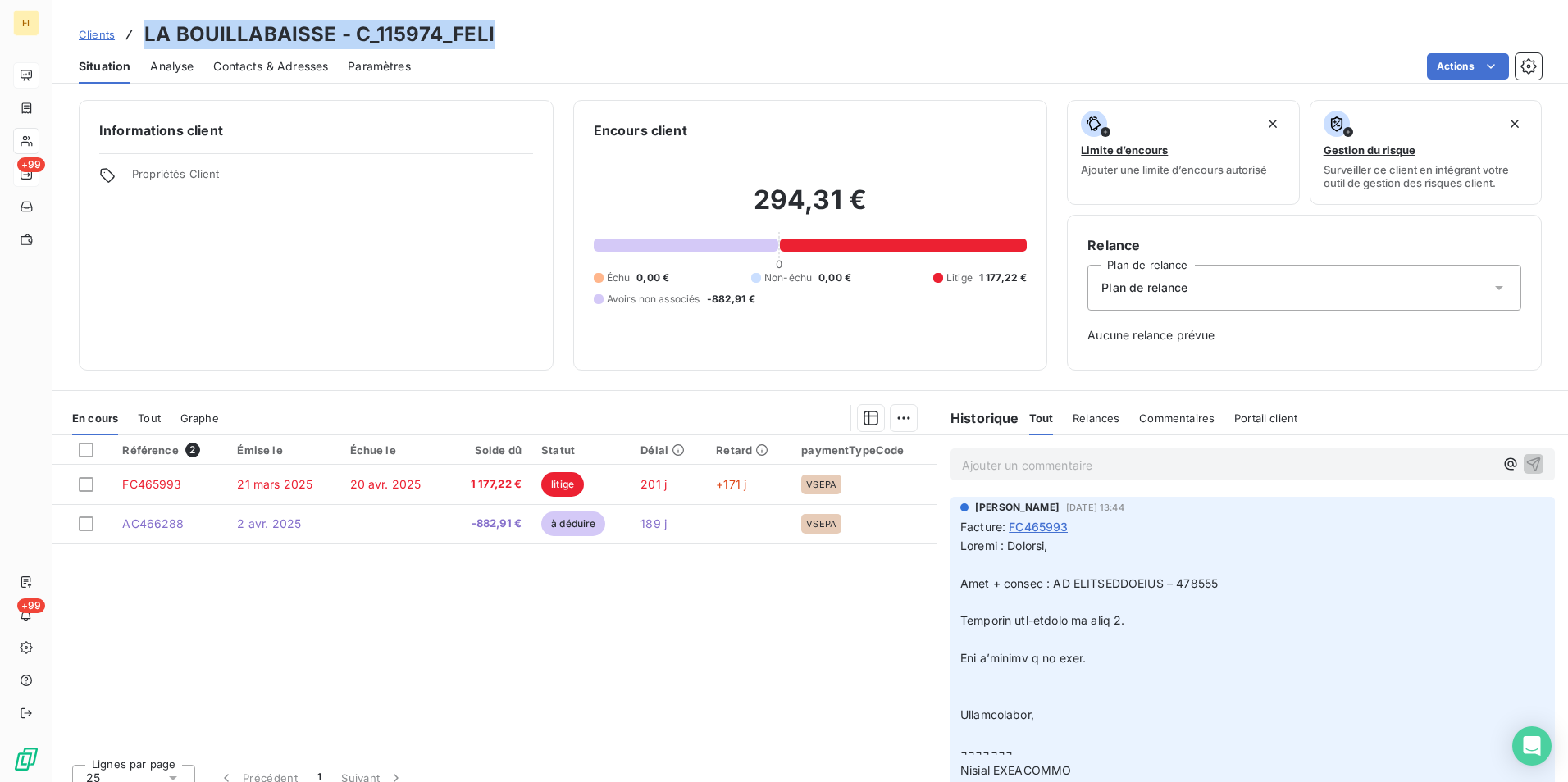
drag, startPoint x: 420, startPoint y: 41, endPoint x: 142, endPoint y: 39, distance: 278.0
click at [142, 39] on div "Clients LA BOUILLABAISSE - C_115974_FELI" at bounding box center [810, 34] width 1516 height 29
drag, startPoint x: 142, startPoint y: 39, endPoint x: 332, endPoint y: 40, distance: 190.0
copy h3 "LA BOUILLABAISSE - C_115974_FELI"
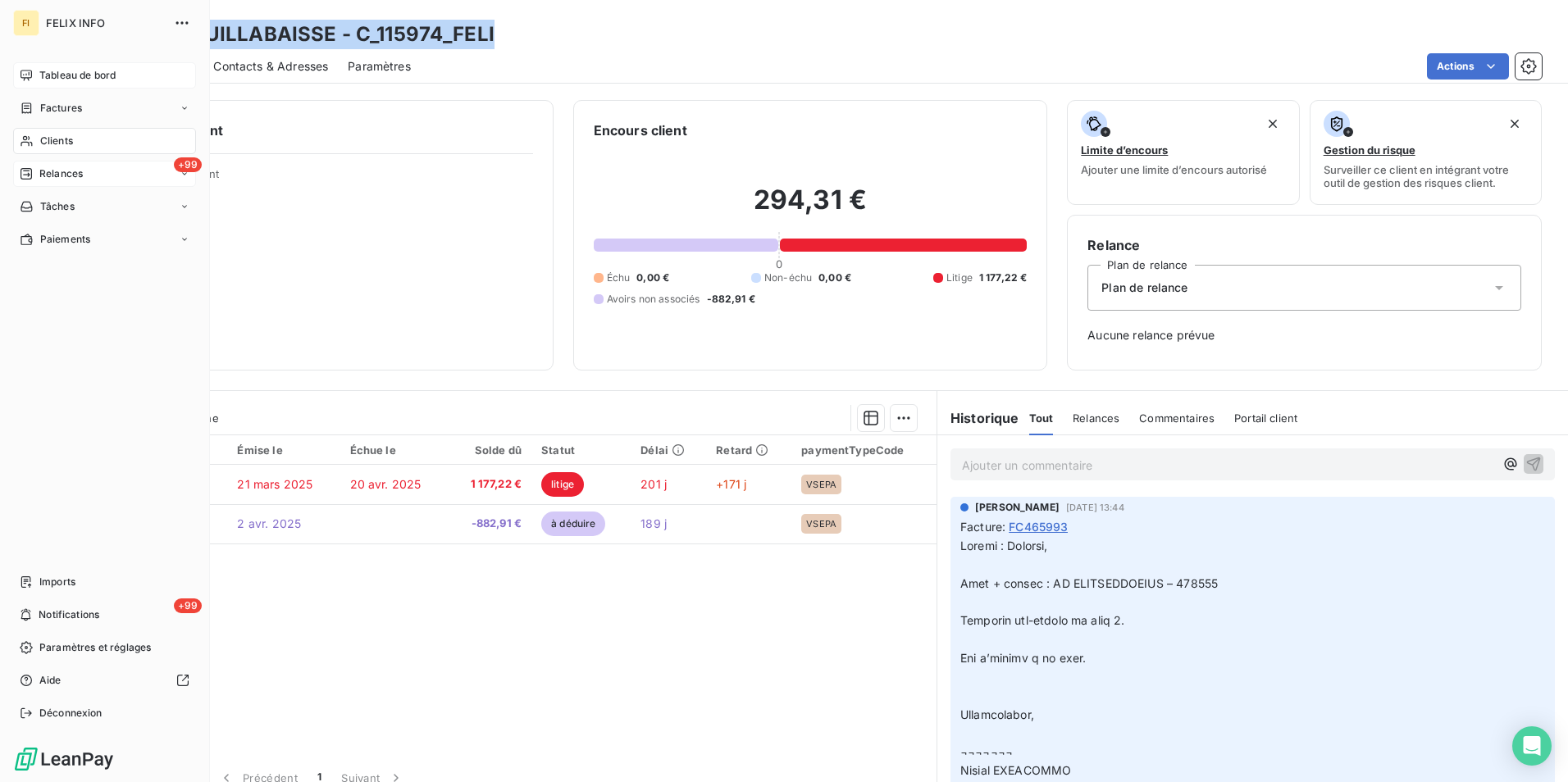
drag, startPoint x: 82, startPoint y: 78, endPoint x: 97, endPoint y: 82, distance: 15.5
click at [82, 78] on span "Tableau de bord" at bounding box center [77, 76] width 77 height 15
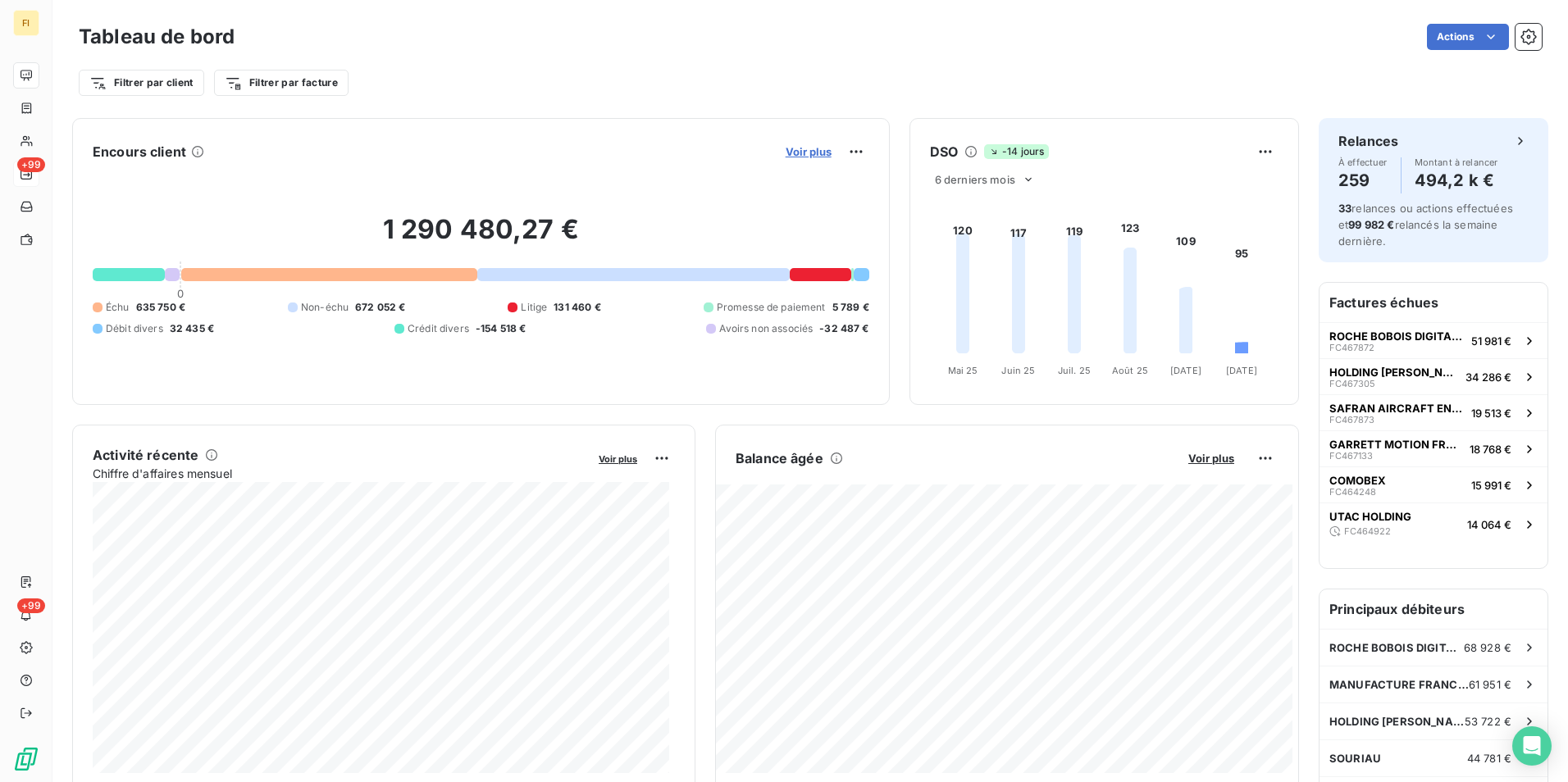
click at [806, 152] on span "Voir plus" at bounding box center [808, 152] width 46 height 13
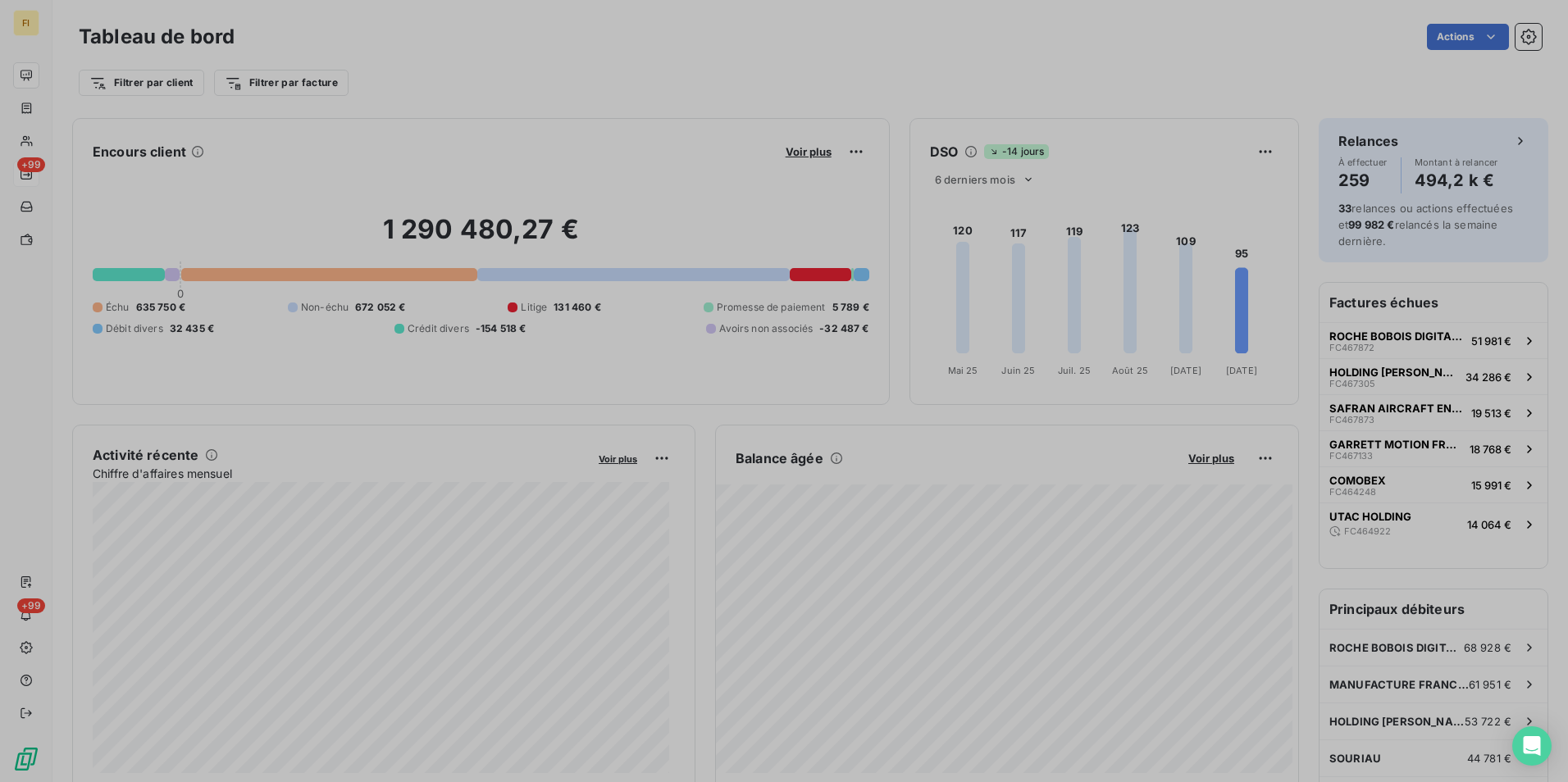
scroll to position [770, 617]
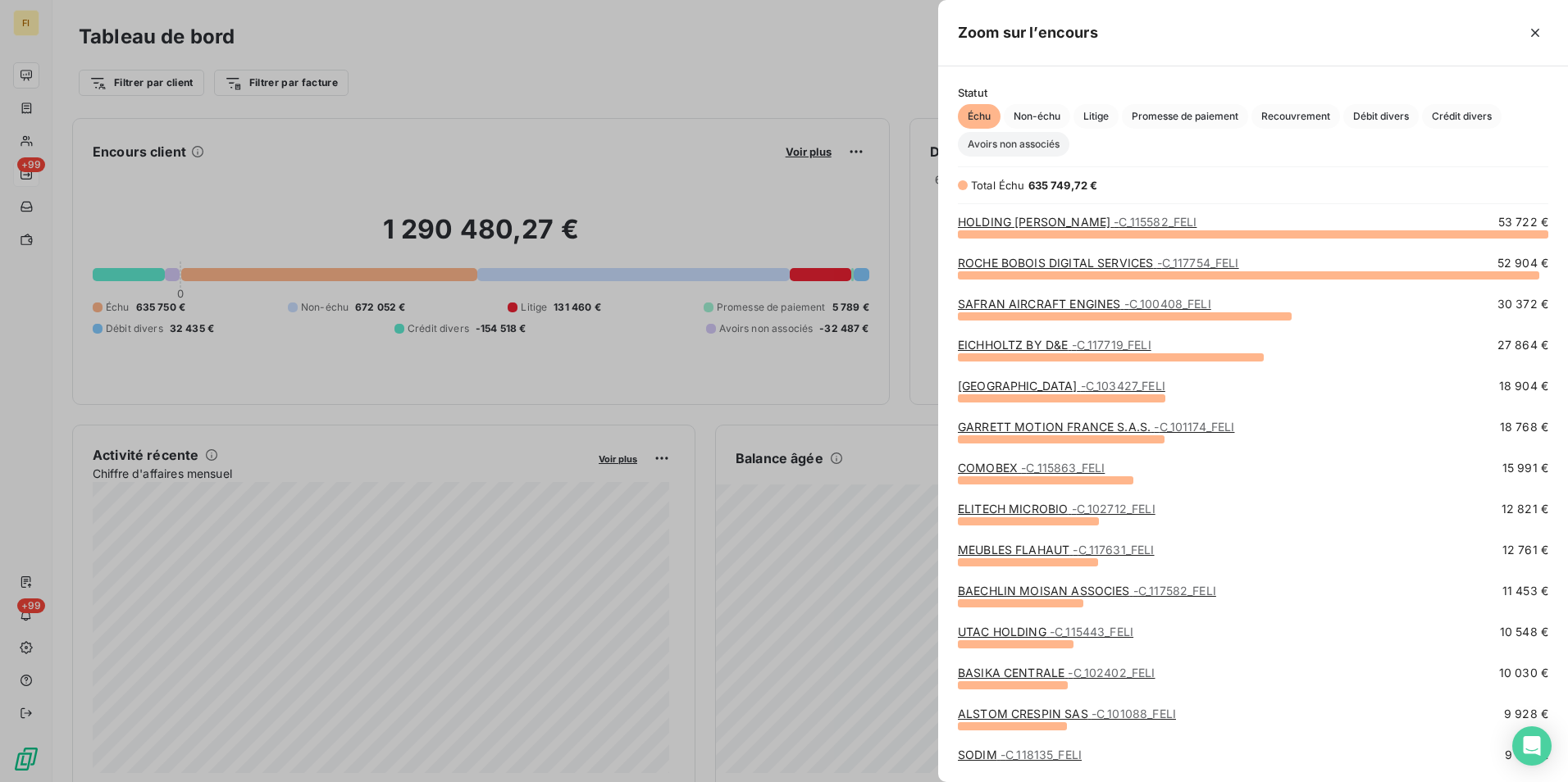
click at [1050, 141] on span "Avoirs non associés" at bounding box center [1014, 144] width 112 height 25
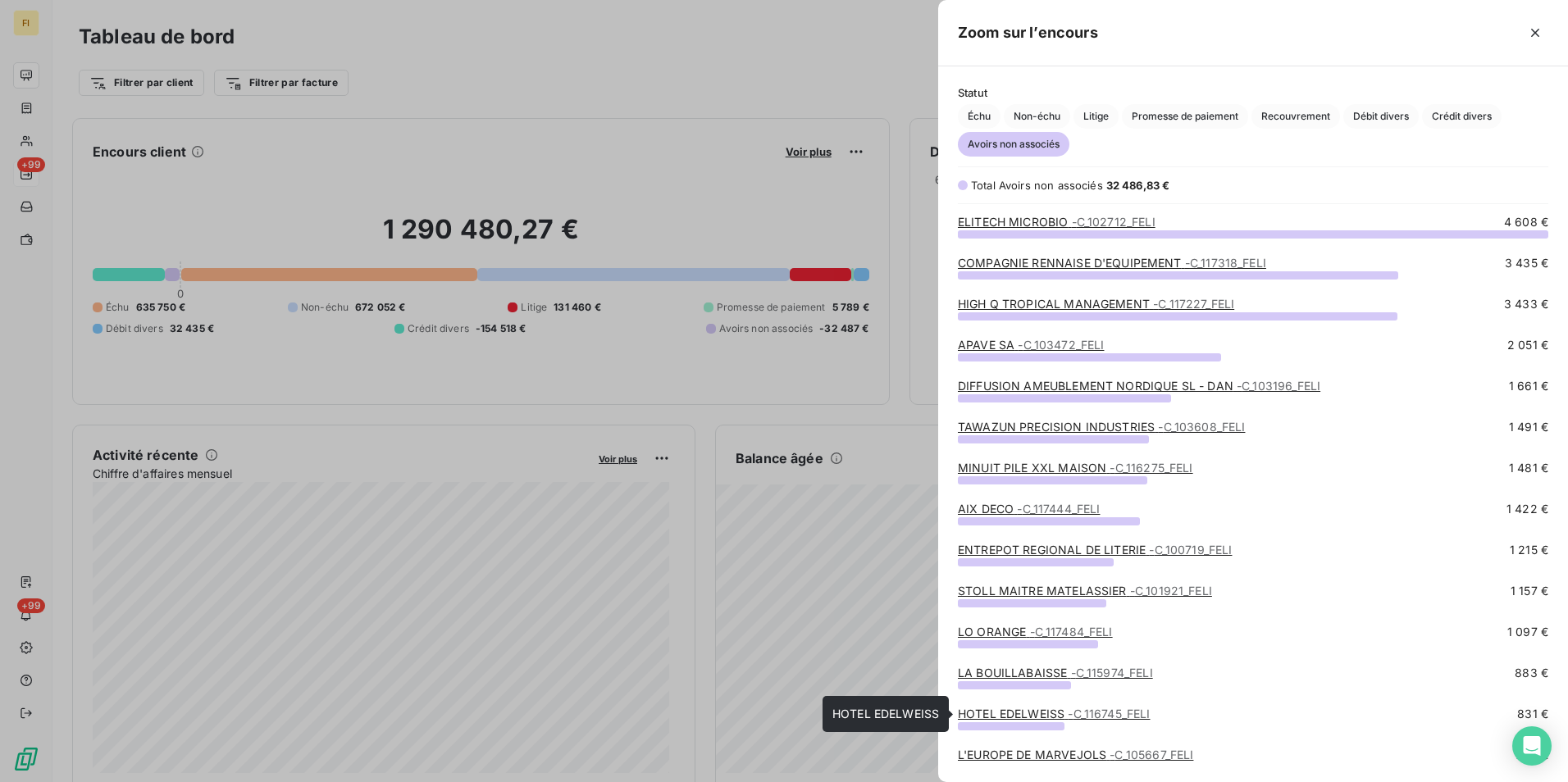
click at [1031, 710] on link "HOTEL EDELWEISS - C_116745_FELI" at bounding box center [1054, 713] width 192 height 14
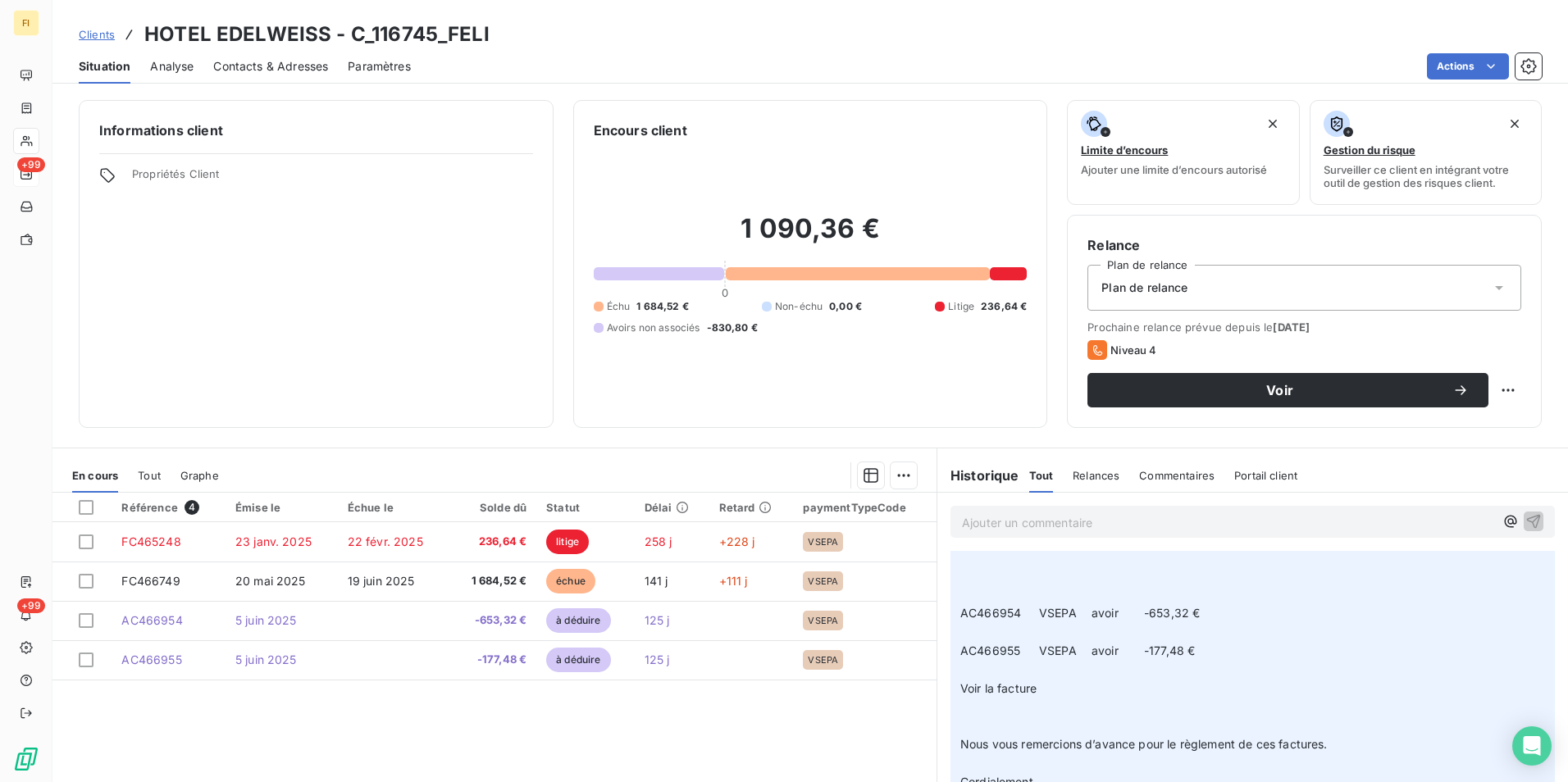
scroll to position [1476, 0]
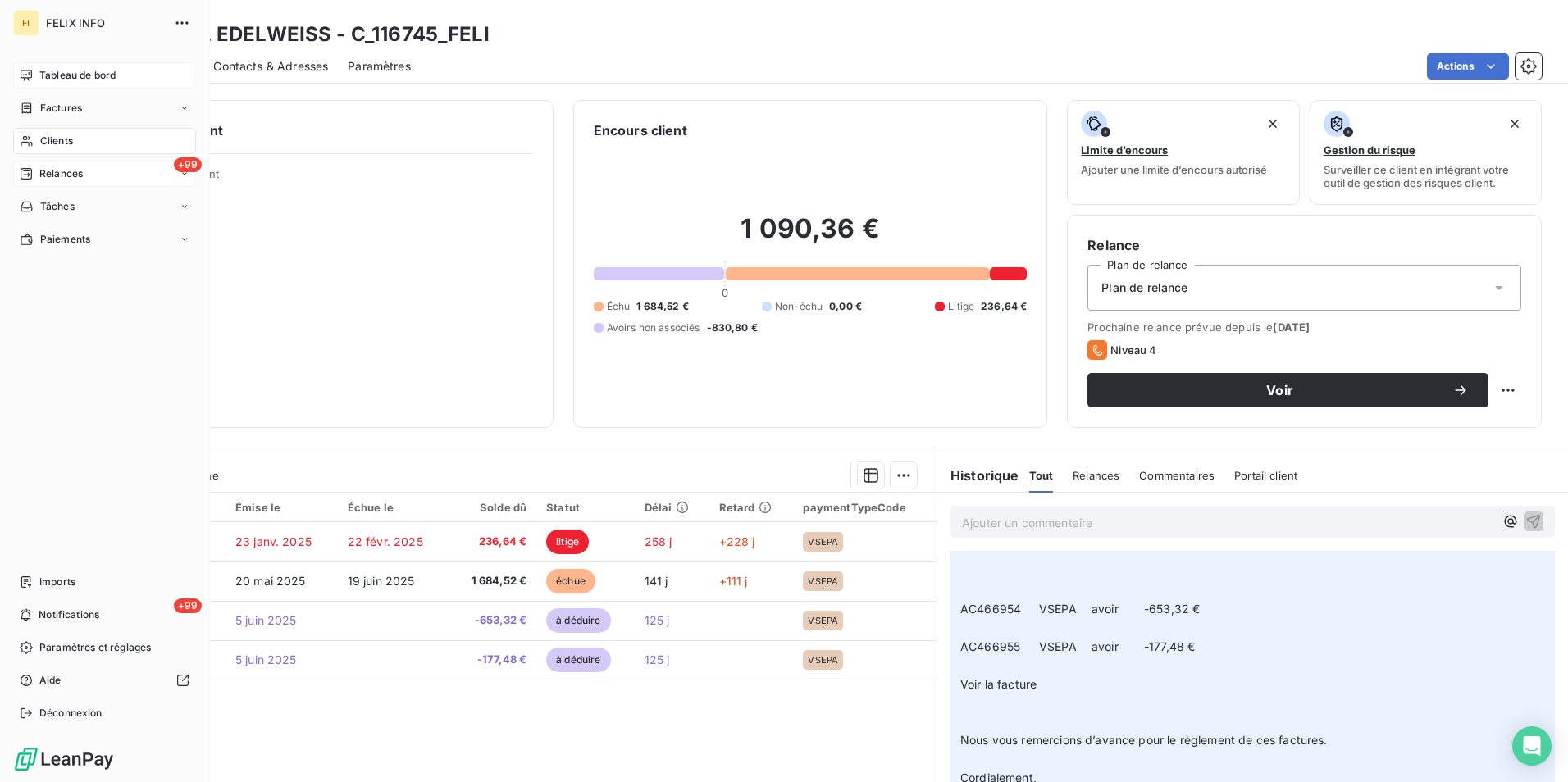
click at [32, 74] on div "Tableau de bord" at bounding box center [104, 75] width 182 height 26
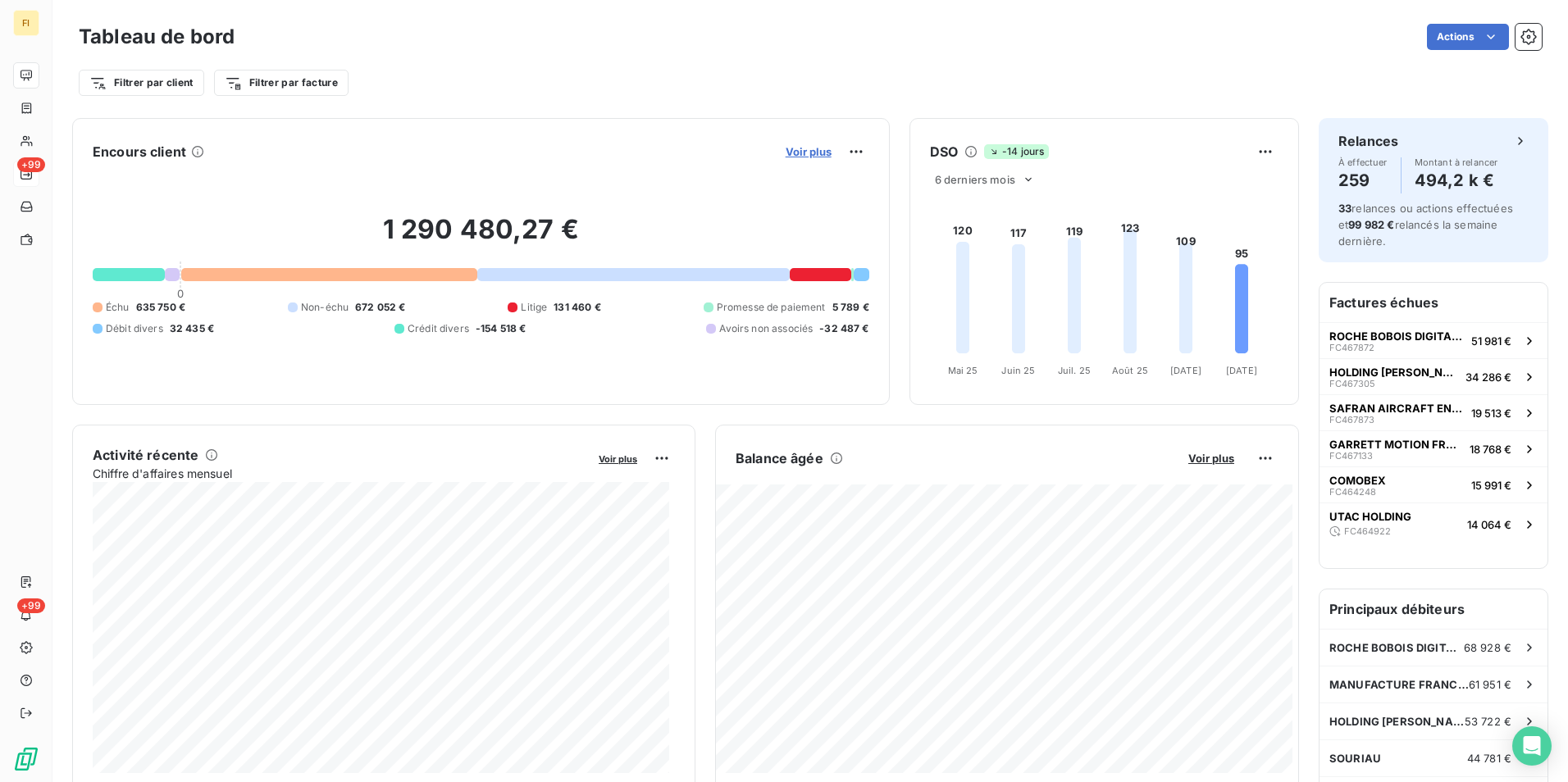
click at [810, 152] on span "Voir plus" at bounding box center [808, 152] width 46 height 13
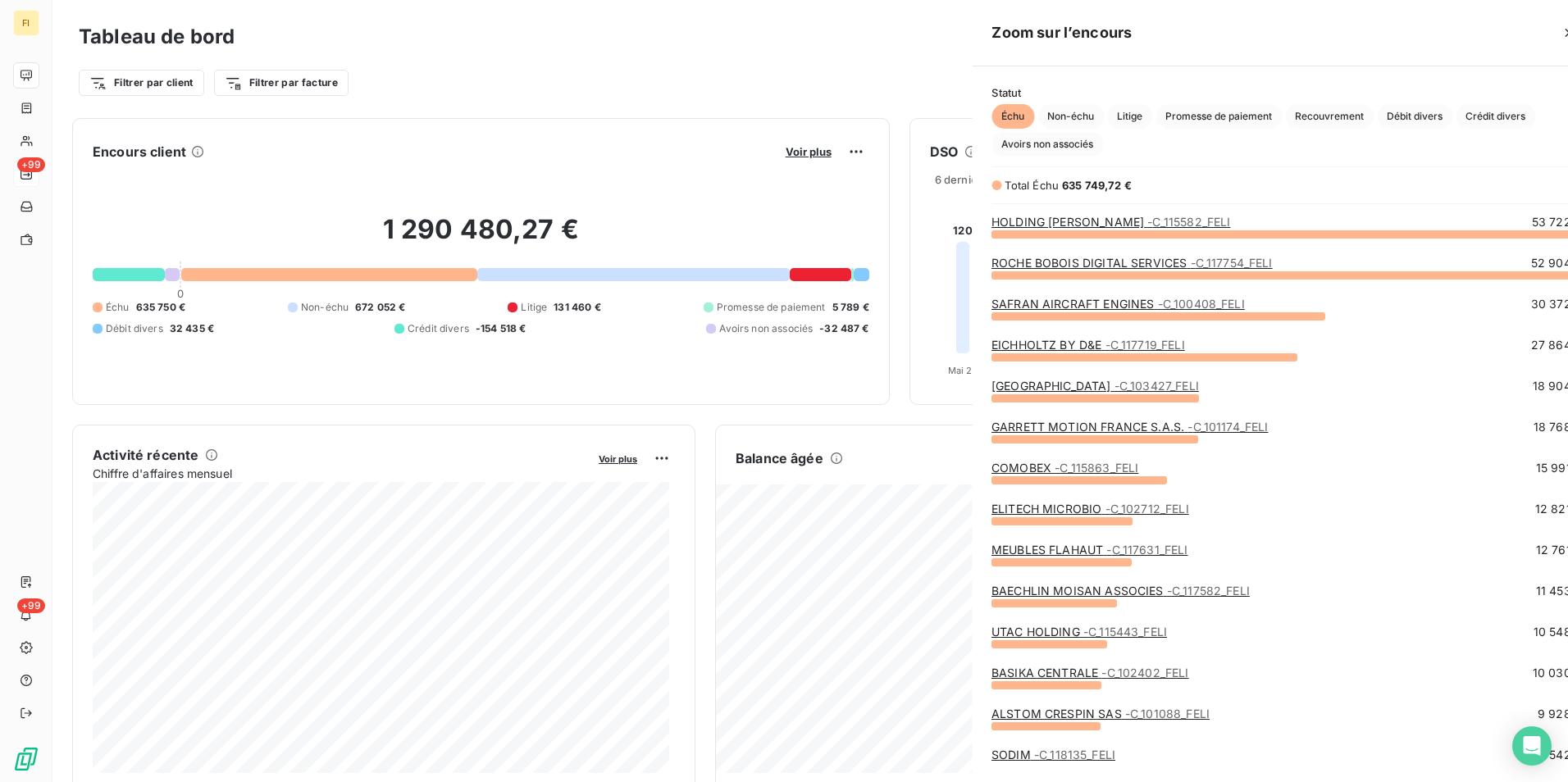
scroll to position [770, 617]
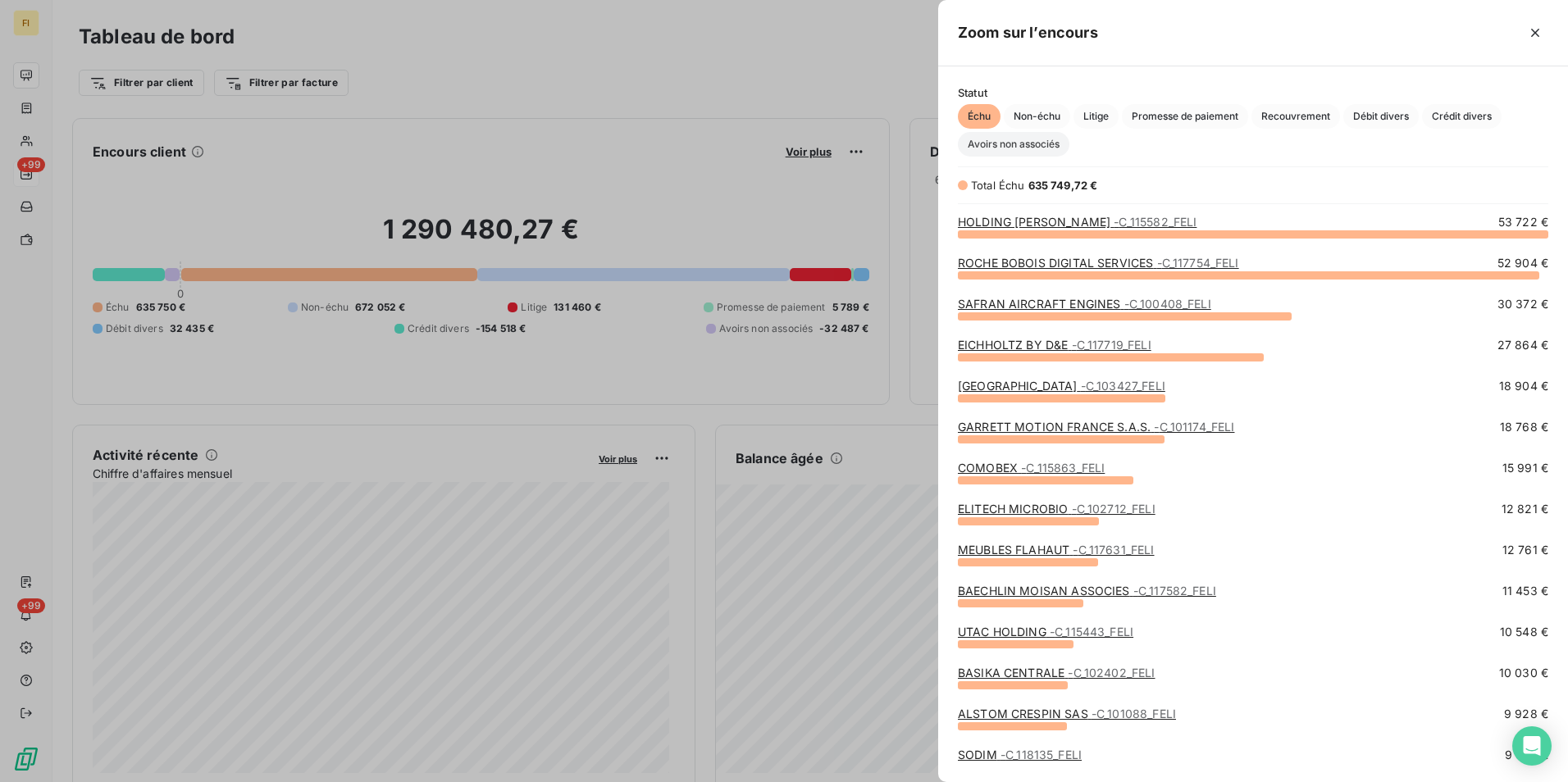
click at [1010, 147] on span "Avoirs non associés" at bounding box center [1014, 144] width 112 height 25
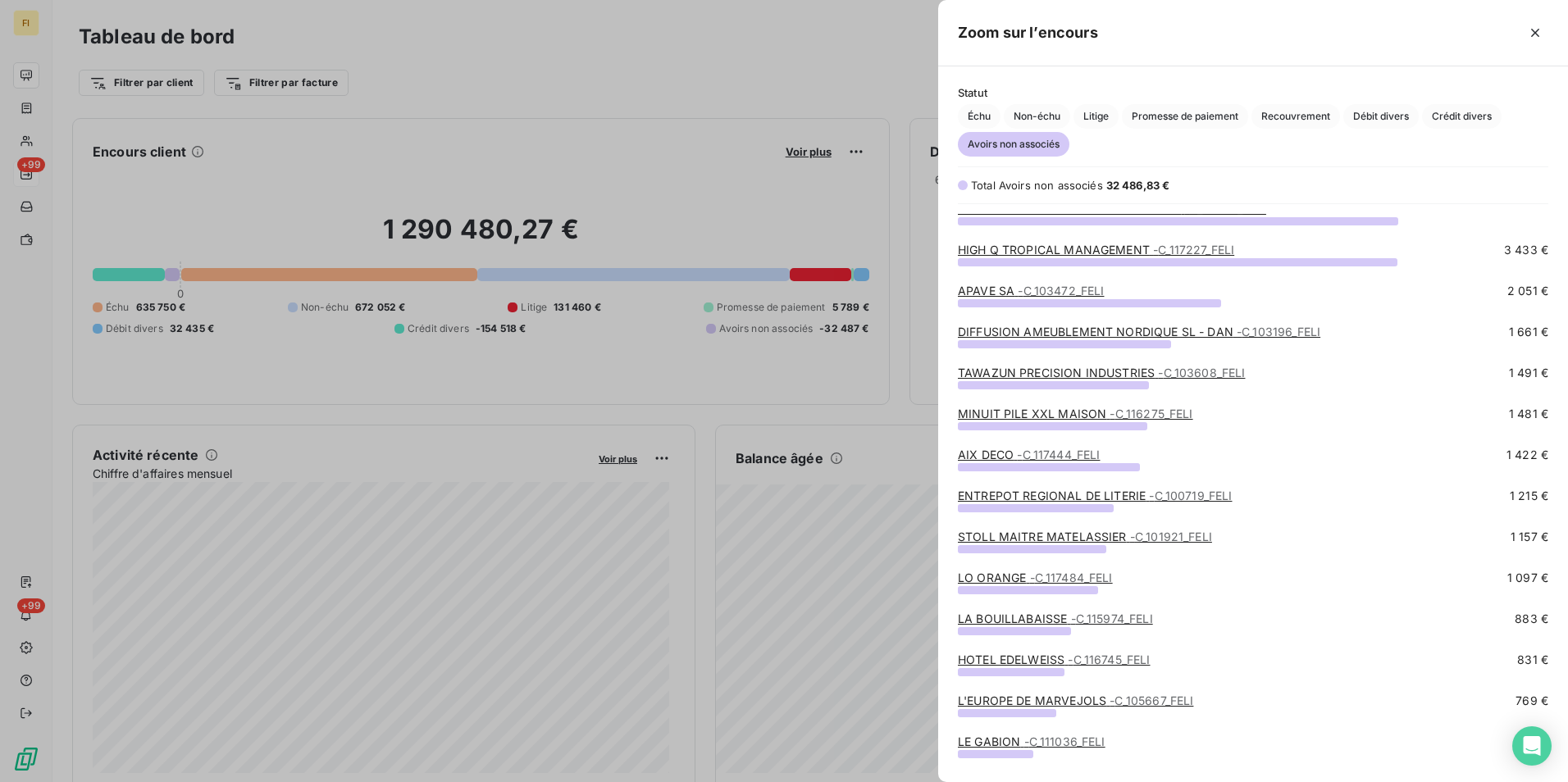
scroll to position [82, 0]
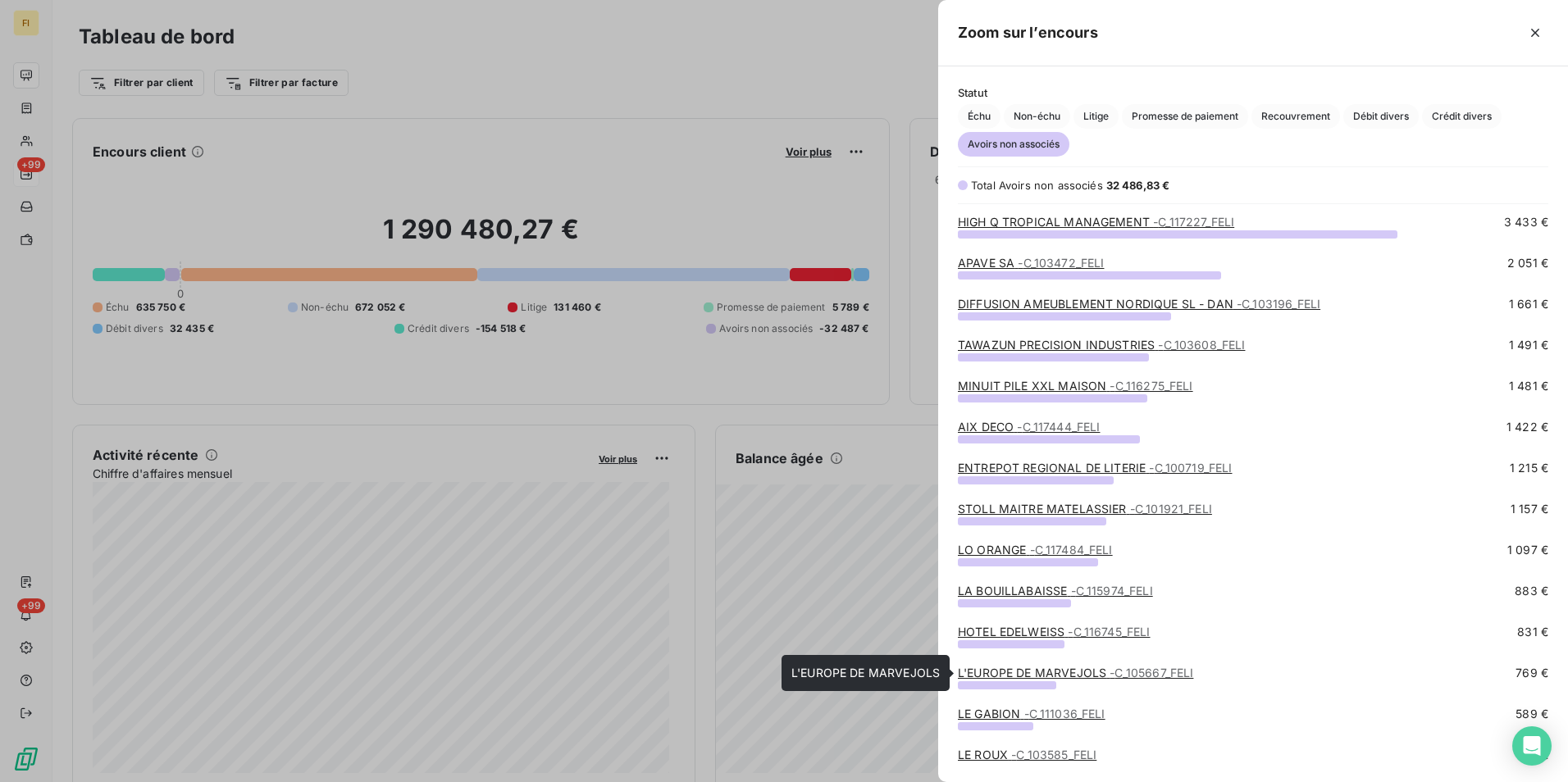
click at [1176, 672] on span "- C_105667_FELI" at bounding box center [1151, 672] width 83 height 14
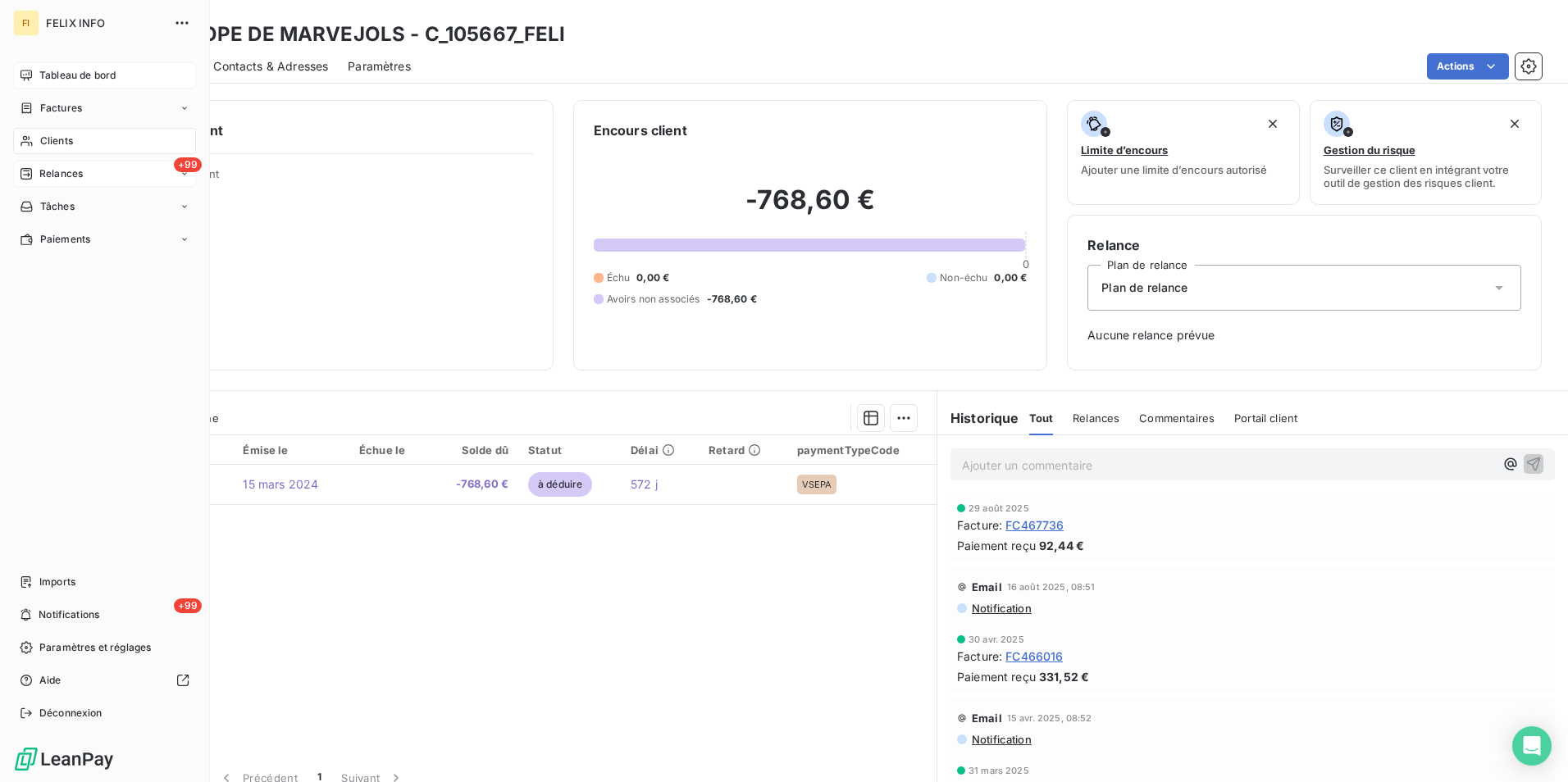
click at [87, 78] on span "Tableau de bord" at bounding box center [77, 76] width 77 height 15
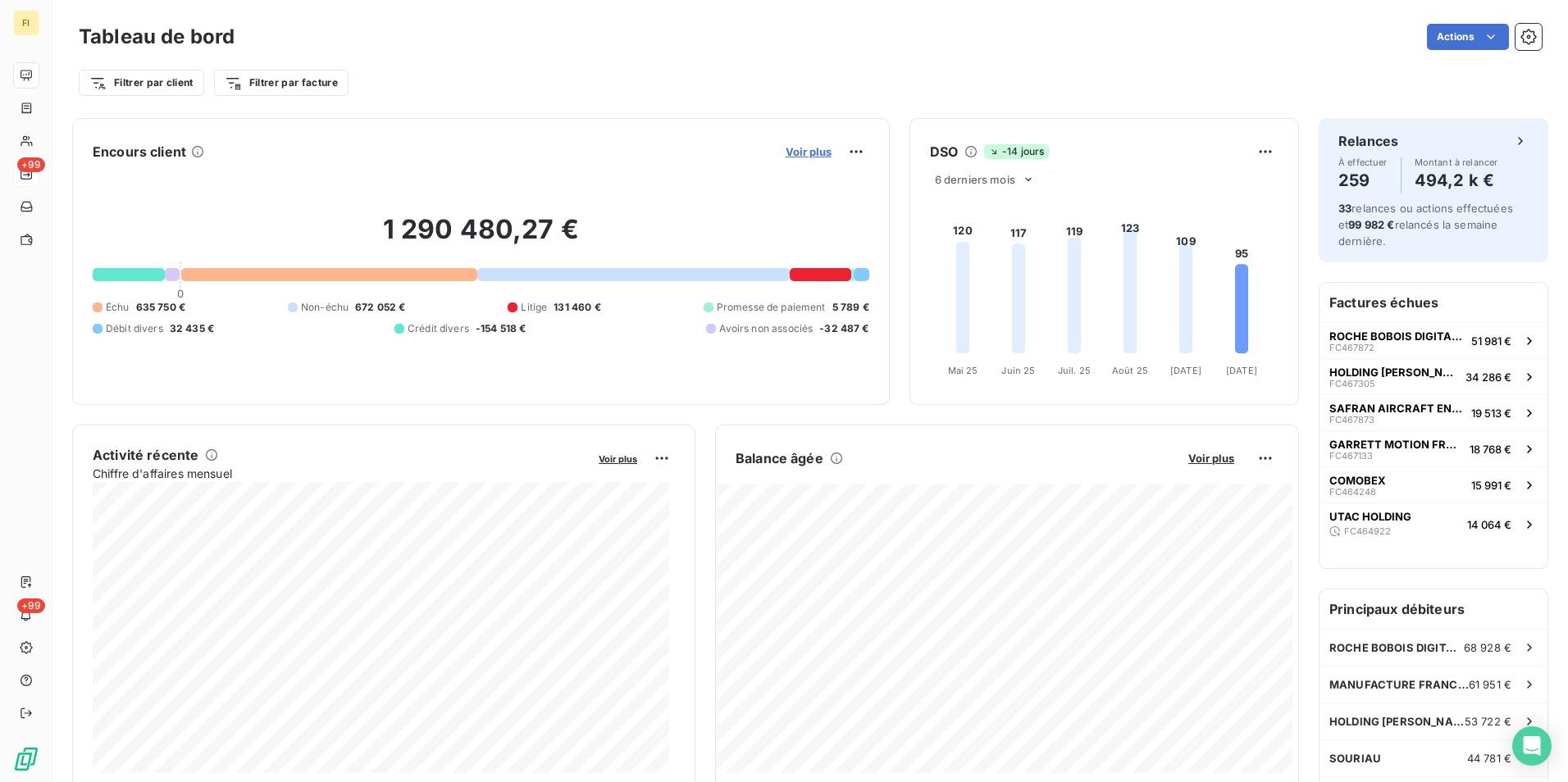
click at [811, 150] on span "Voir plus" at bounding box center [808, 152] width 46 height 13
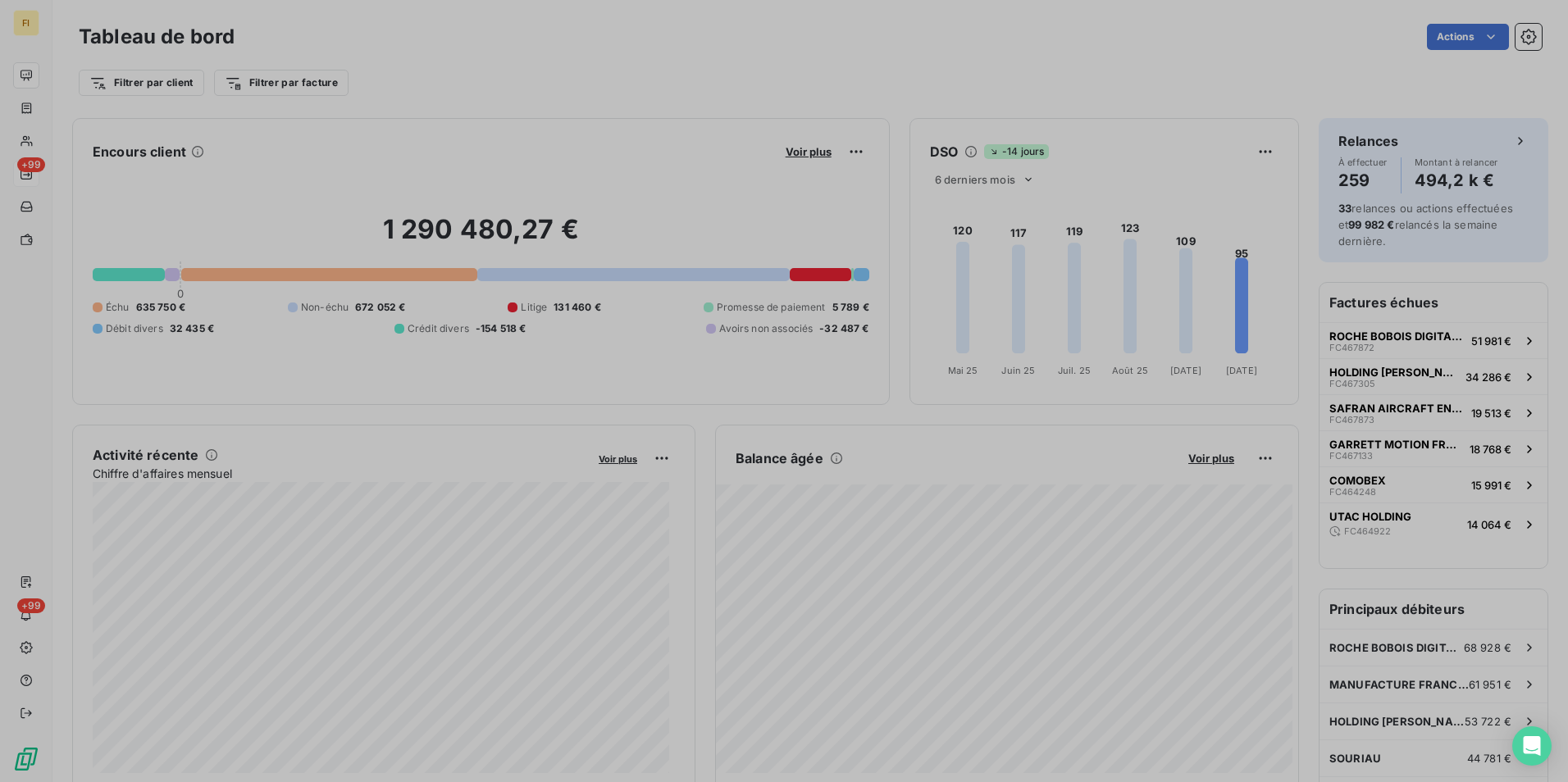
scroll to position [770, 617]
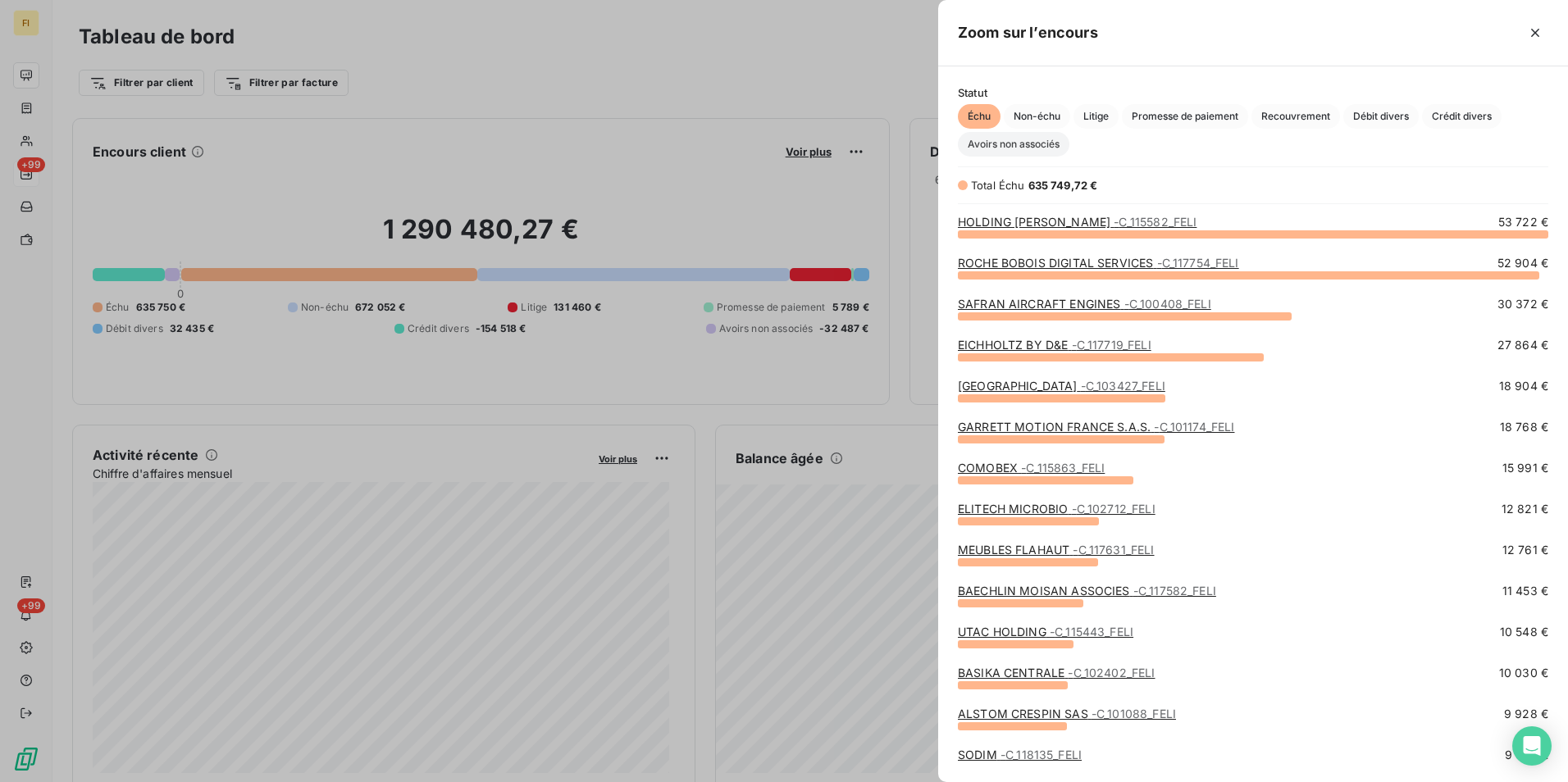
click at [1009, 147] on span "Avoirs non associés" at bounding box center [1014, 144] width 112 height 25
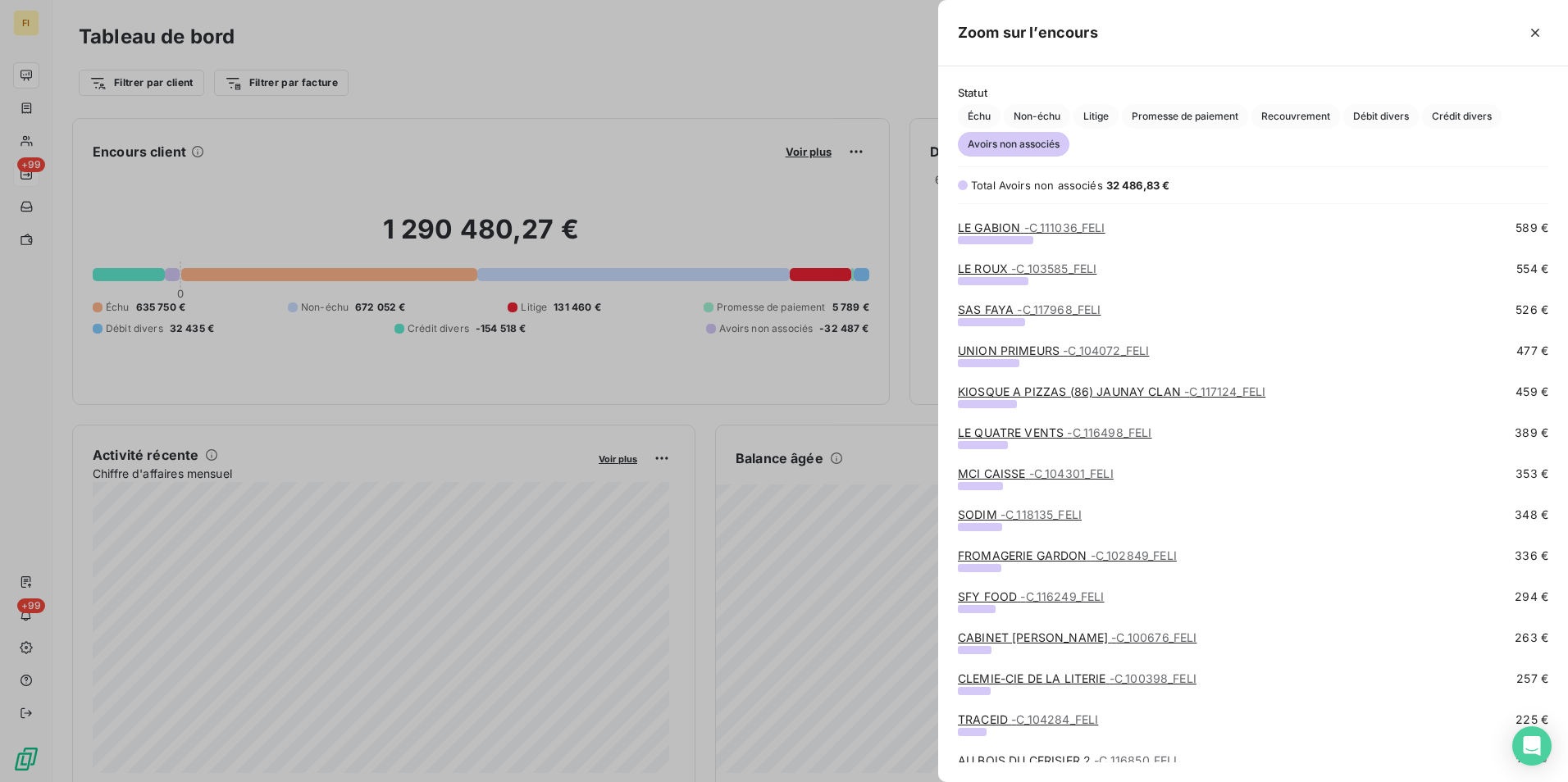
scroll to position [574, 0]
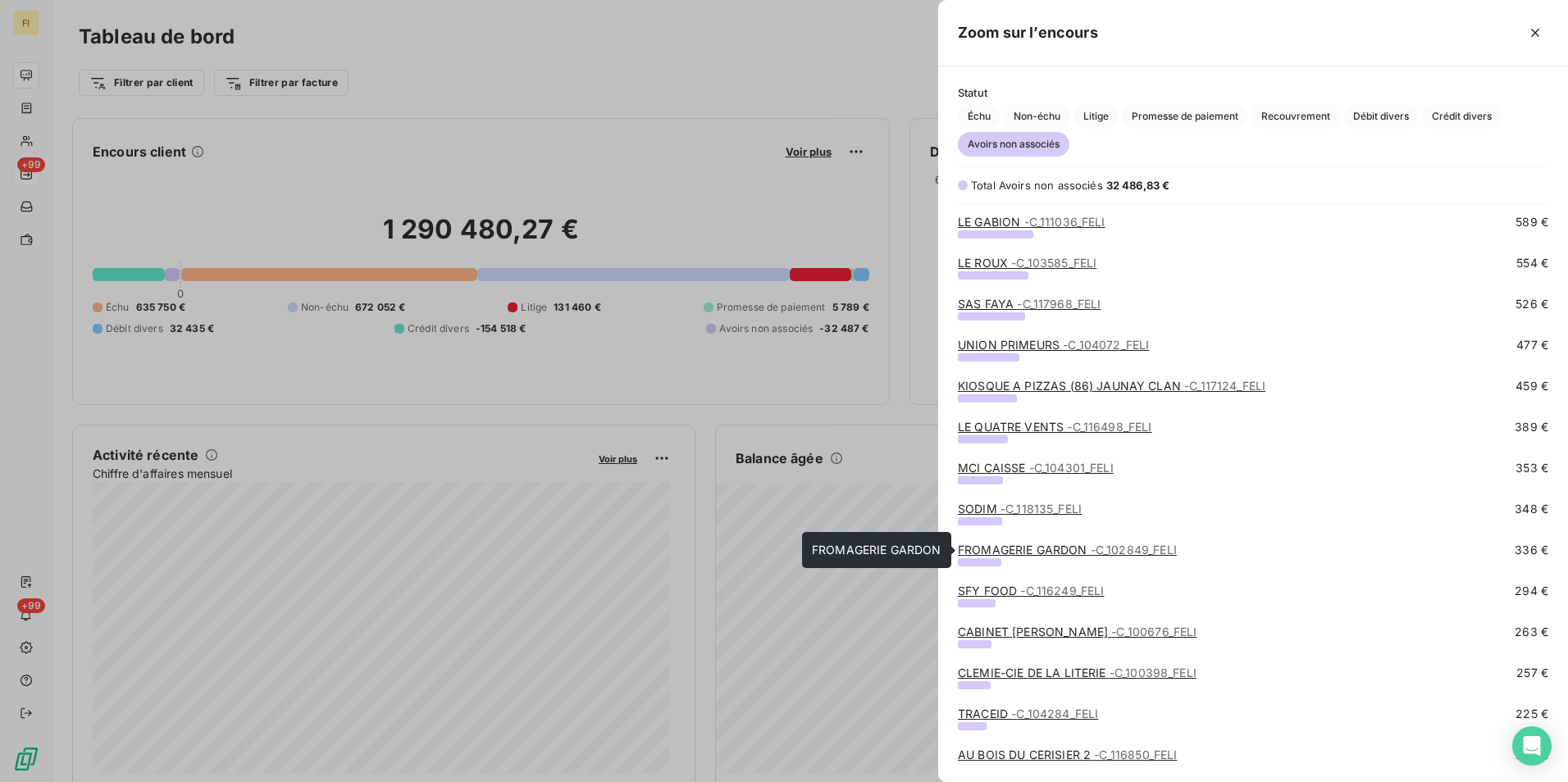
click at [1055, 547] on link "FROMAGERIE GARDON - C_102849_FELI" at bounding box center [1067, 550] width 219 height 14
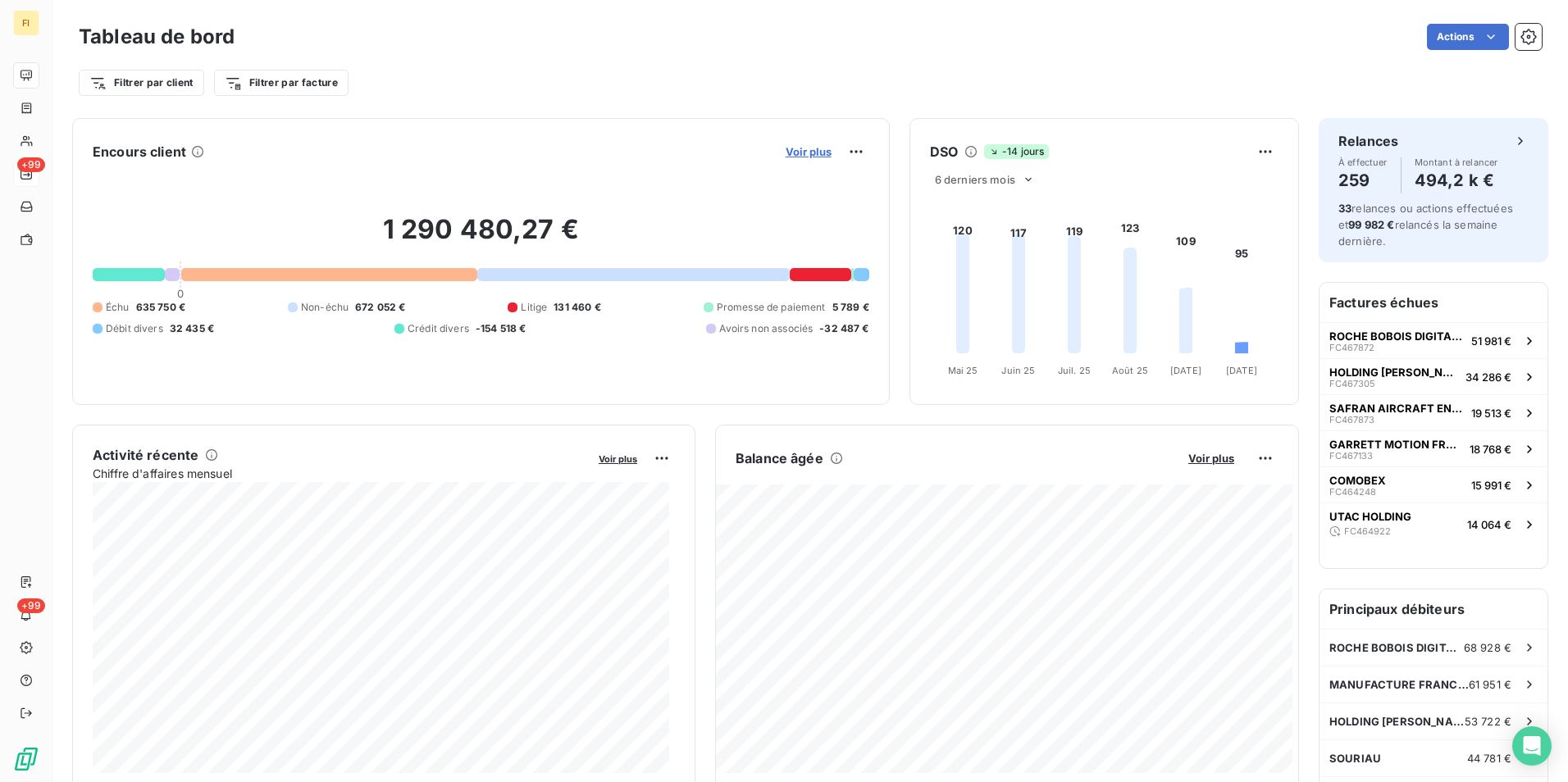
click at [786, 147] on span "Voir plus" at bounding box center [808, 152] width 46 height 13
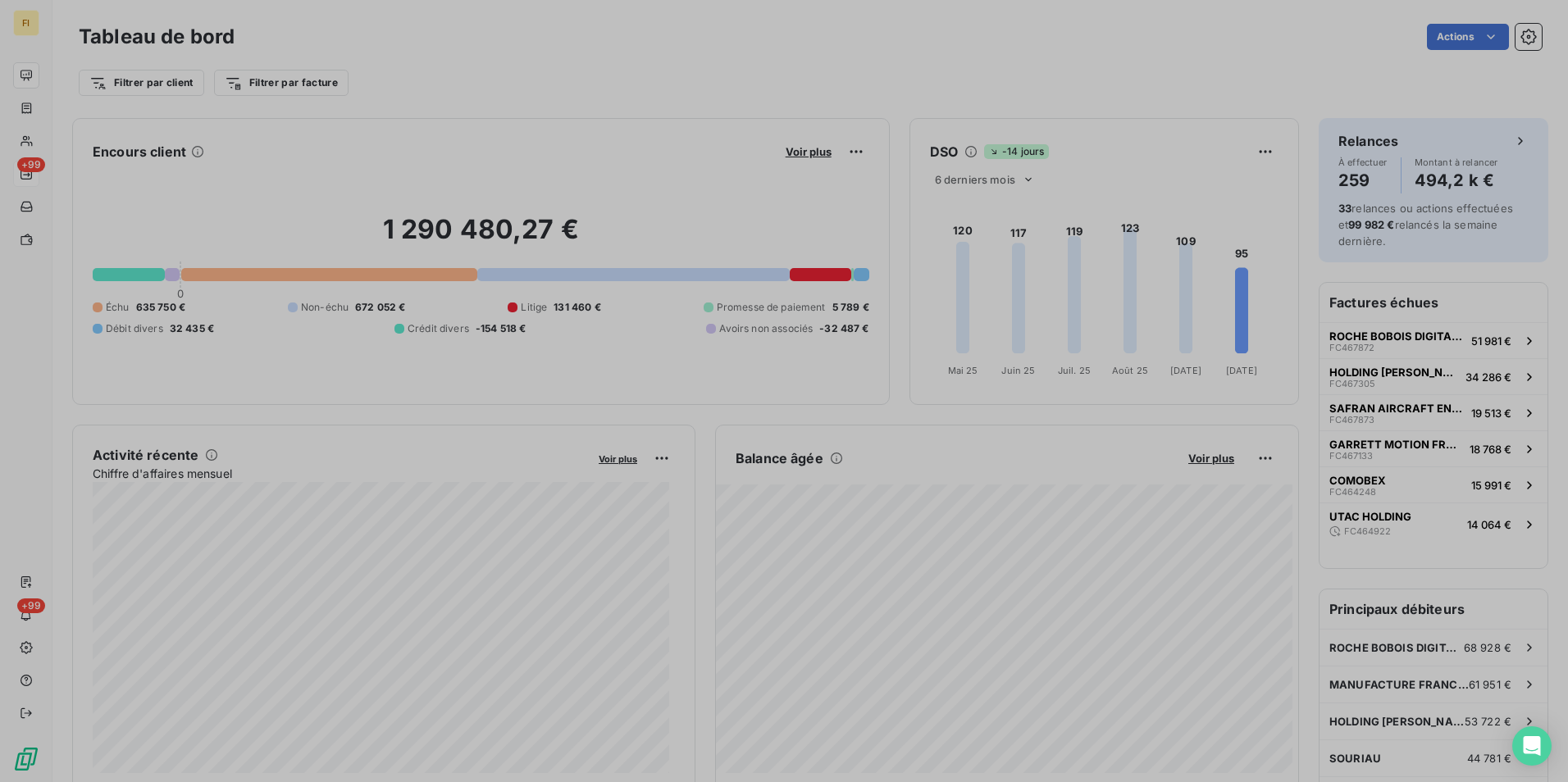
scroll to position [770, 617]
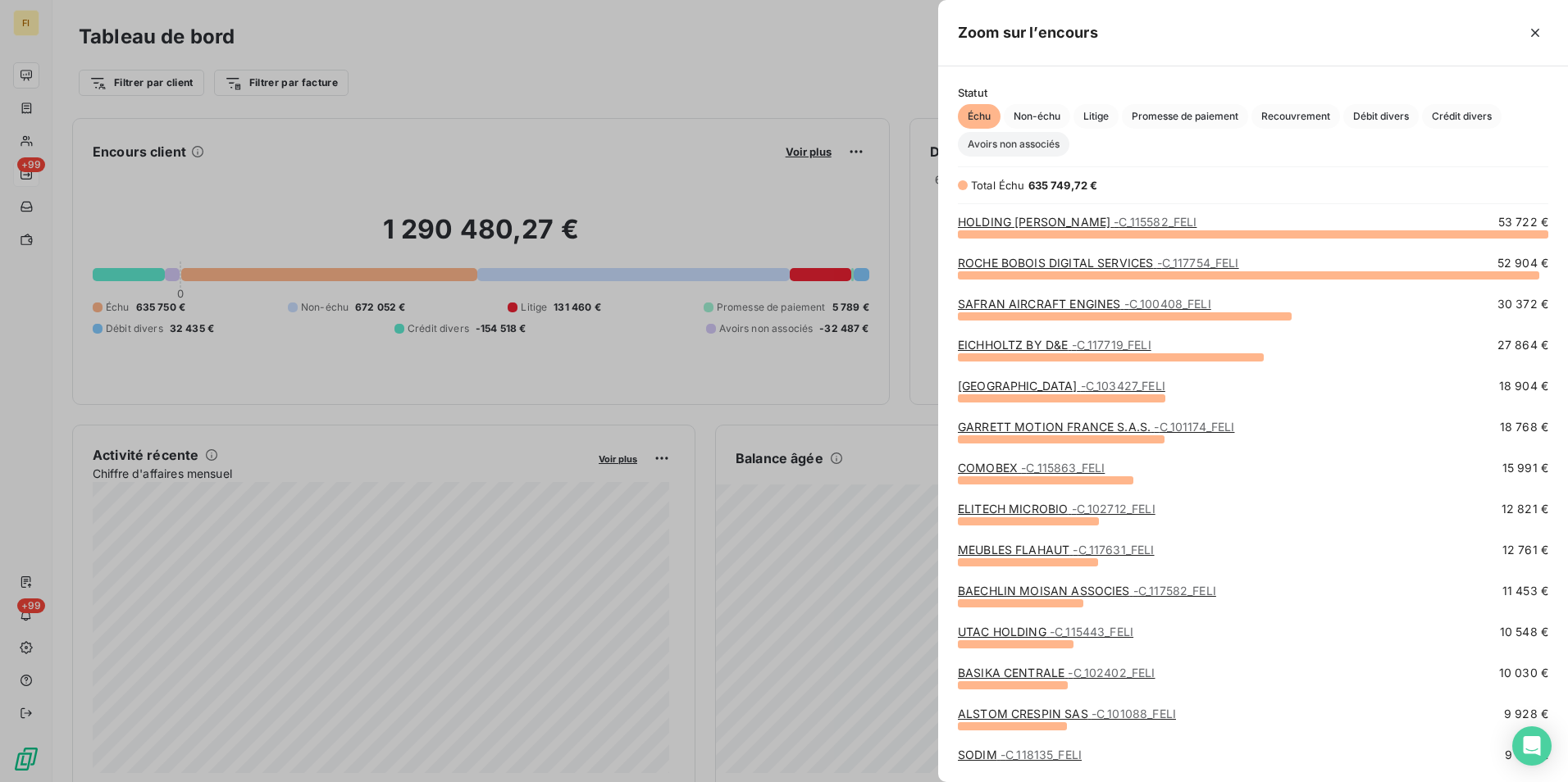
click at [1043, 150] on span "Avoirs non associés" at bounding box center [1014, 144] width 112 height 25
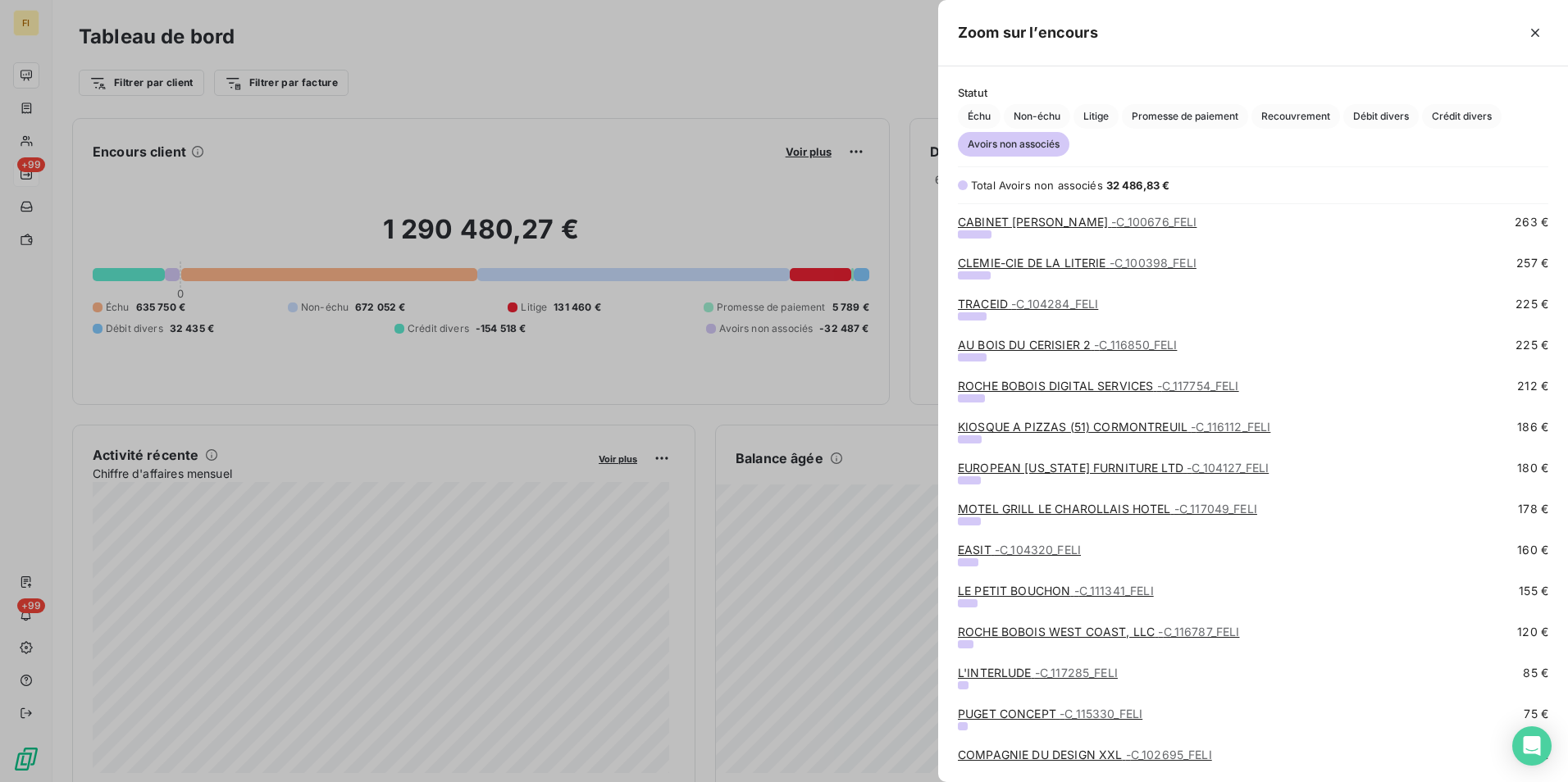
scroll to position [1066, 0]
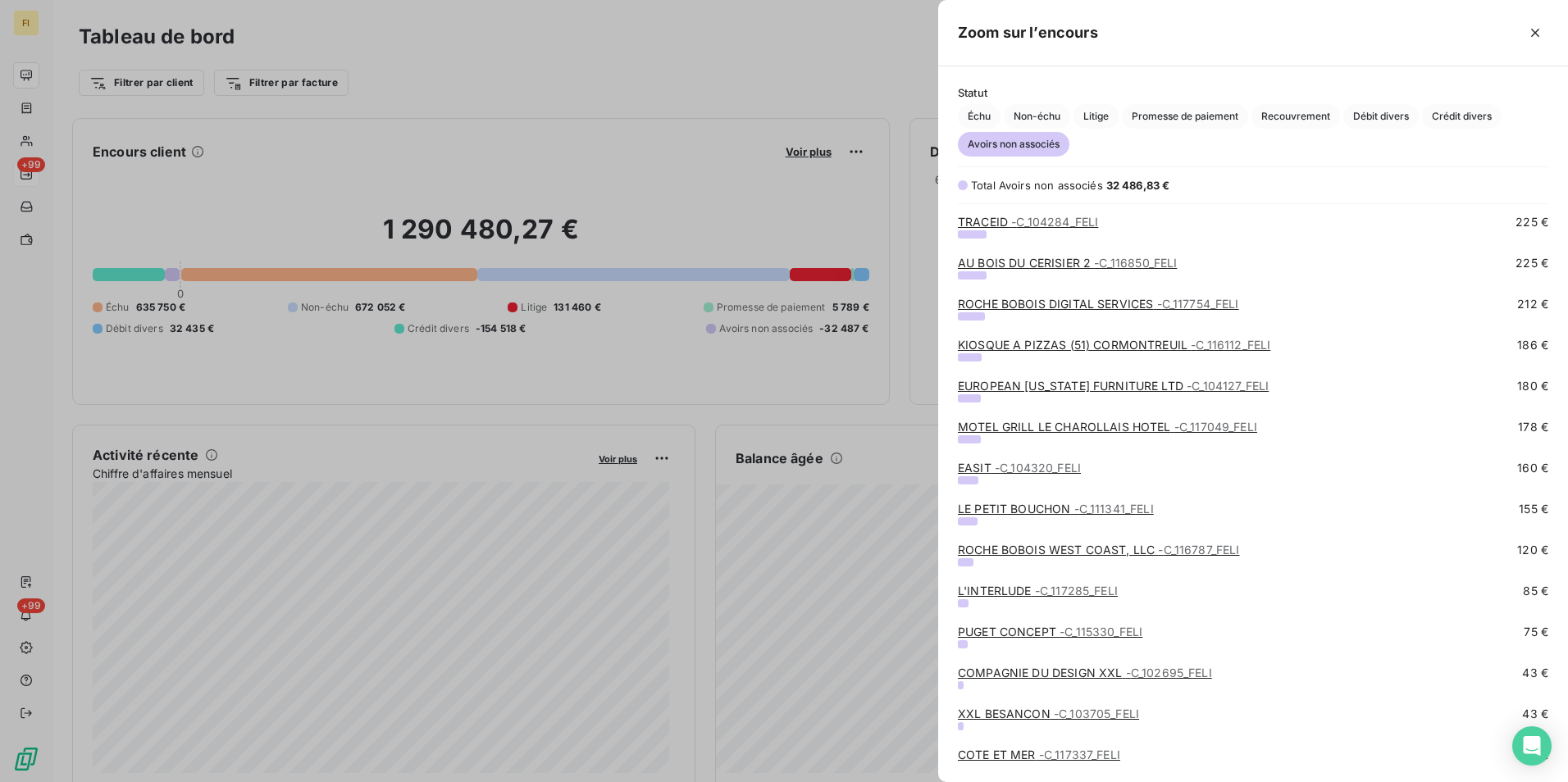
click at [1056, 467] on span "- C_104320_FELI" at bounding box center [1037, 467] width 86 height 14
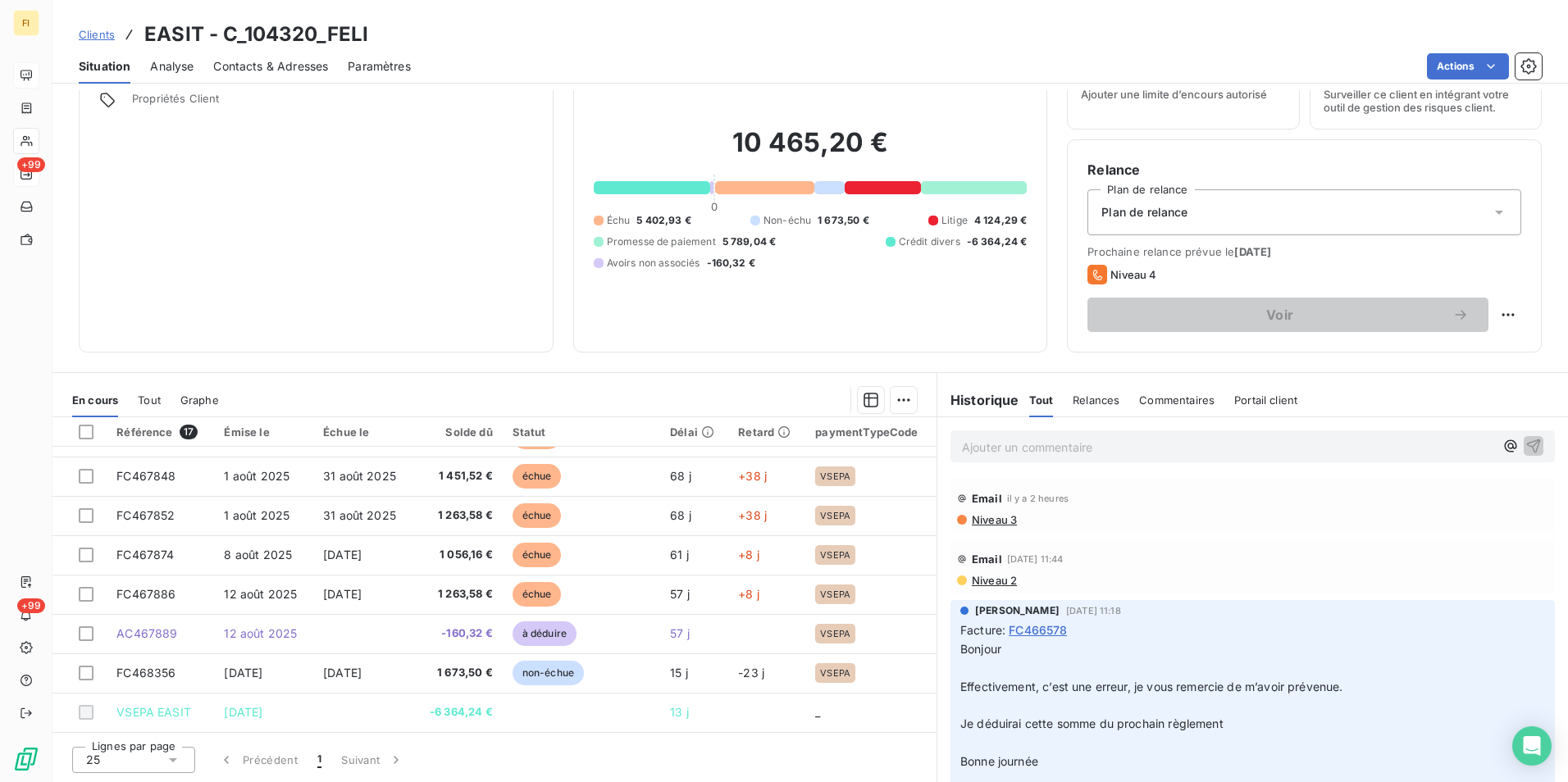
scroll to position [56, 0]
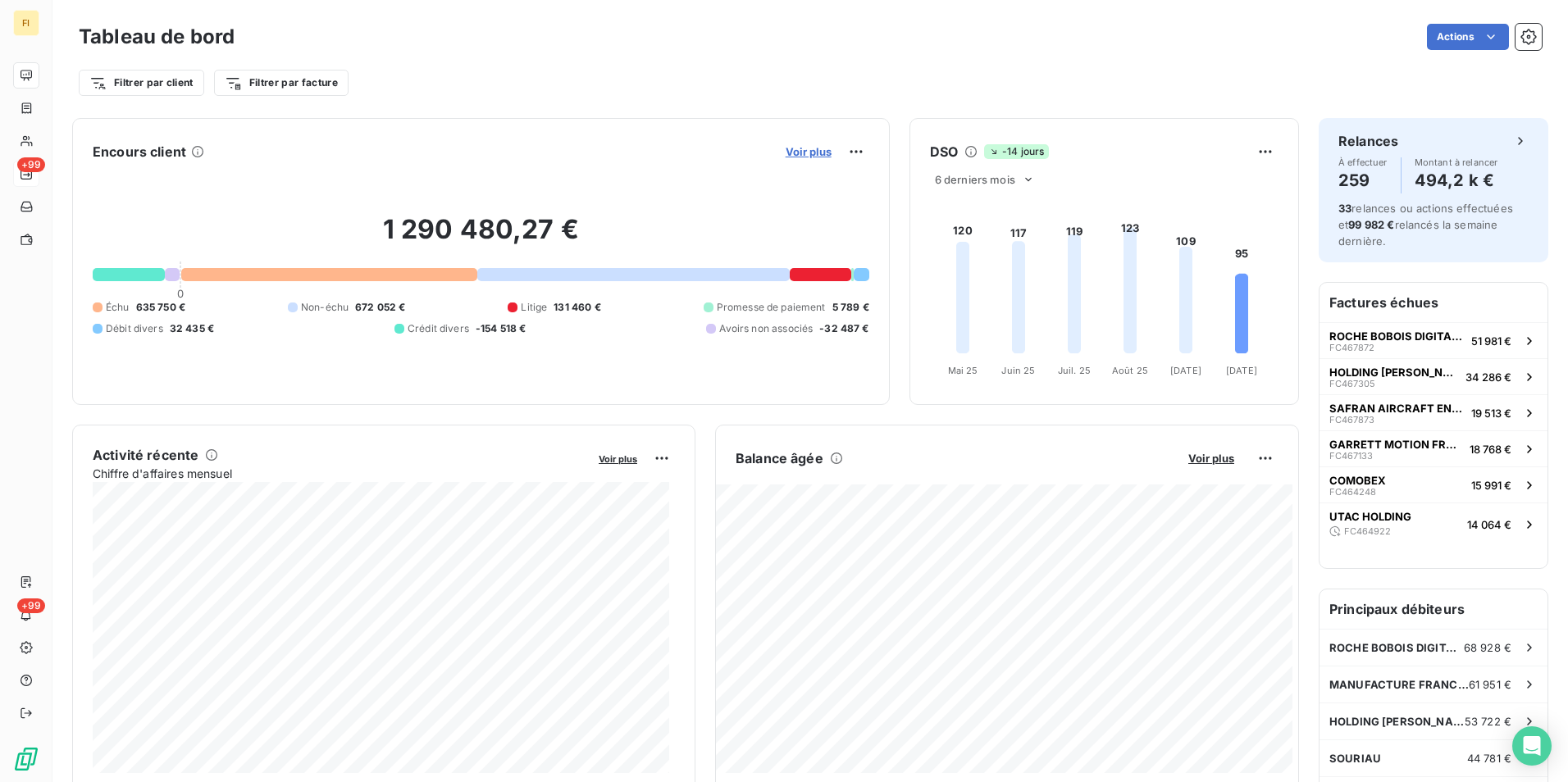
click at [806, 148] on span "Voir plus" at bounding box center [808, 152] width 46 height 13
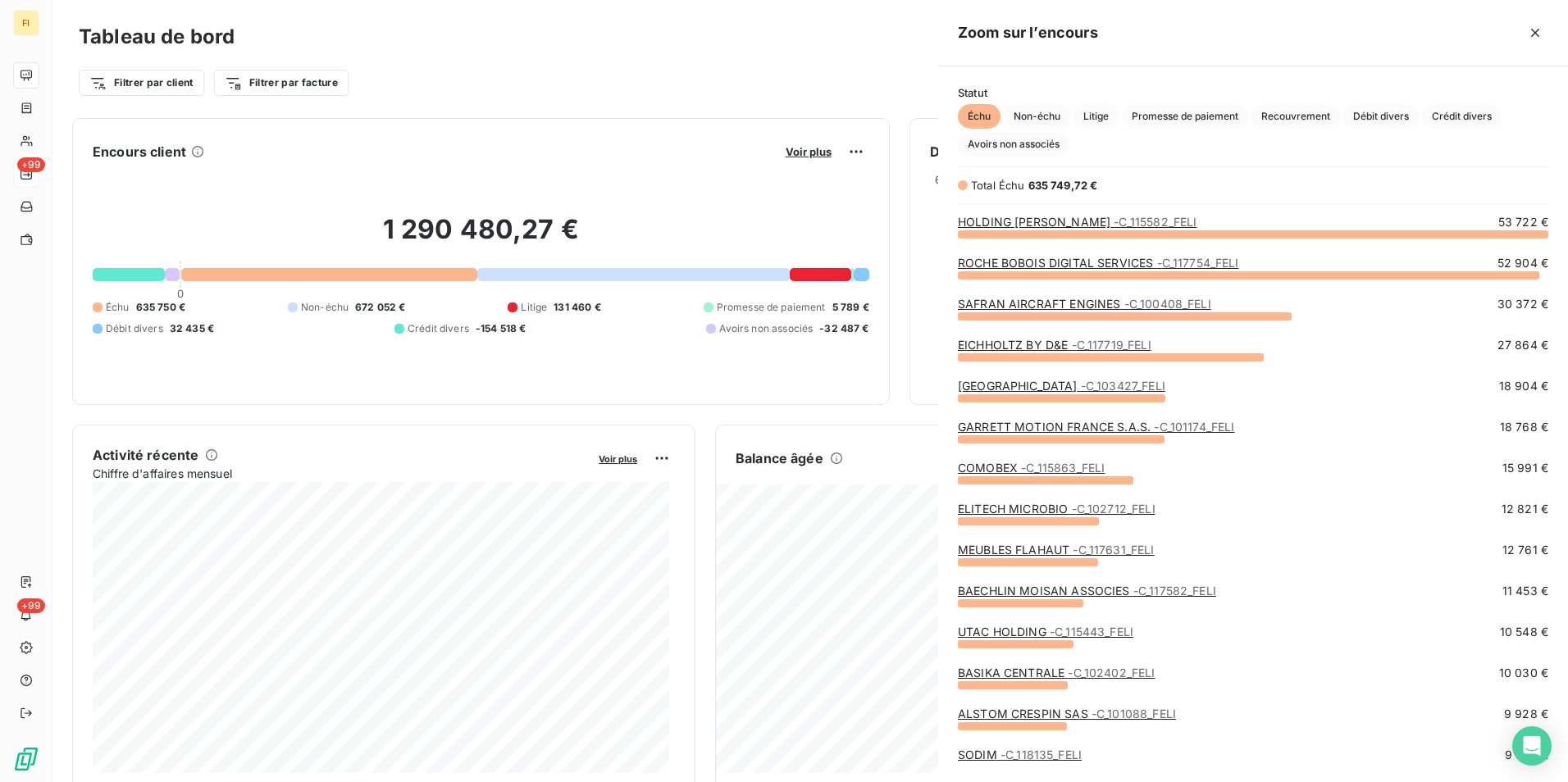
scroll to position [770, 617]
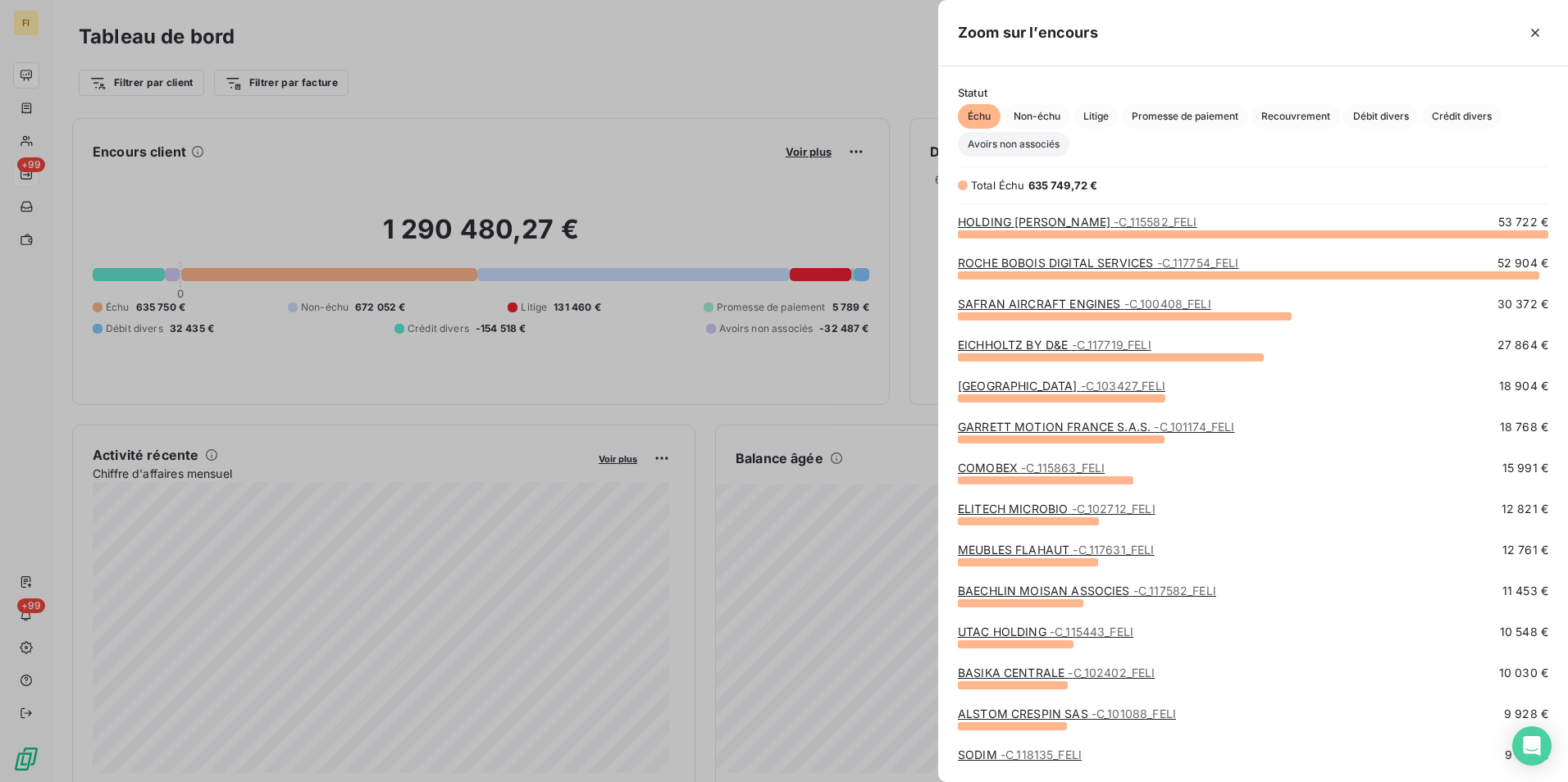
click at [1044, 147] on span "Avoirs non associés" at bounding box center [1014, 144] width 112 height 25
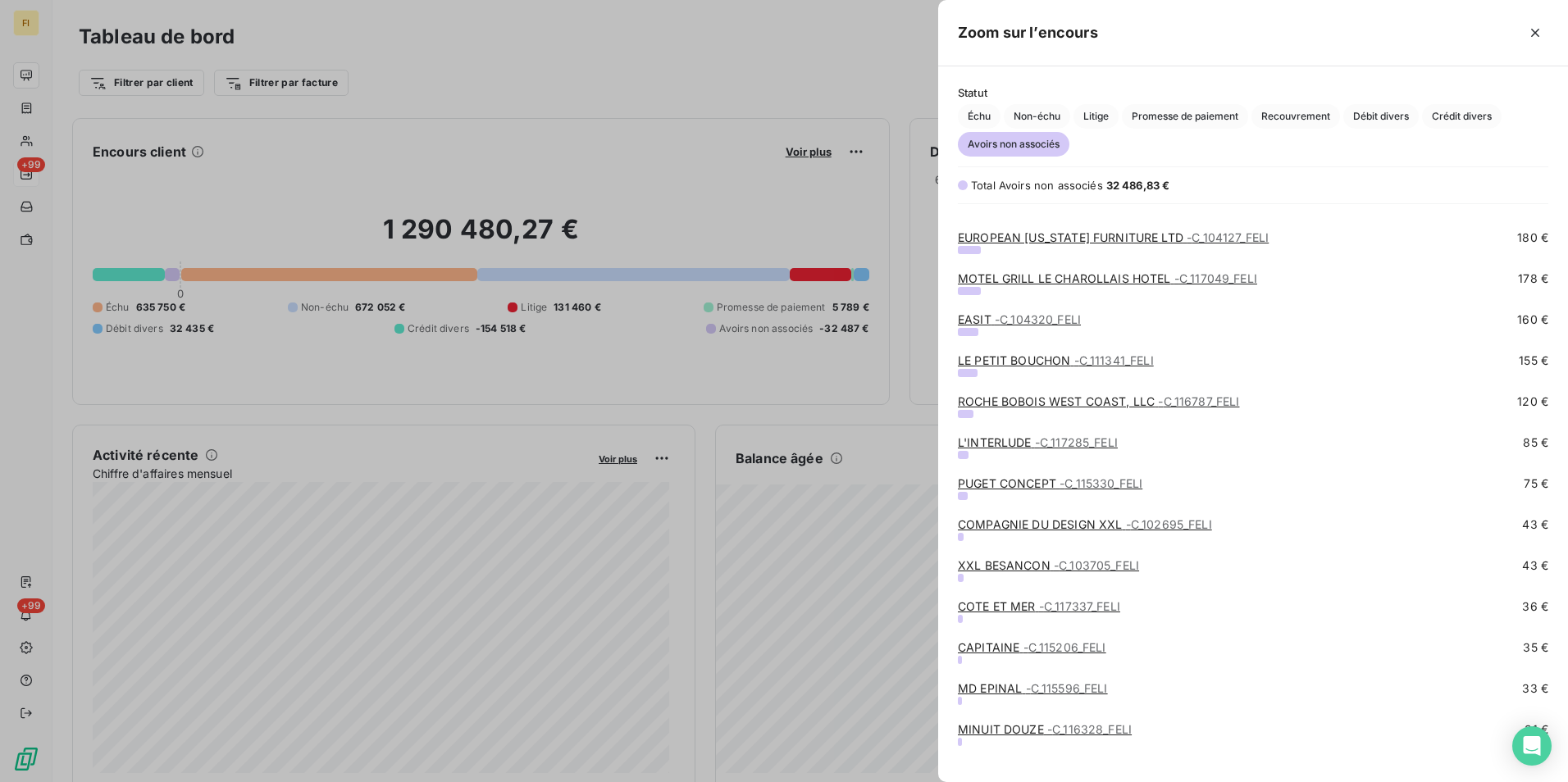
scroll to position [1229, 0]
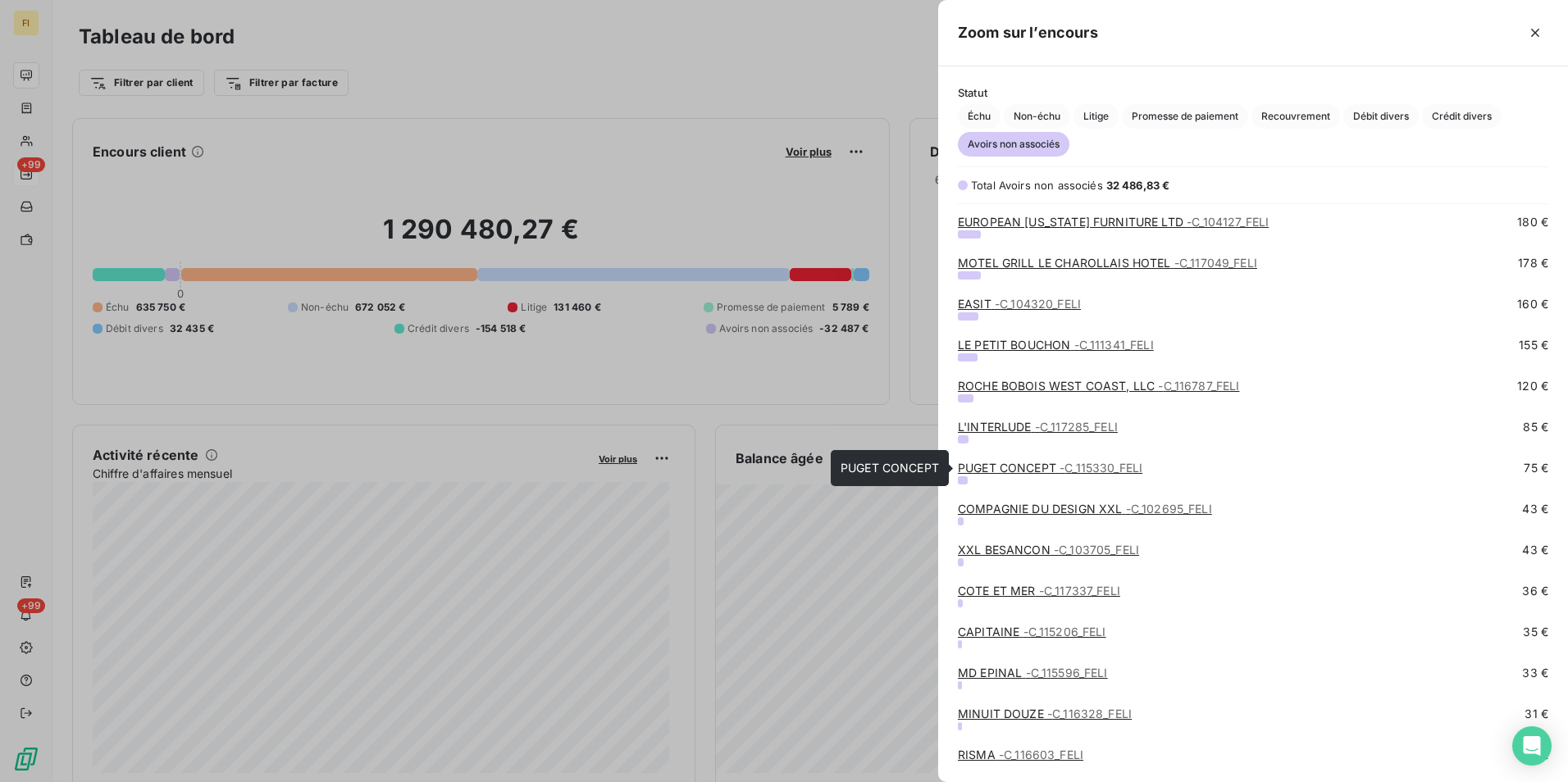
click at [1109, 469] on span "- C_115330_FELI" at bounding box center [1101, 467] width 82 height 14
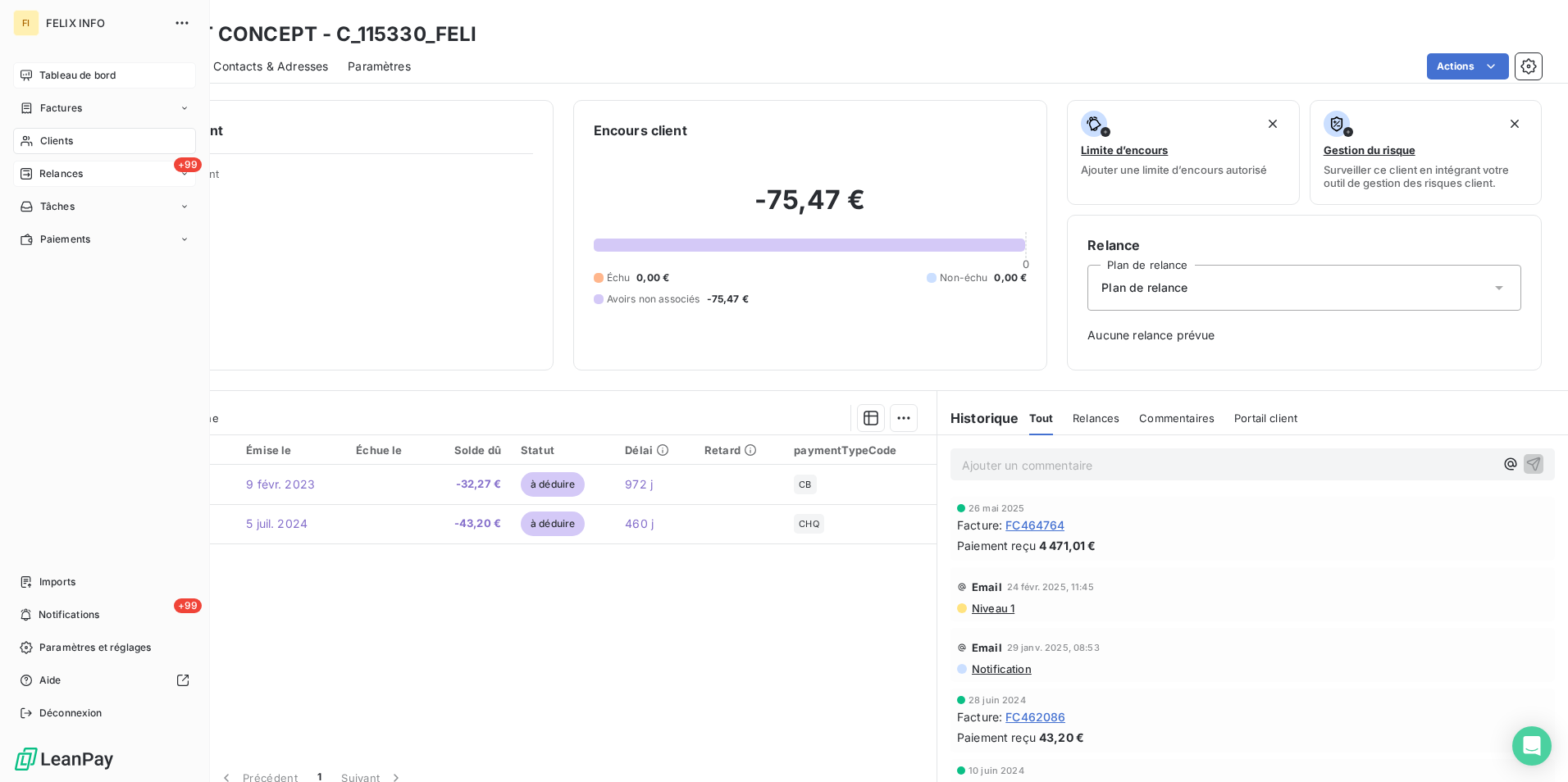
click at [69, 84] on div "Tableau de bord" at bounding box center [104, 75] width 182 height 26
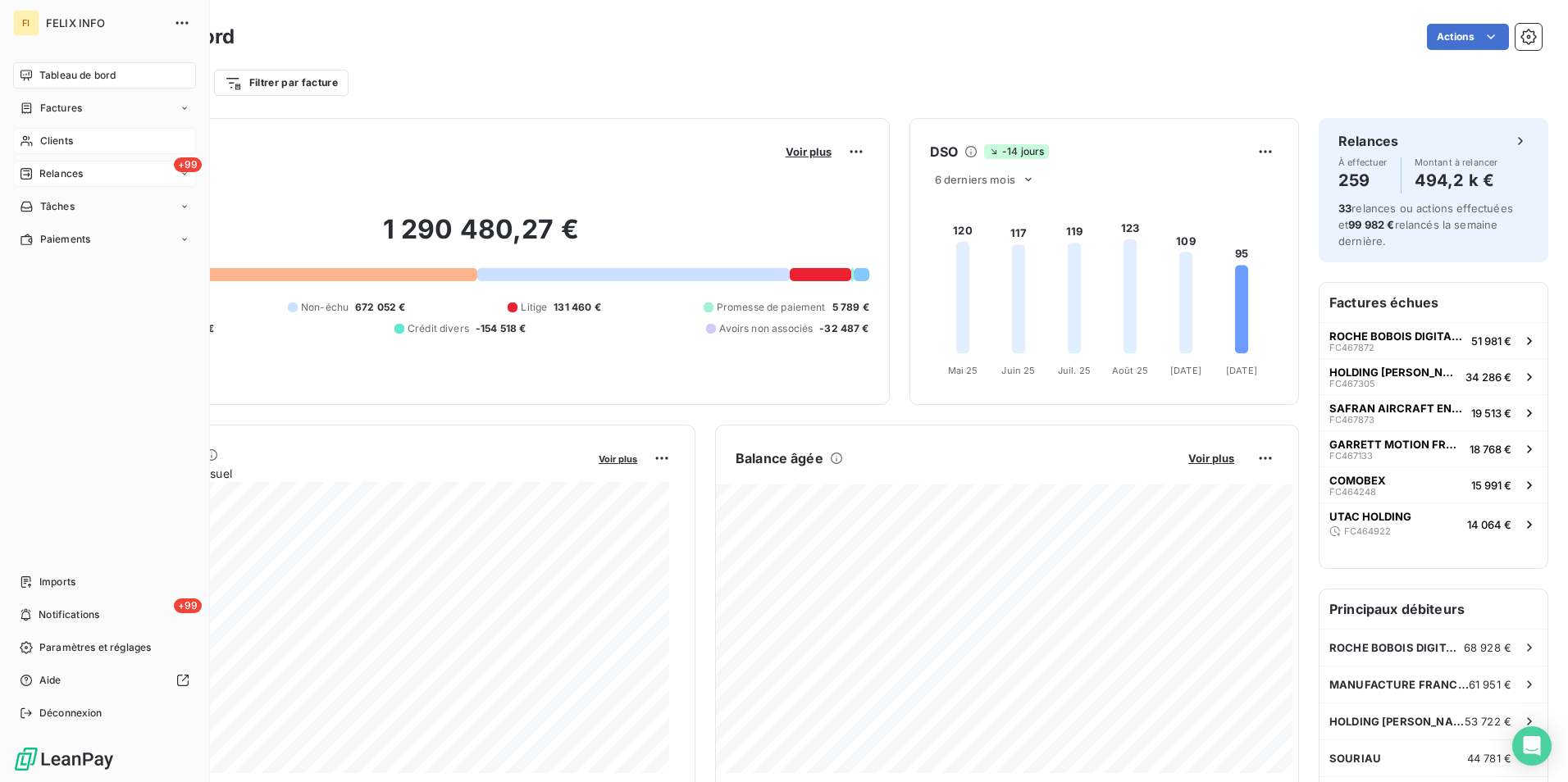
click at [41, 138] on span "Clients" at bounding box center [56, 141] width 32 height 15
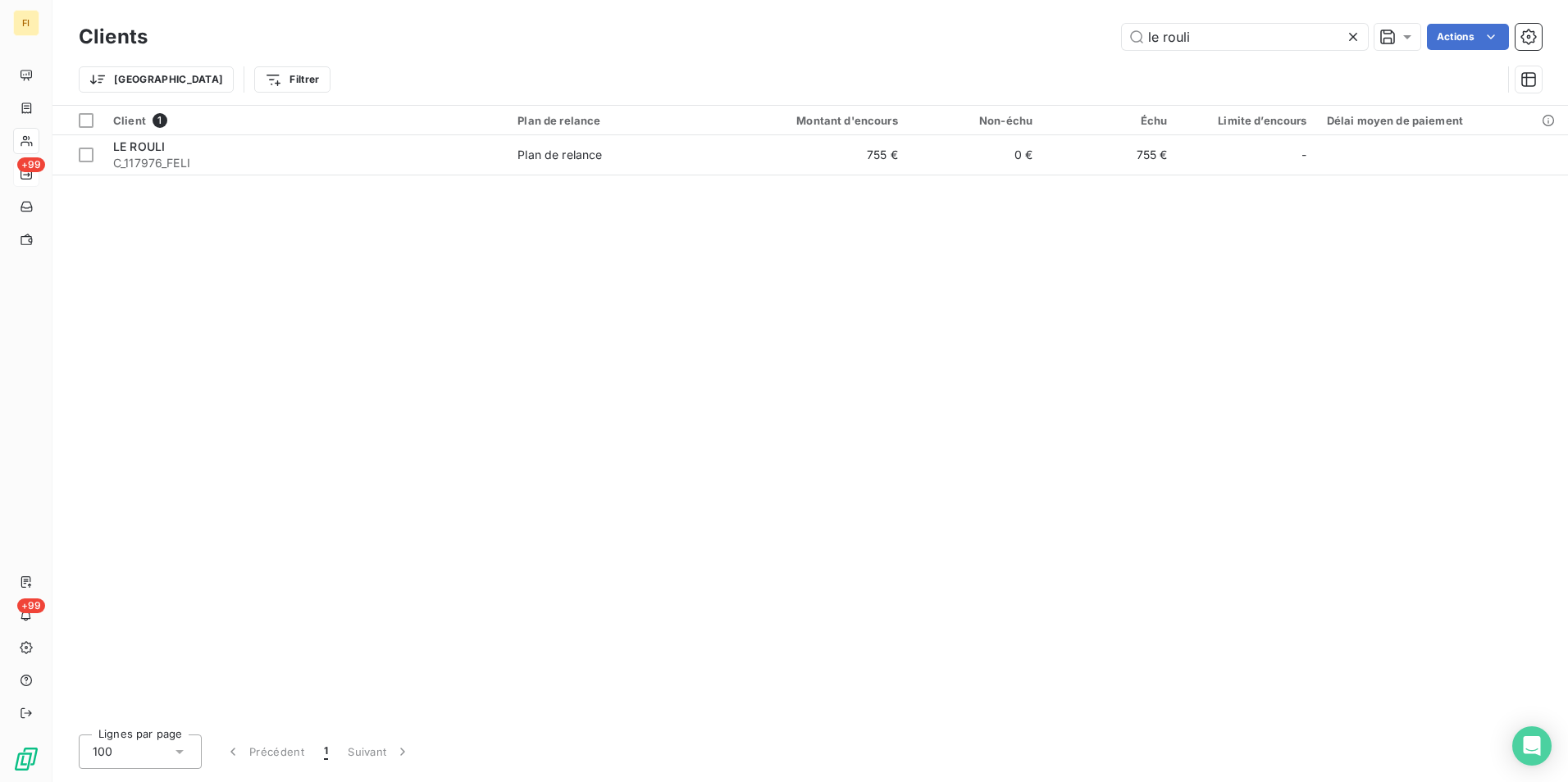
drag, startPoint x: 1228, startPoint y: 35, endPoint x: 952, endPoint y: 38, distance: 276.0
click at [975, 37] on div "le rouli Actions" at bounding box center [855, 37] width 1375 height 26
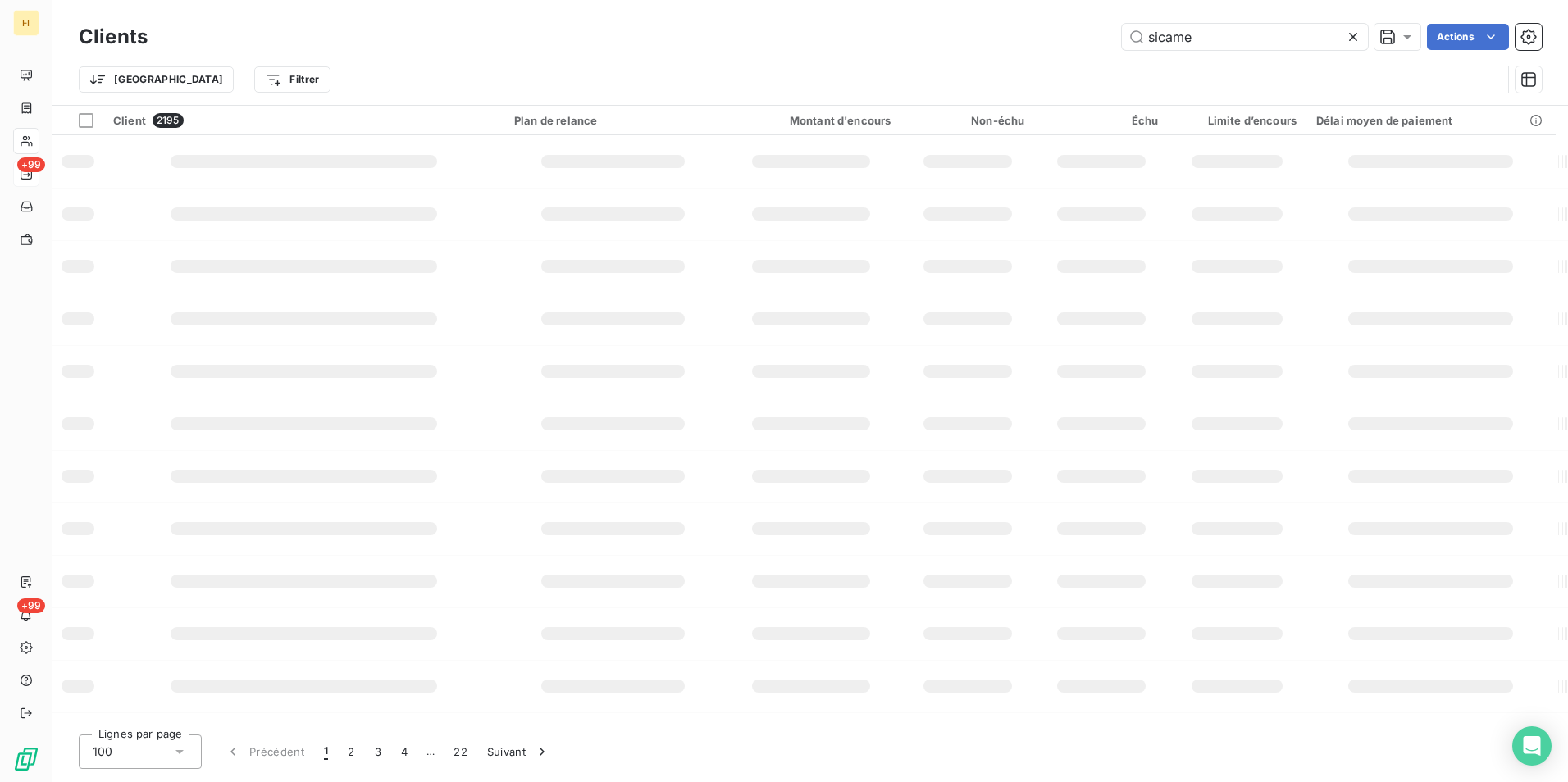
type input "sicame"
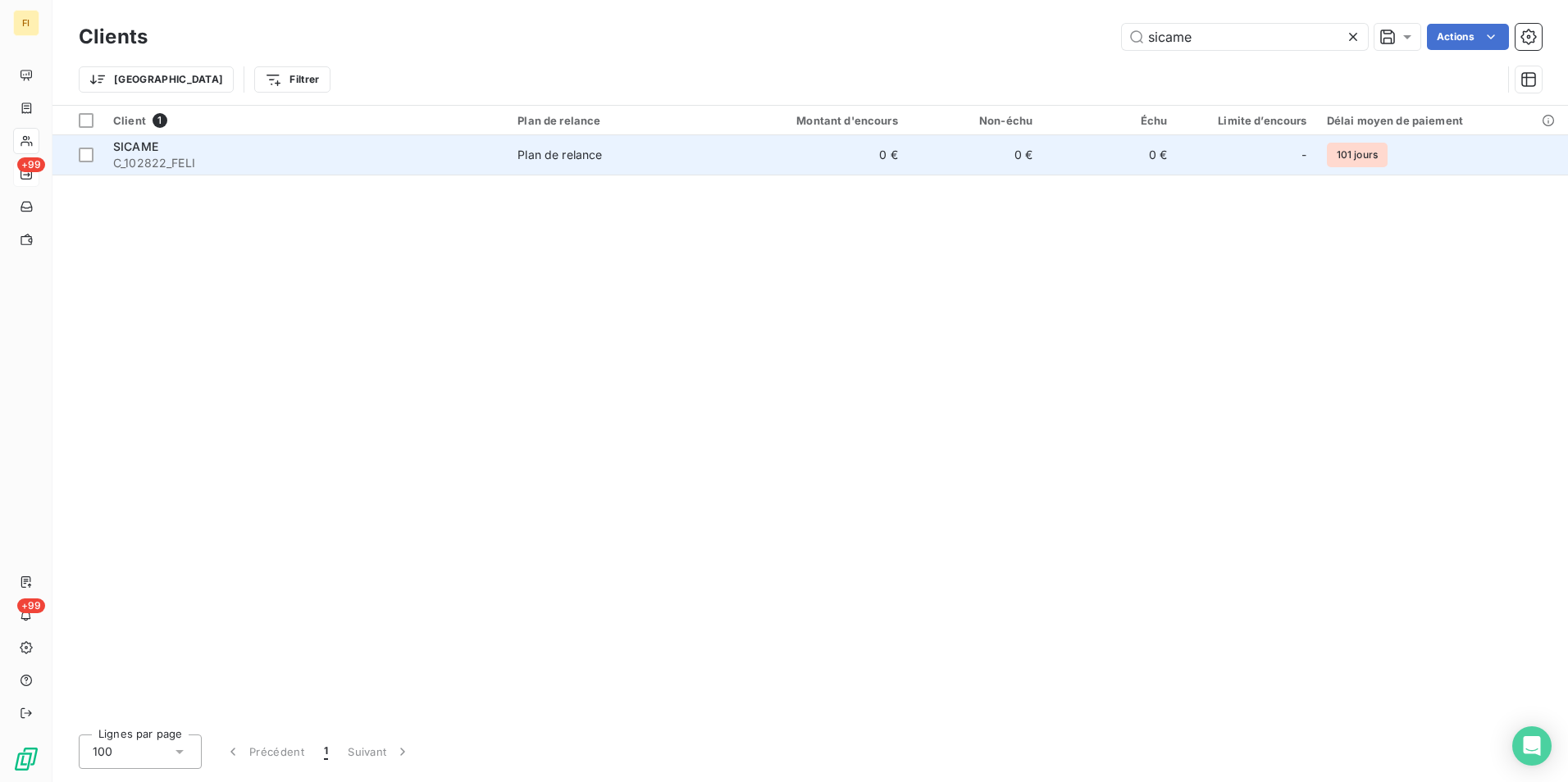
click at [1056, 147] on td "0 €" at bounding box center [1109, 154] width 134 height 39
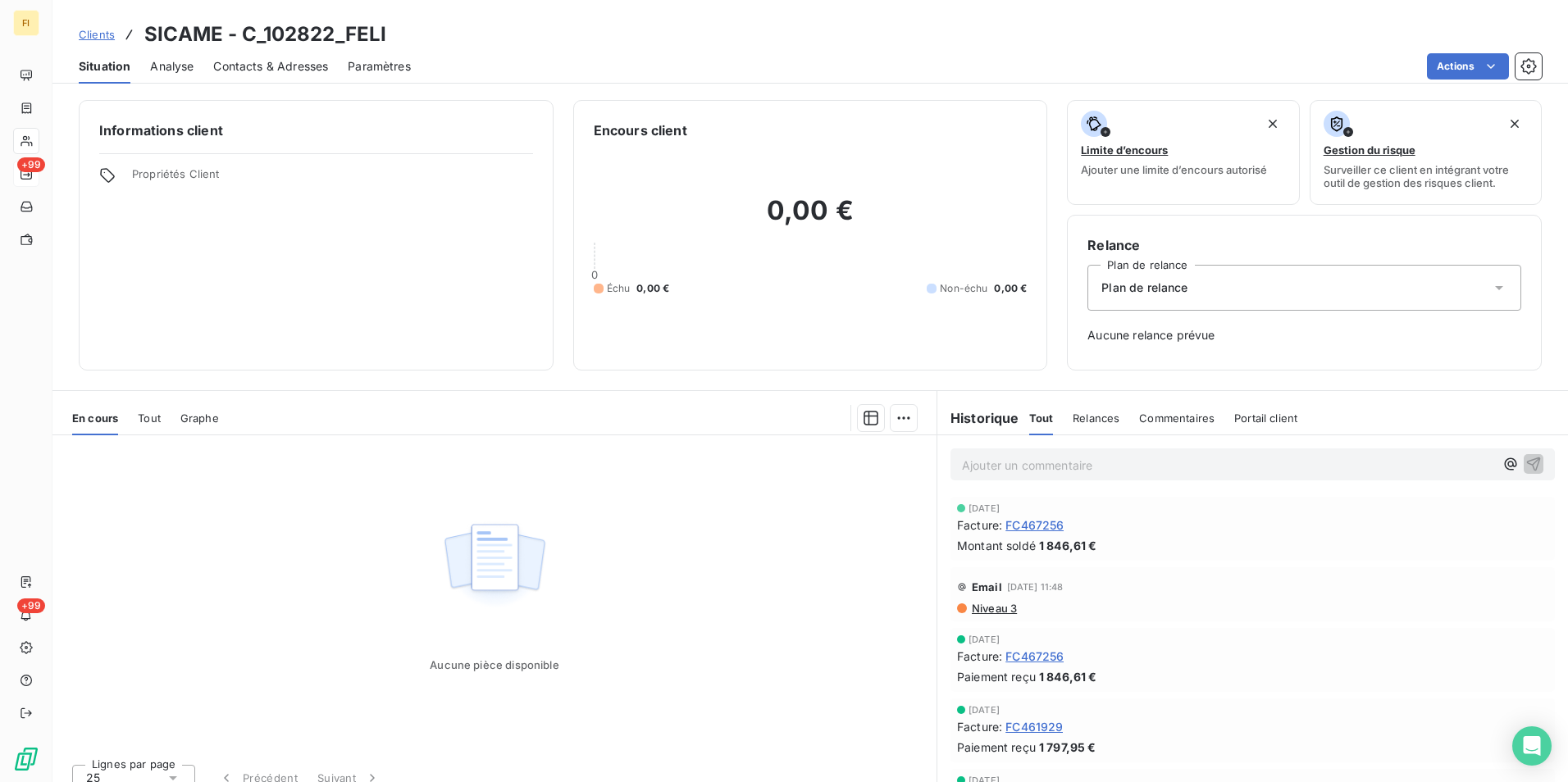
click at [94, 38] on span "Clients" at bounding box center [96, 34] width 36 height 13
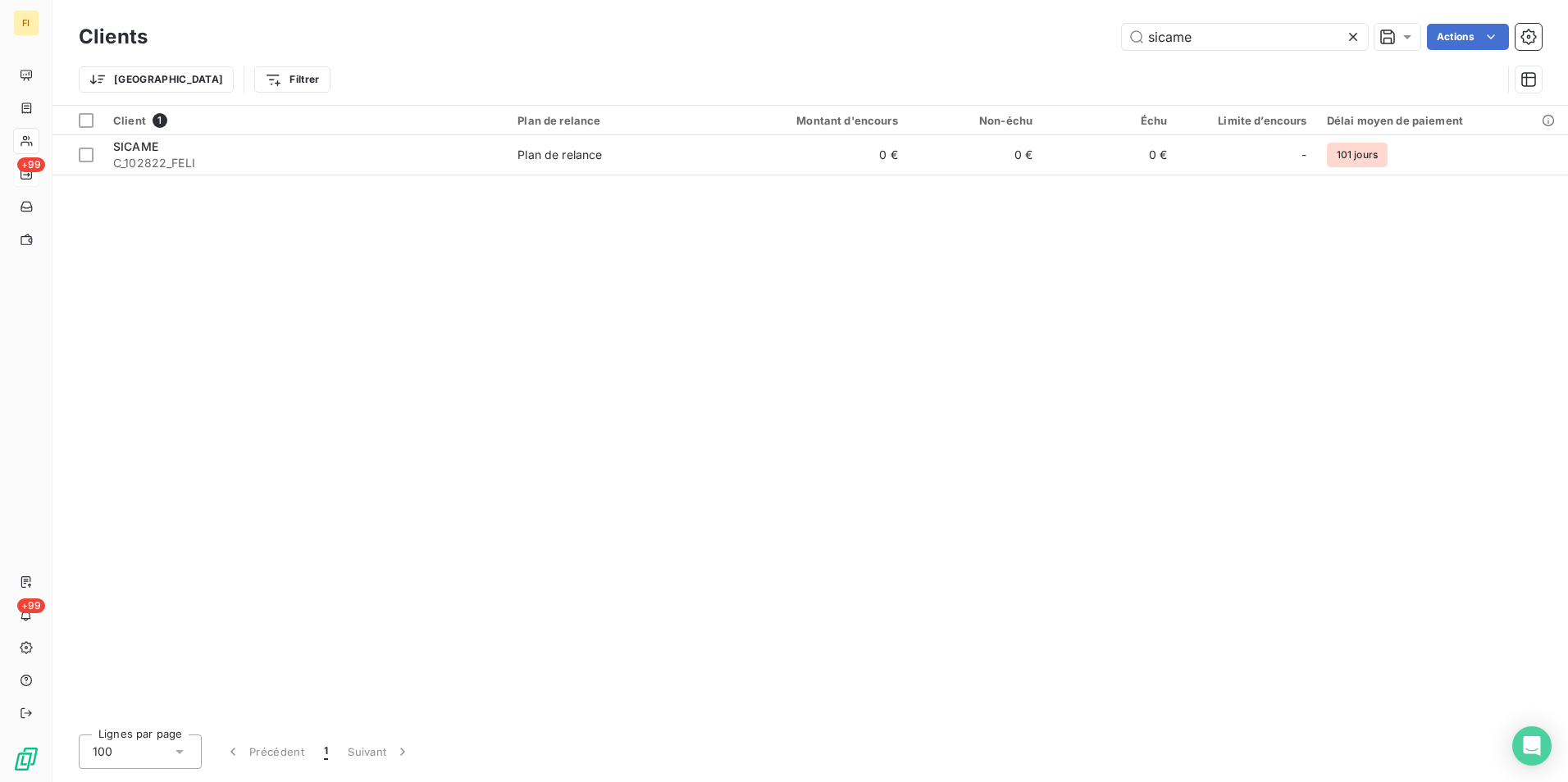
drag, startPoint x: 1232, startPoint y: 35, endPoint x: 770, endPoint y: 39, distance: 462.0
click at [786, 38] on div "sicame Actions" at bounding box center [855, 37] width 1375 height 26
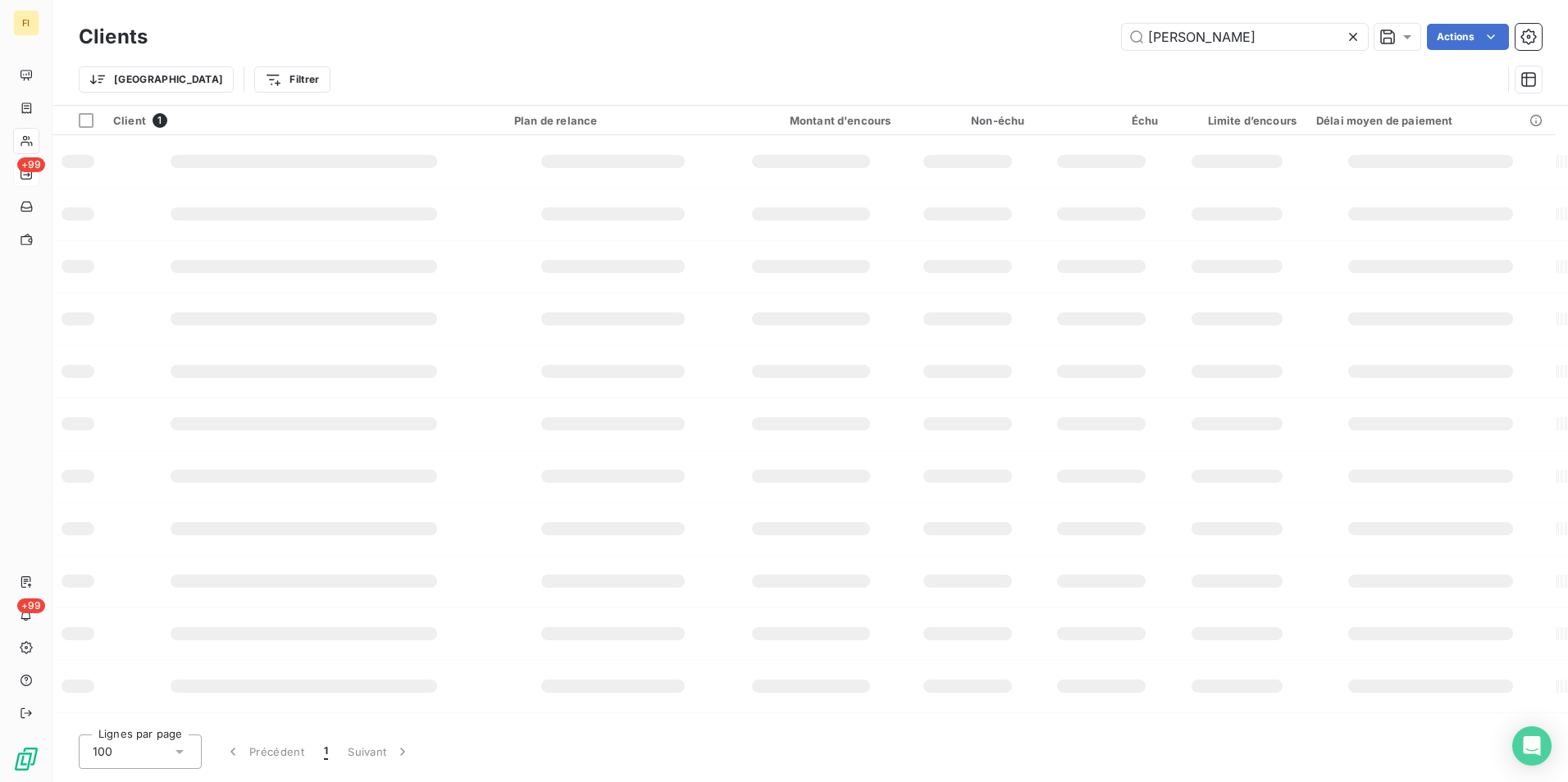
type input "[PERSON_NAME]"
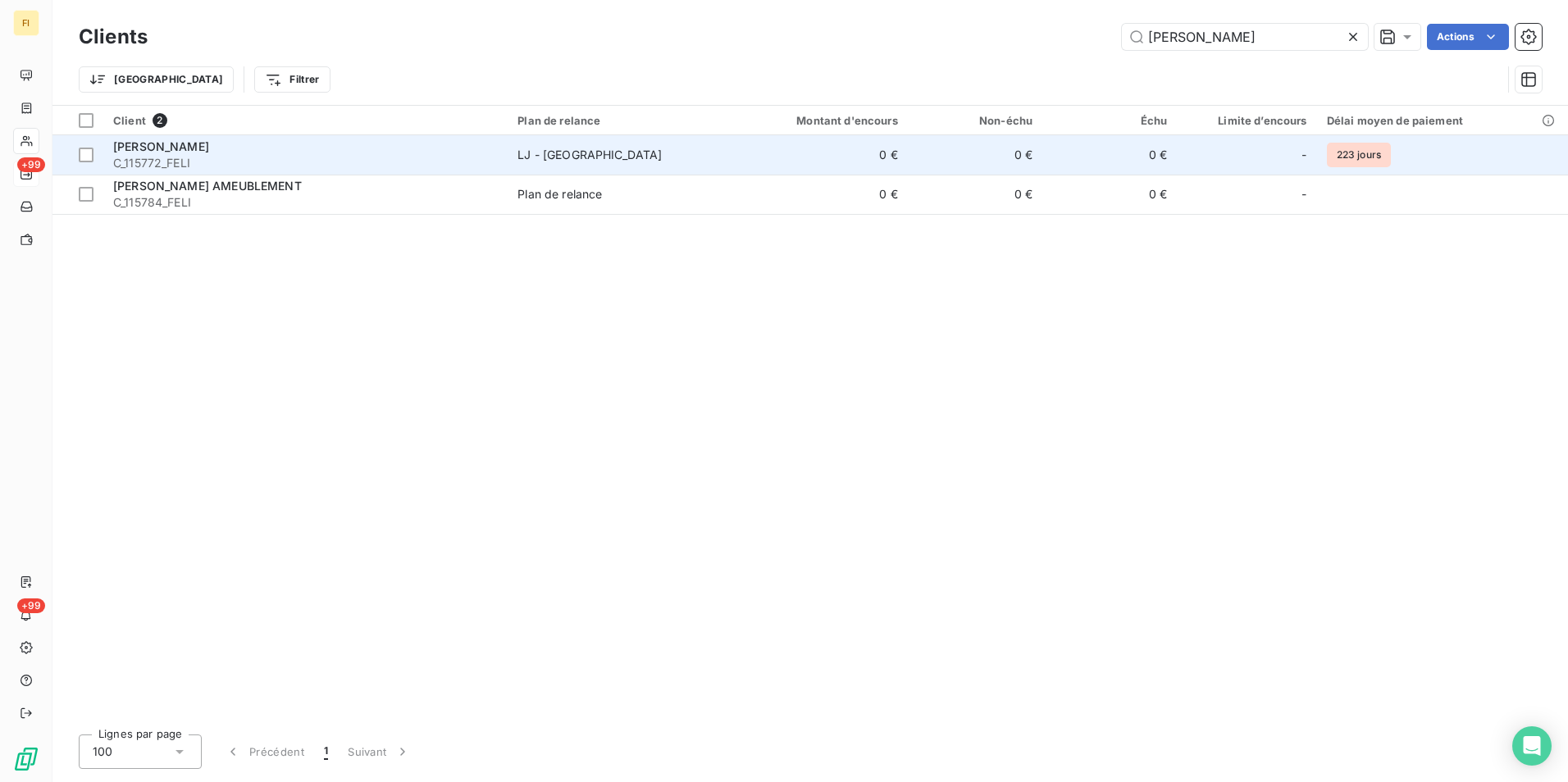
click at [315, 153] on div "[PERSON_NAME]" at bounding box center [306, 147] width 385 height 17
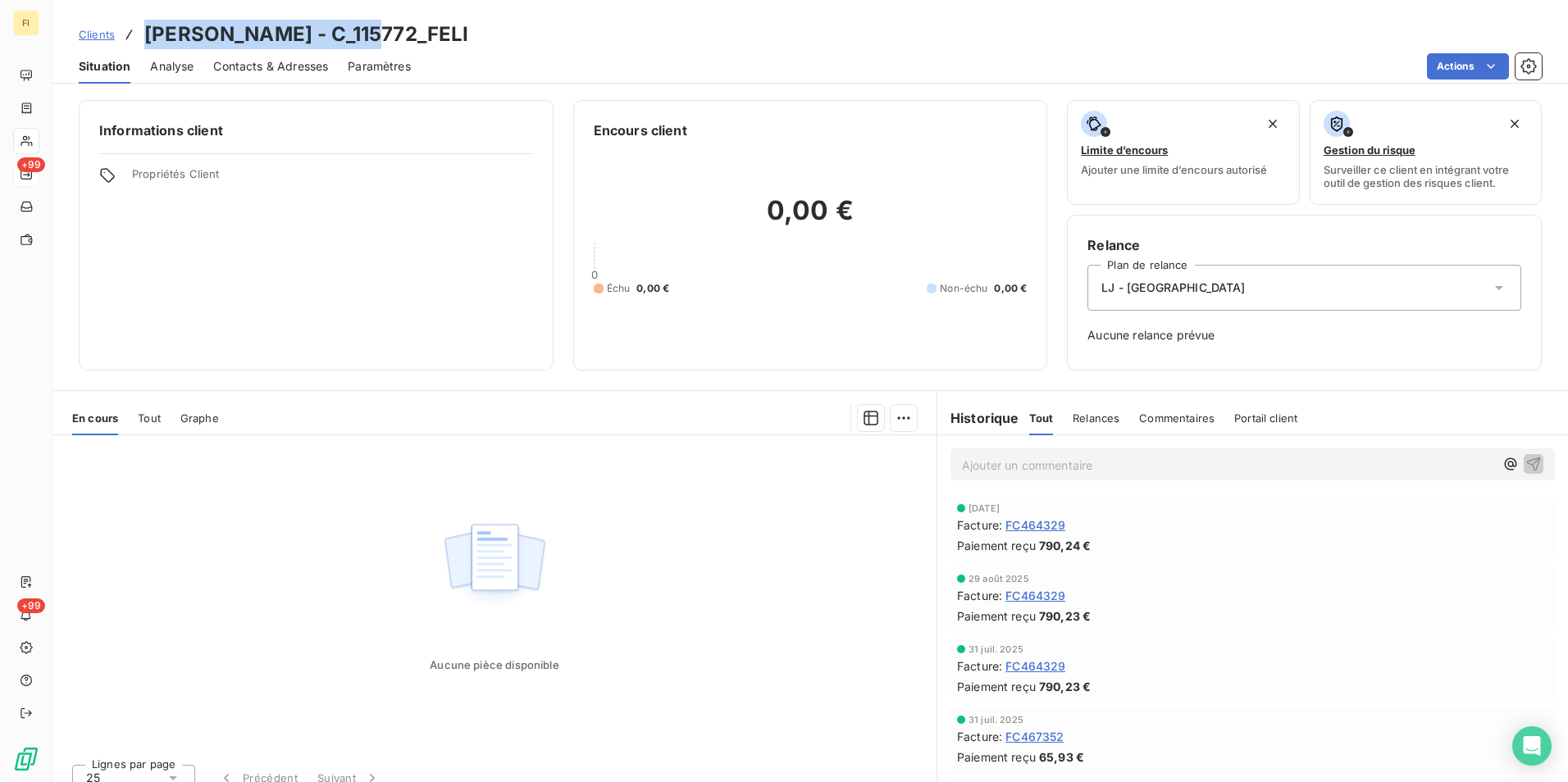
drag, startPoint x: 400, startPoint y: 32, endPoint x: 146, endPoint y: 32, distance: 254.0
click at [146, 32] on div "Clients [PERSON_NAME] - C_115772_FELI" at bounding box center [810, 34] width 1516 height 29
copy h3 "[PERSON_NAME] - C_115772_FELI"
